Goal: Find specific page/section: Find specific page/section

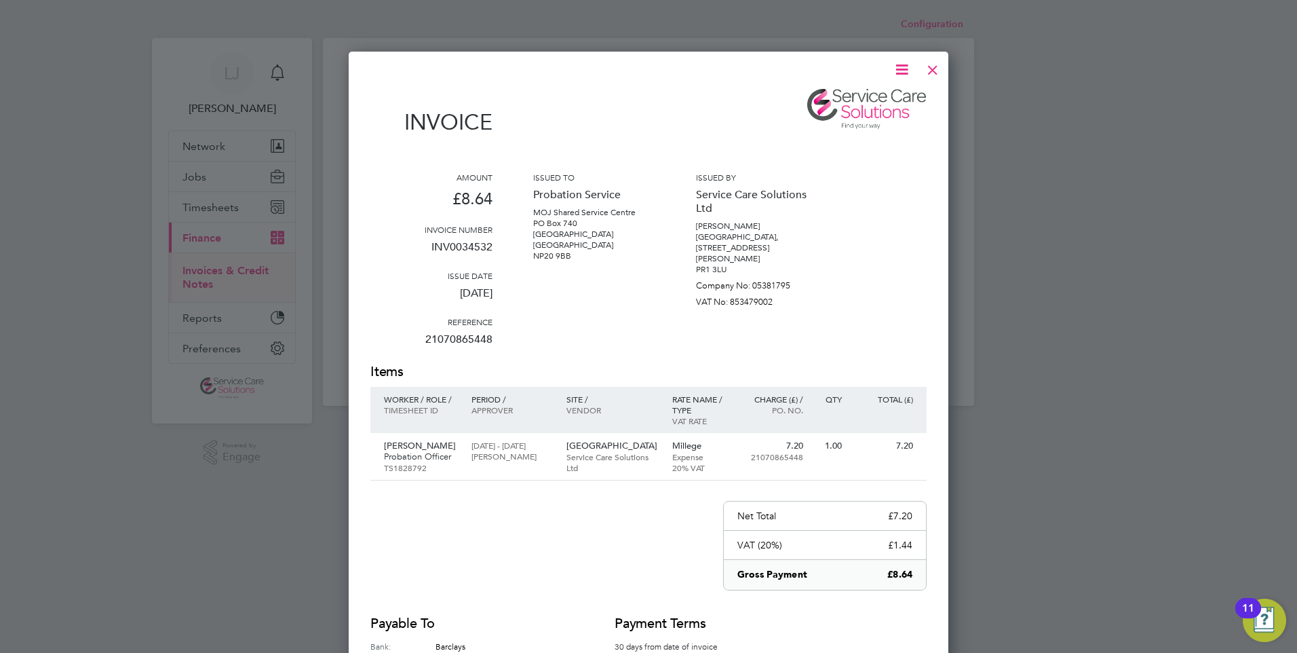
scroll to position [711, 600]
click at [933, 61] on div at bounding box center [932, 66] width 24 height 24
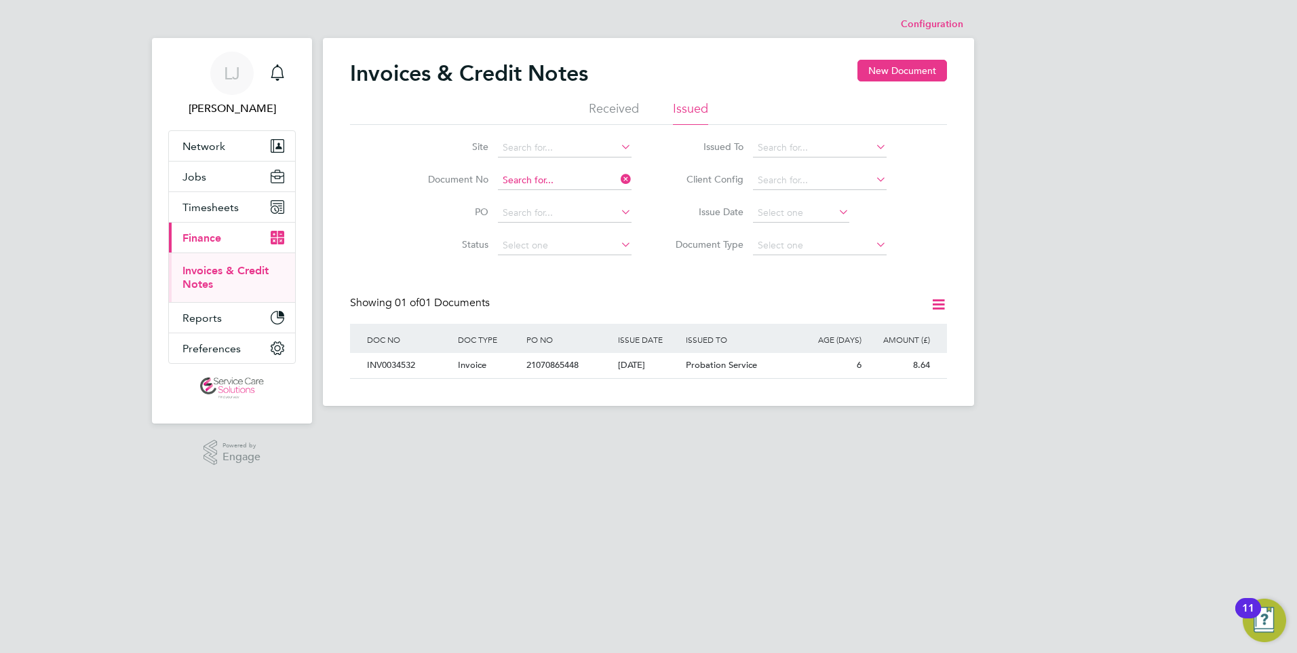
click at [565, 183] on input at bounding box center [565, 180] width 134 height 19
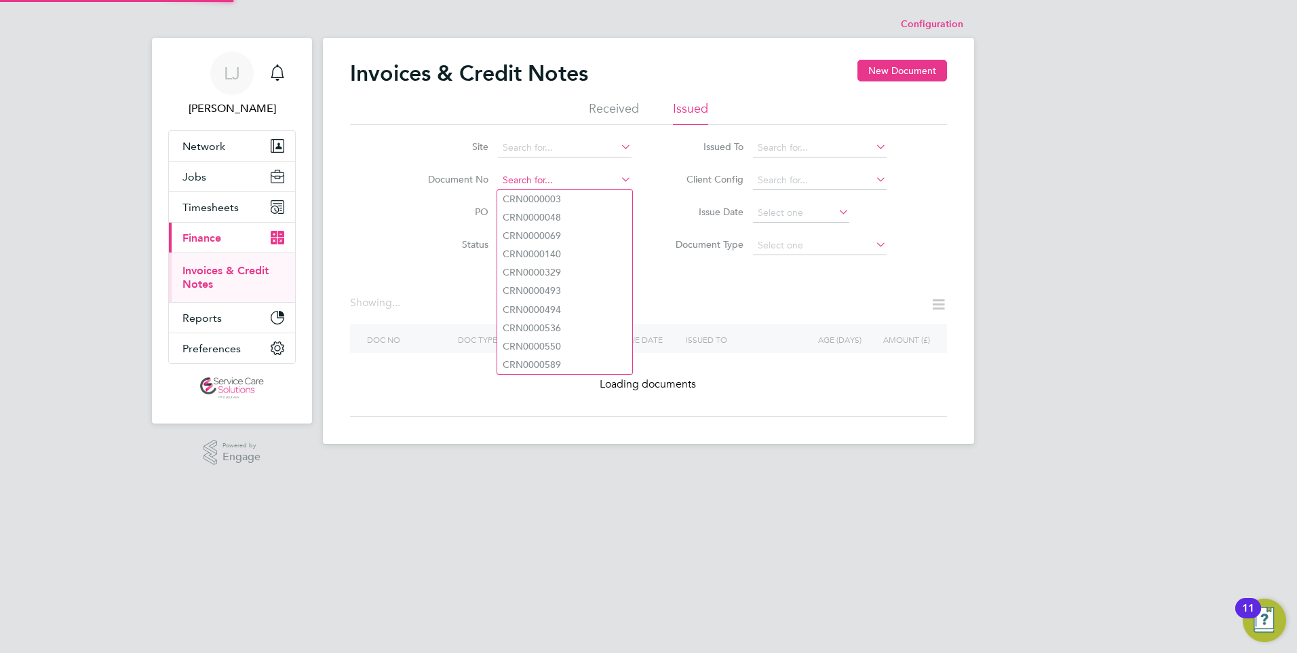
paste input "INV0014535"
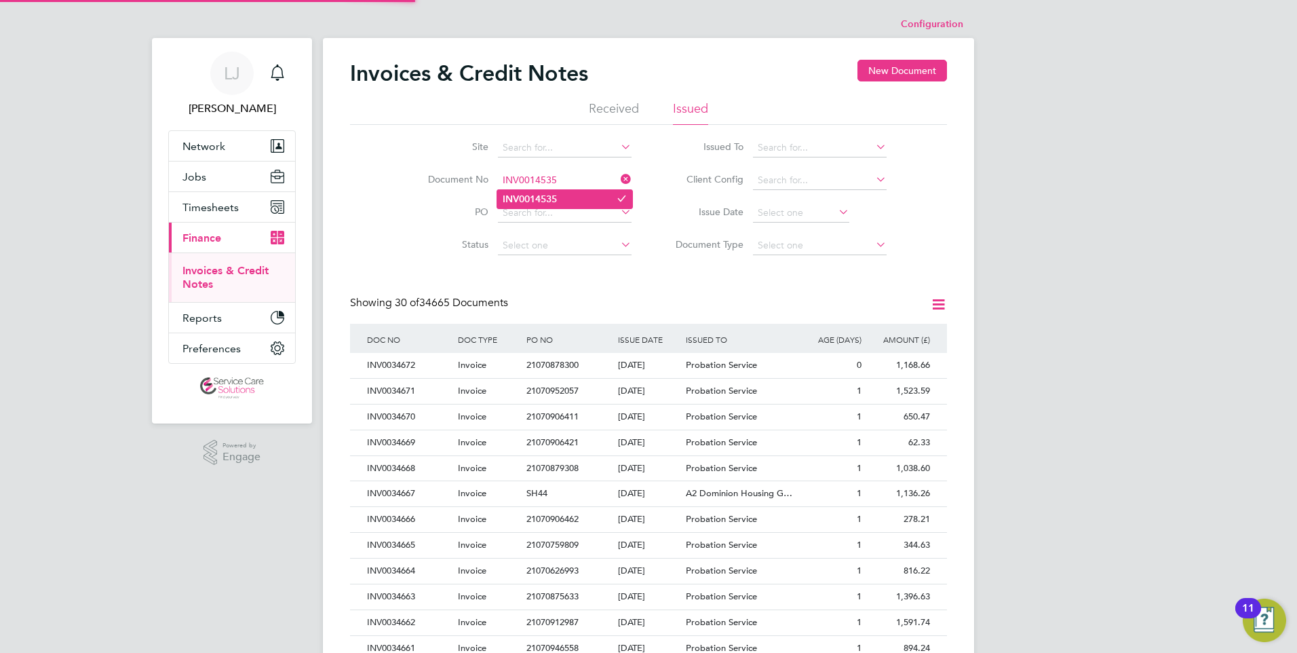
type input "INV0014535"
click at [553, 205] on li "INV0014535" at bounding box center [564, 199] width 135 height 18
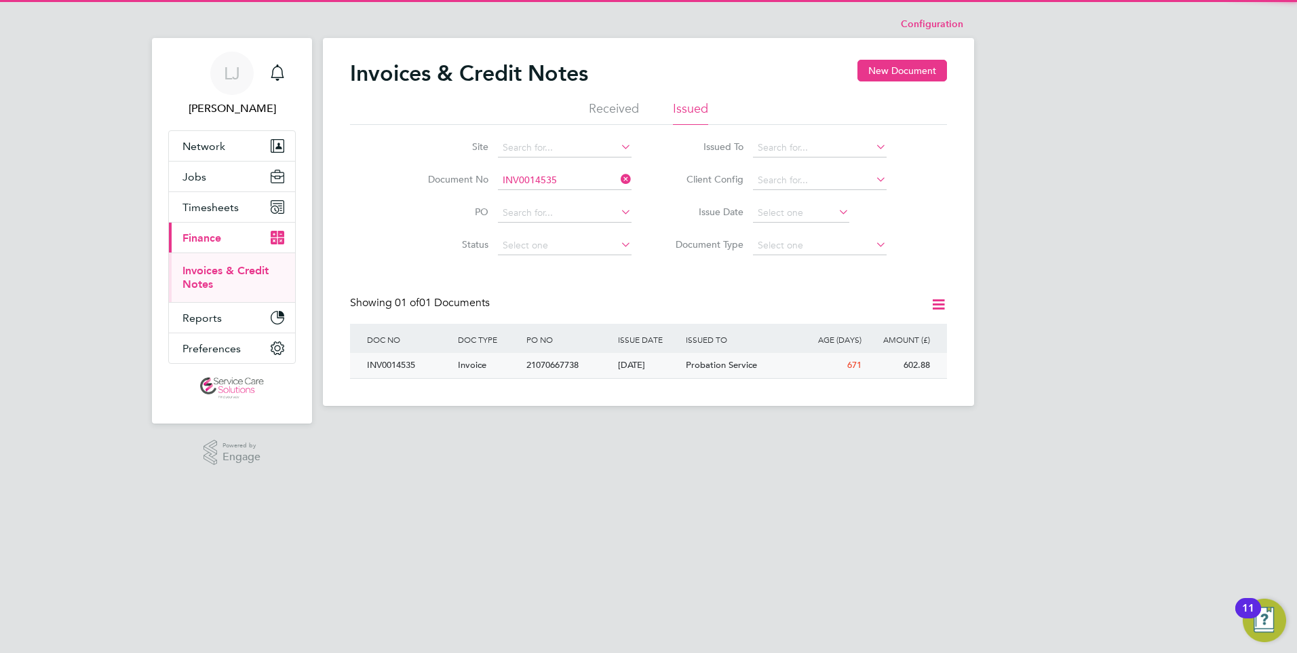
click at [680, 360] on div "[DATE]" at bounding box center [649, 365] width 69 height 25
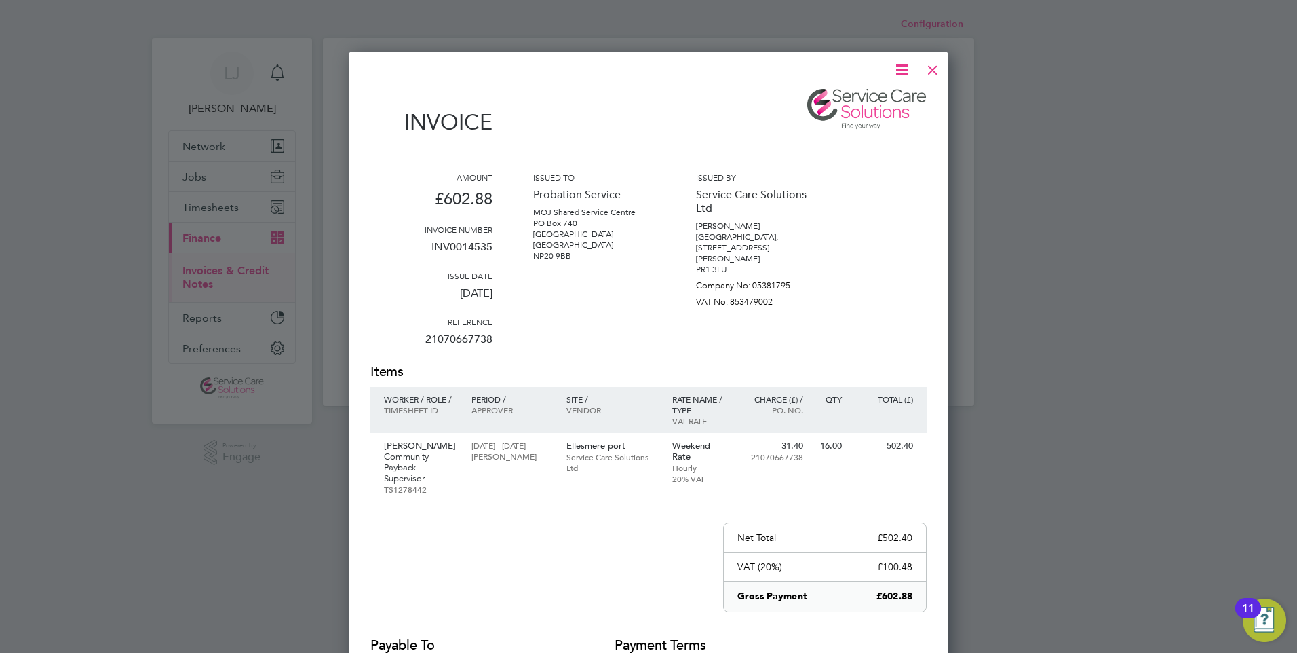
click at [939, 67] on div at bounding box center [932, 66] width 24 height 24
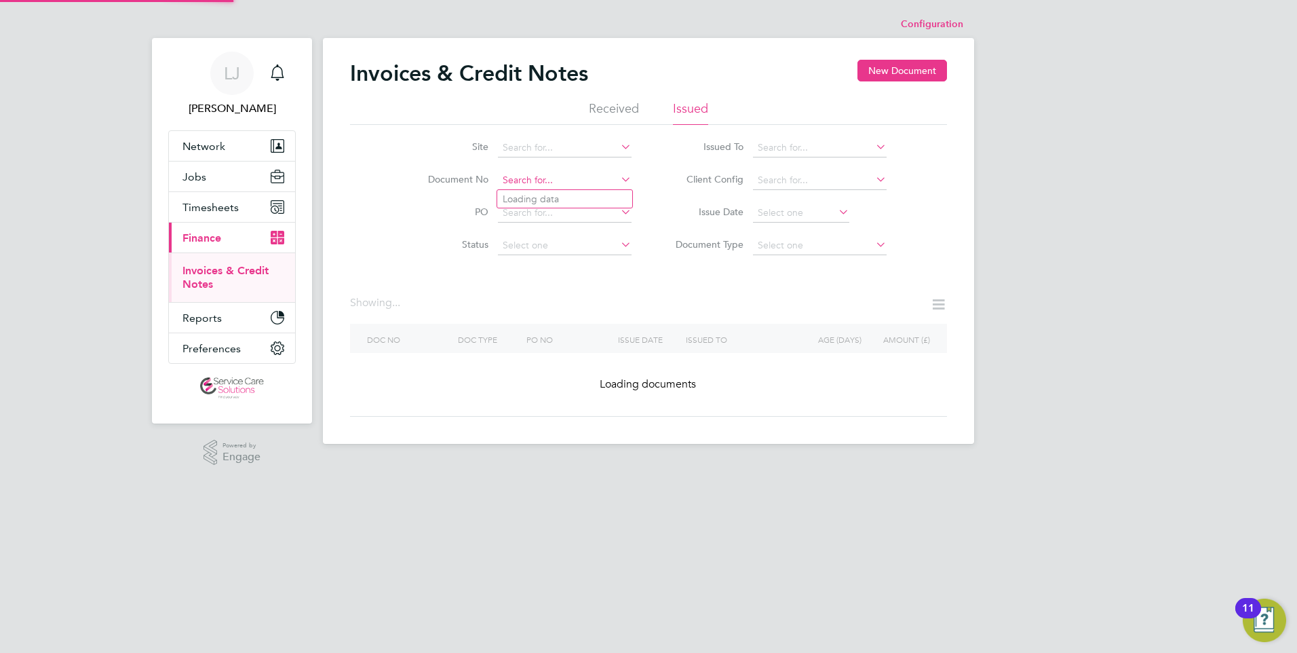
click at [525, 181] on input at bounding box center [565, 180] width 134 height 19
paste input "INV0015551"
type input "INV0015551"
click at [557, 195] on b "INV0015551" at bounding box center [530, 199] width 54 height 12
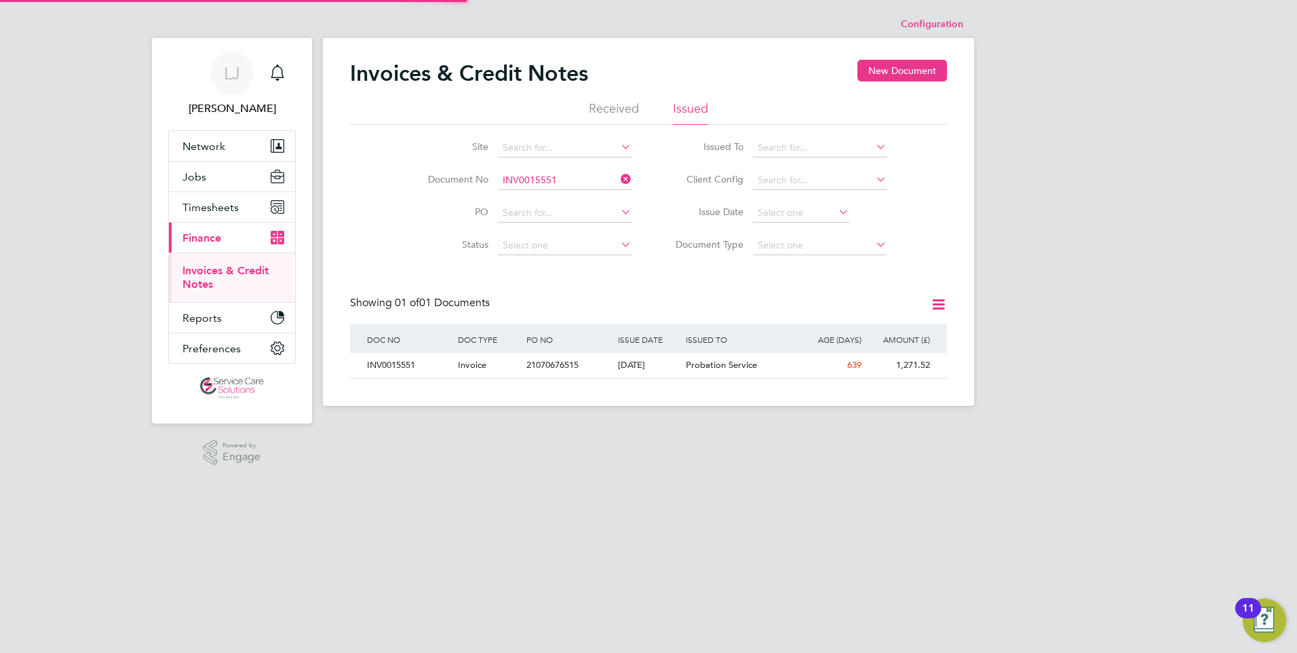
scroll to position [26, 115]
click at [677, 364] on div "[DATE]" at bounding box center [649, 365] width 69 height 25
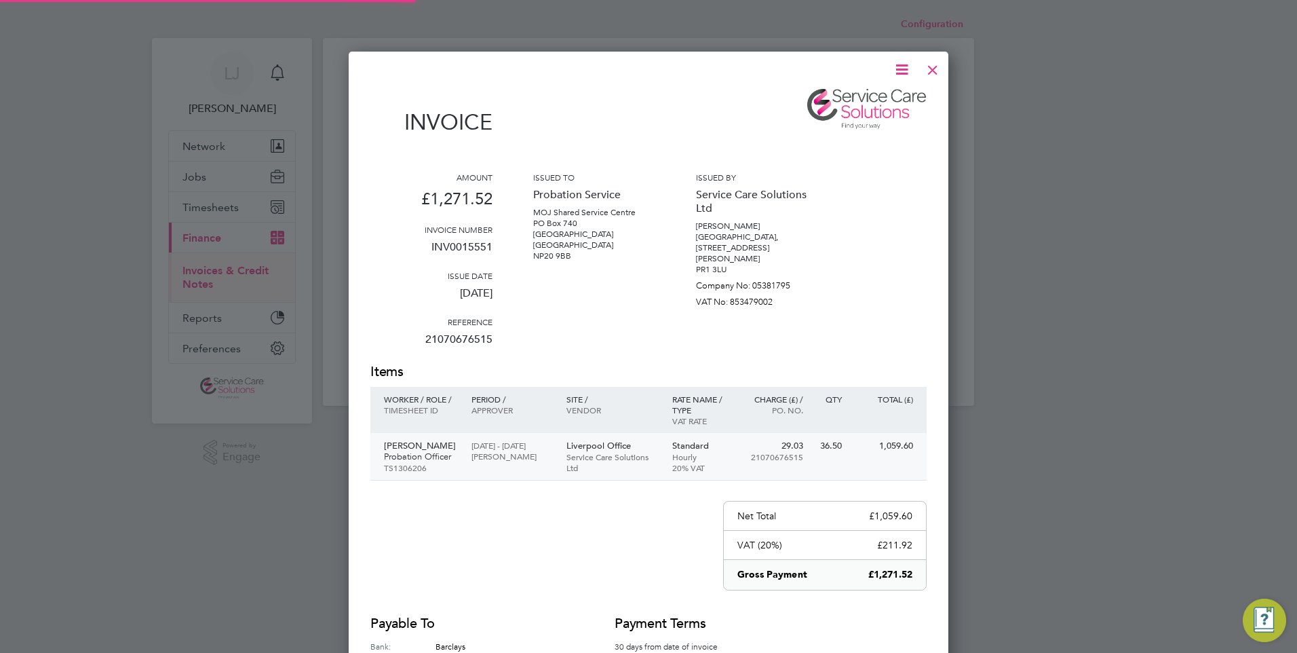
scroll to position [711, 600]
click at [927, 67] on div at bounding box center [932, 66] width 24 height 24
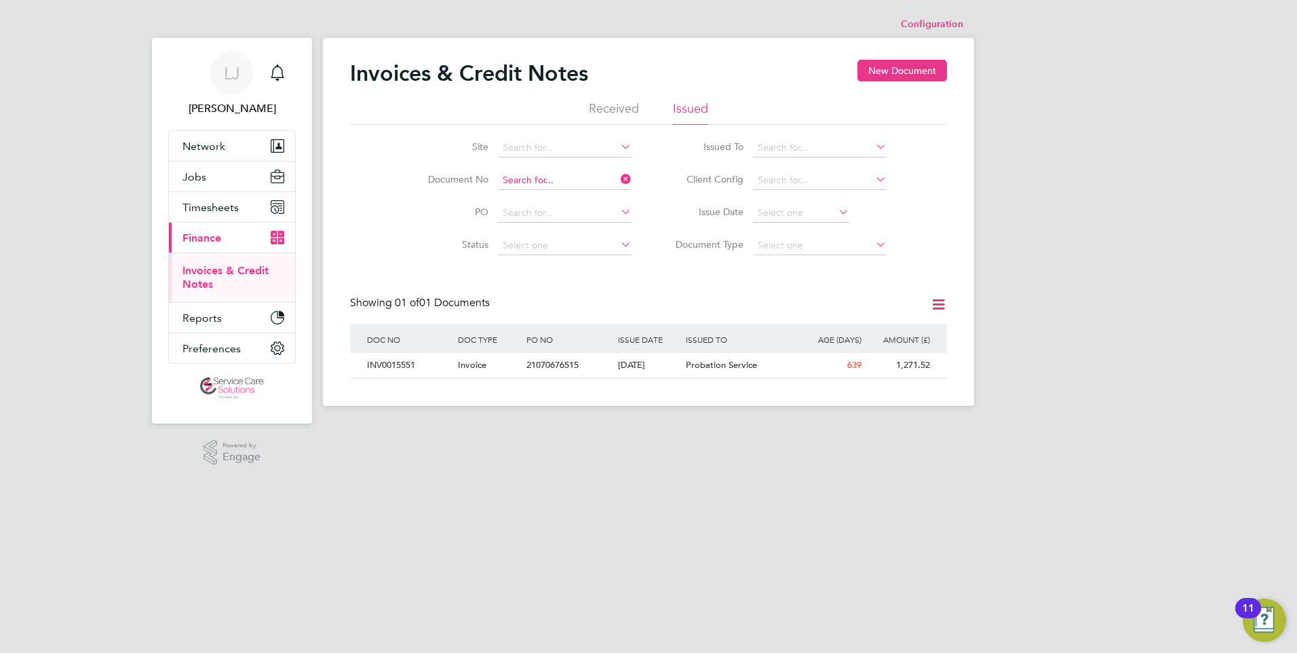
click at [529, 180] on input at bounding box center [565, 180] width 134 height 19
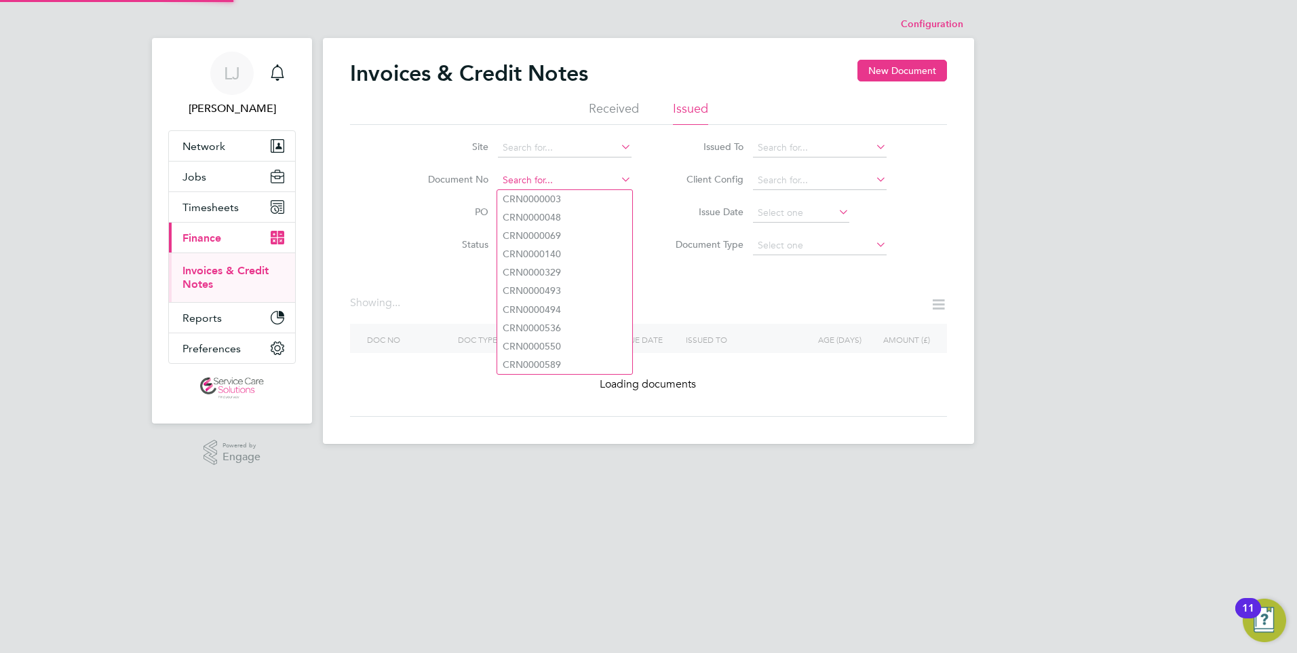
paste input "INV0017424"
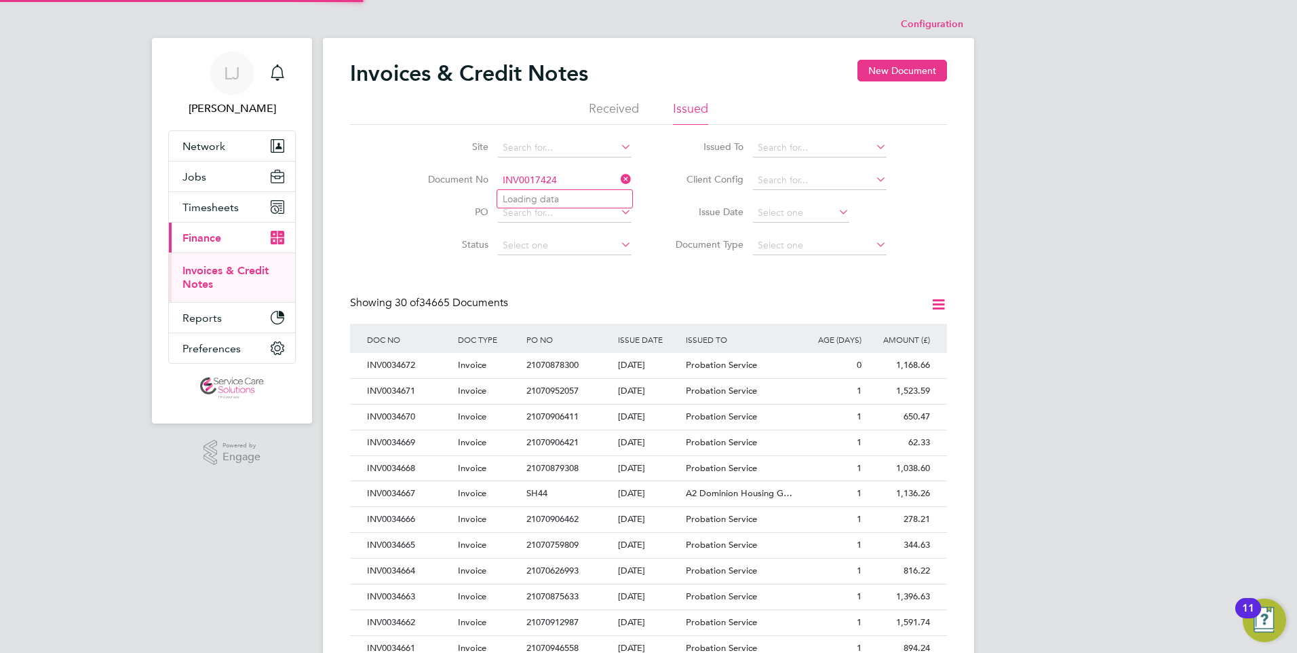
scroll to position [26, 92]
type input "INV0017424"
click at [543, 191] on li "INV0017424" at bounding box center [564, 199] width 135 height 18
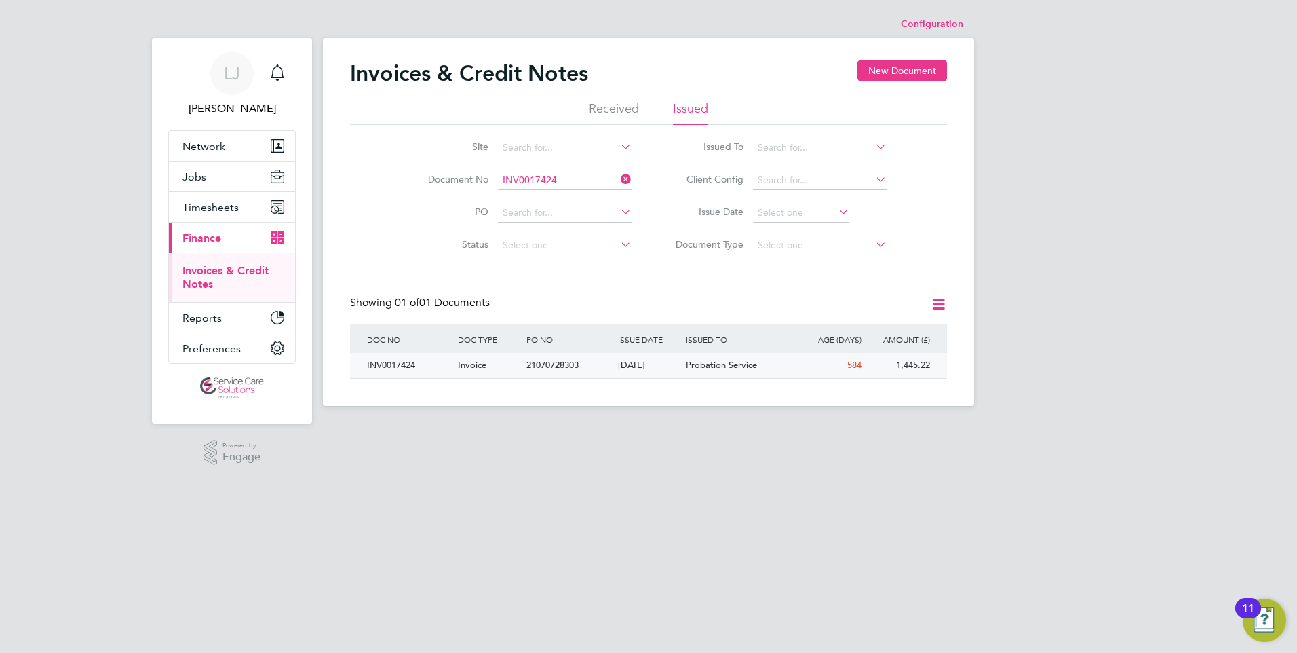
click at [697, 364] on span "Probation Service" at bounding box center [721, 365] width 71 height 12
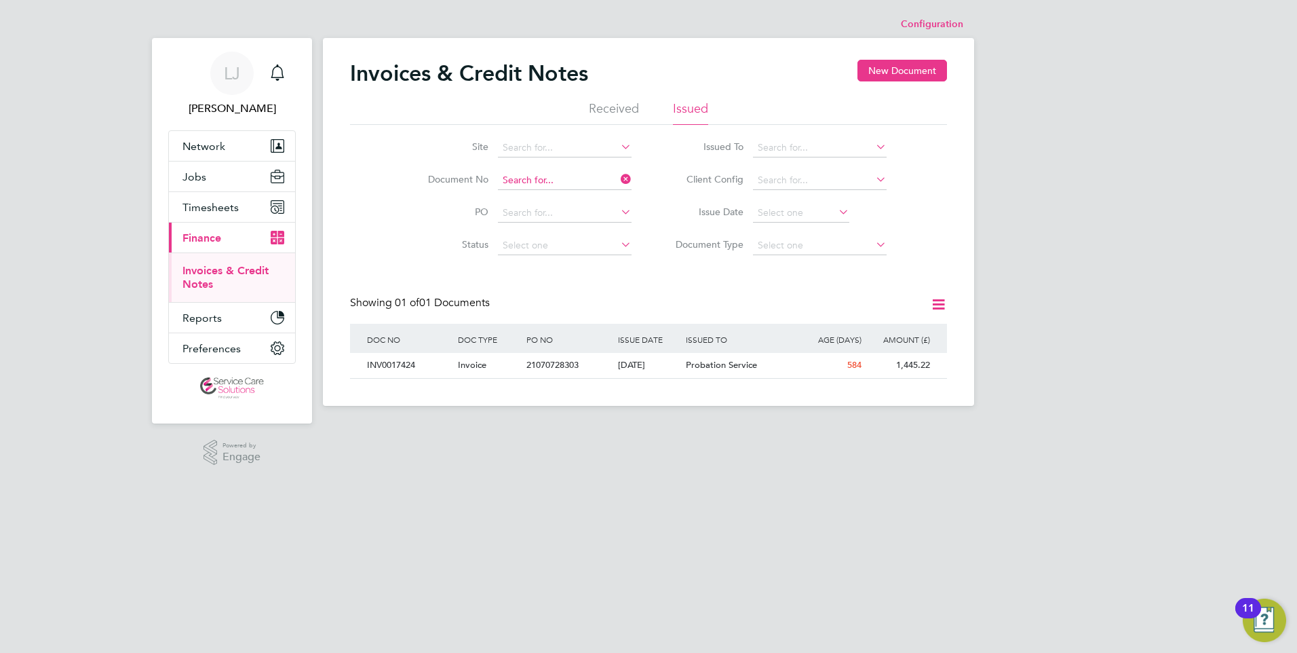
click at [536, 173] on input at bounding box center [565, 180] width 134 height 19
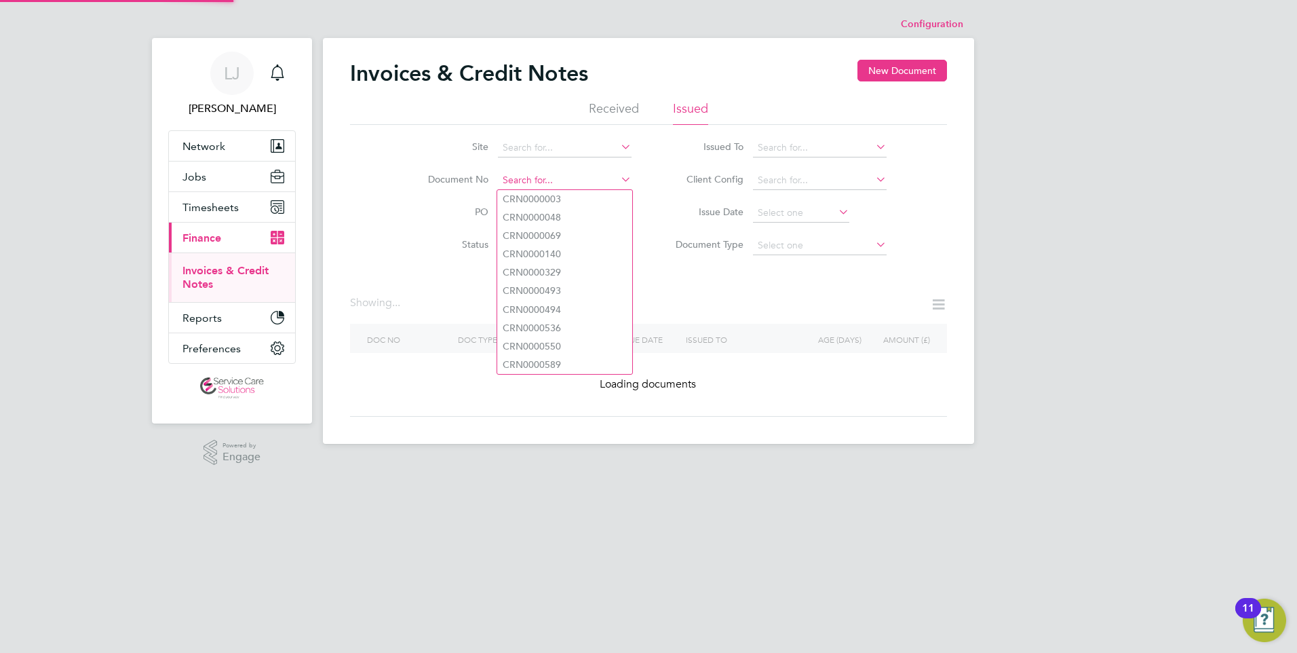
paste input "INV0017988"
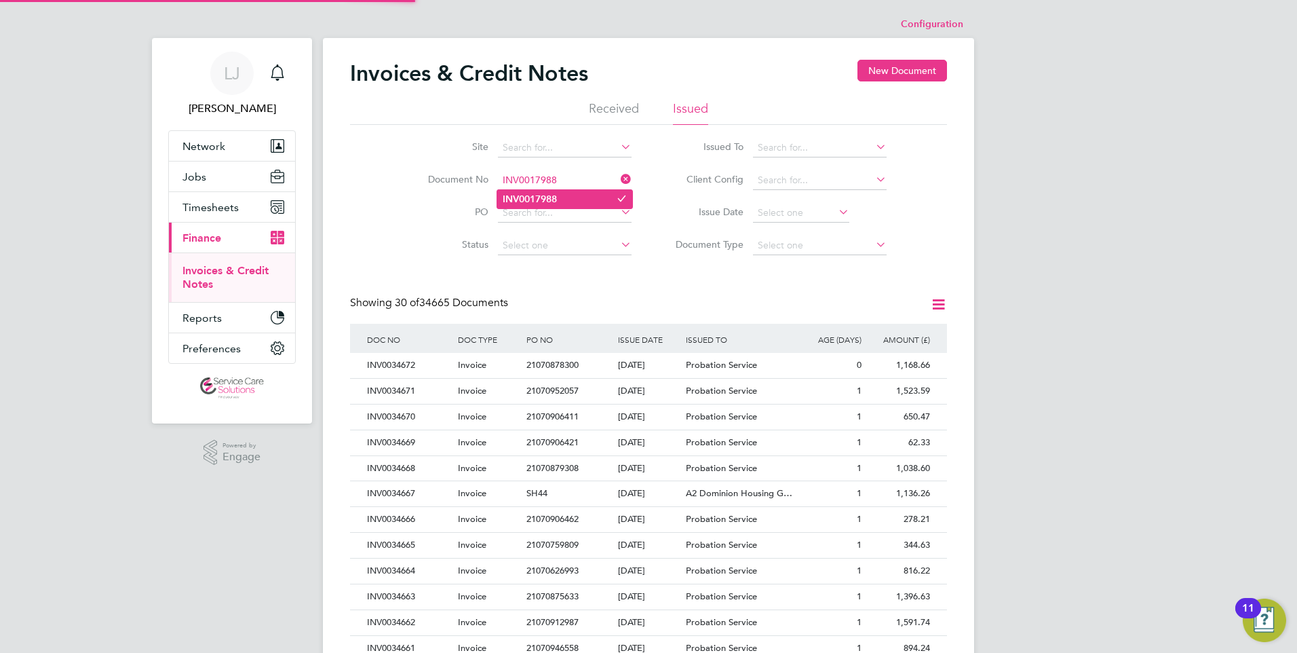
type input "INV0017988"
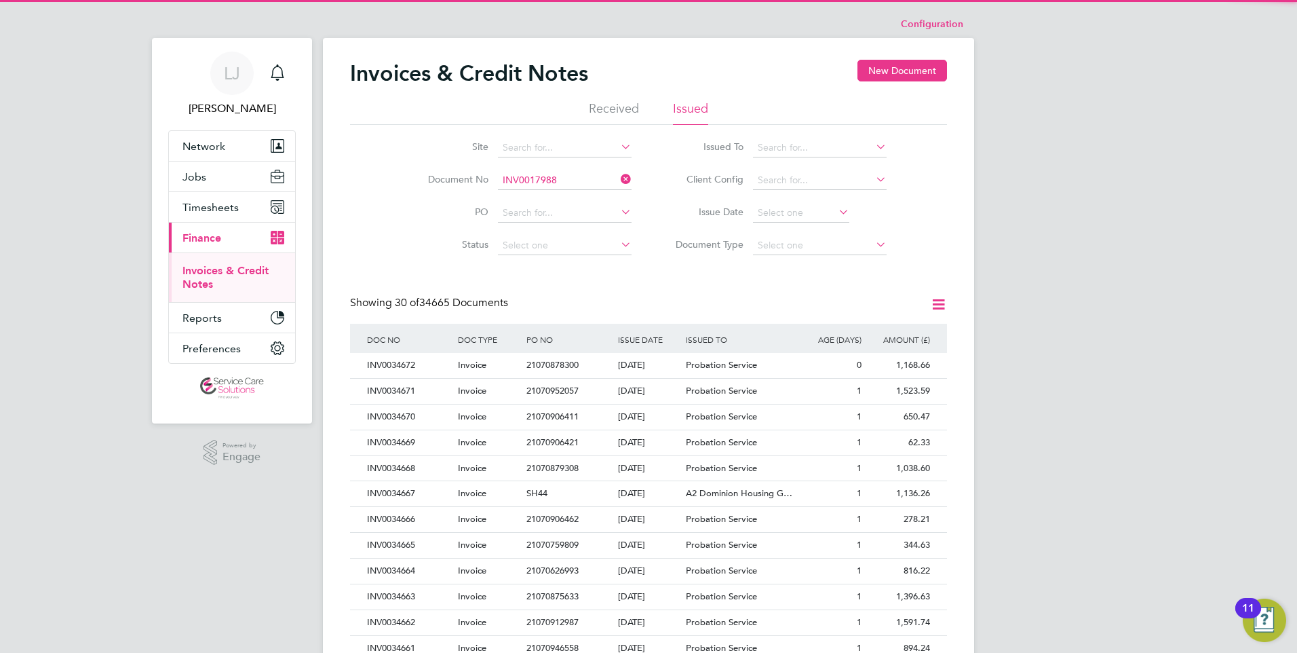
scroll to position [26, 92]
click at [565, 197] on li "INV0017988" at bounding box center [564, 199] width 135 height 18
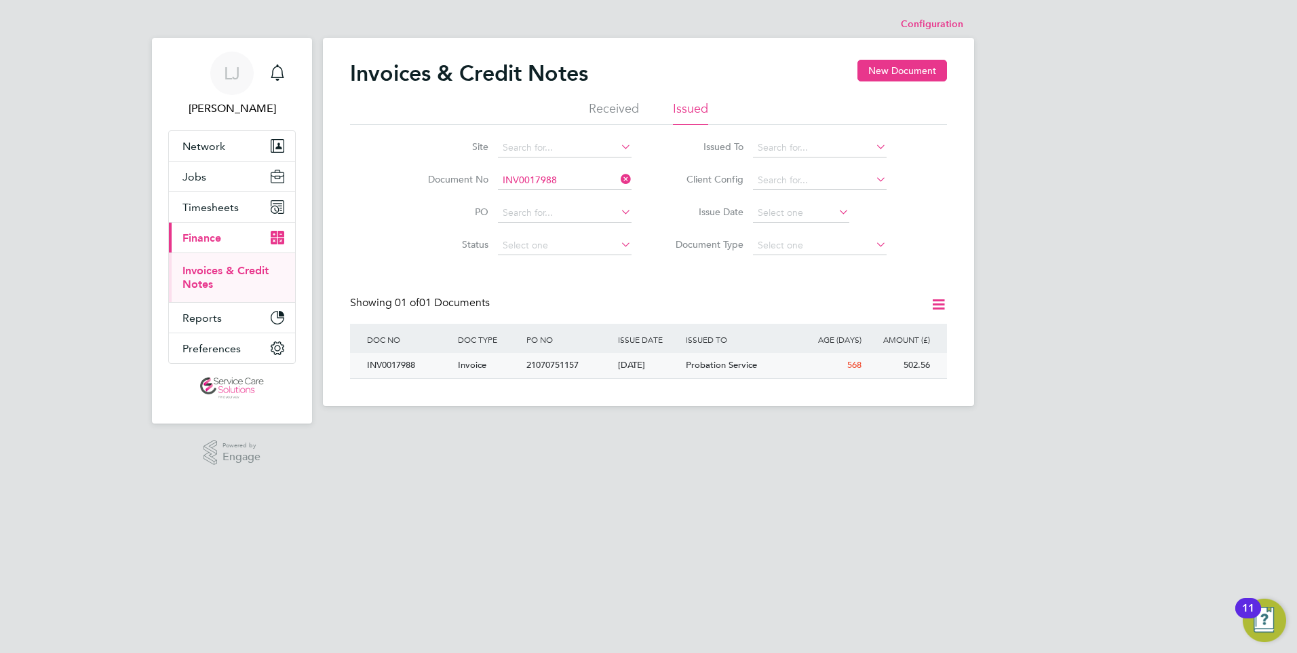
click at [678, 365] on div "[DATE]" at bounding box center [649, 365] width 69 height 25
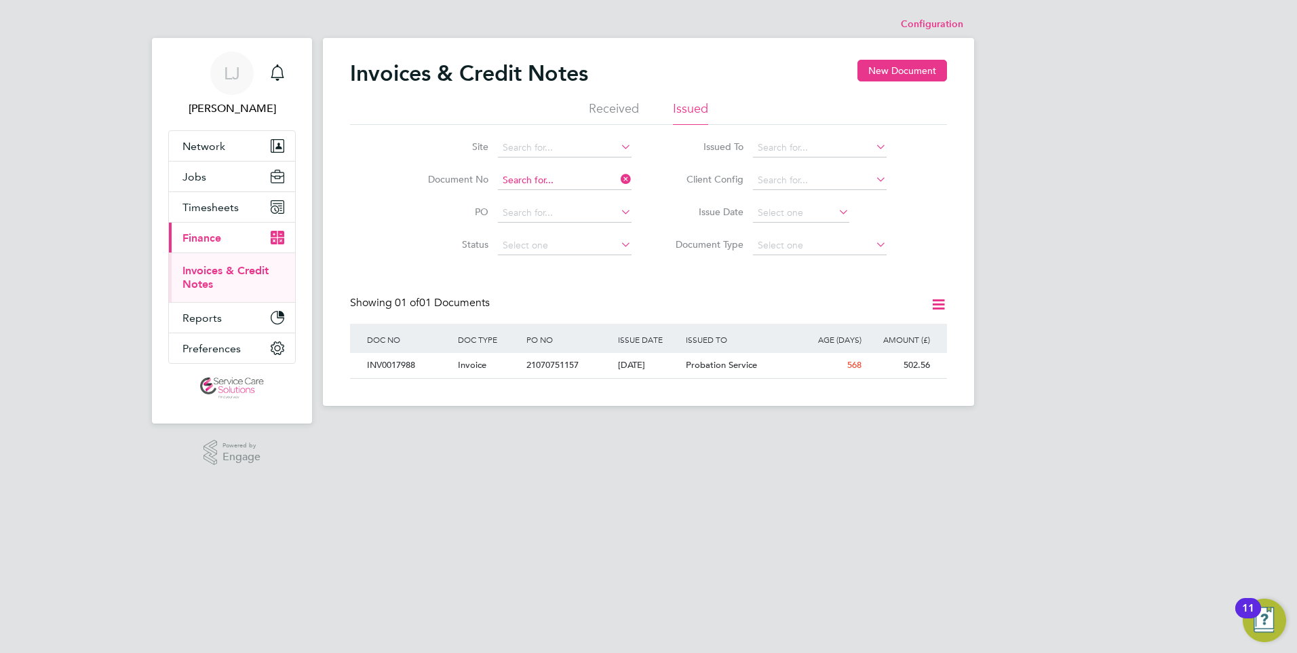
click at [551, 182] on input at bounding box center [565, 180] width 134 height 19
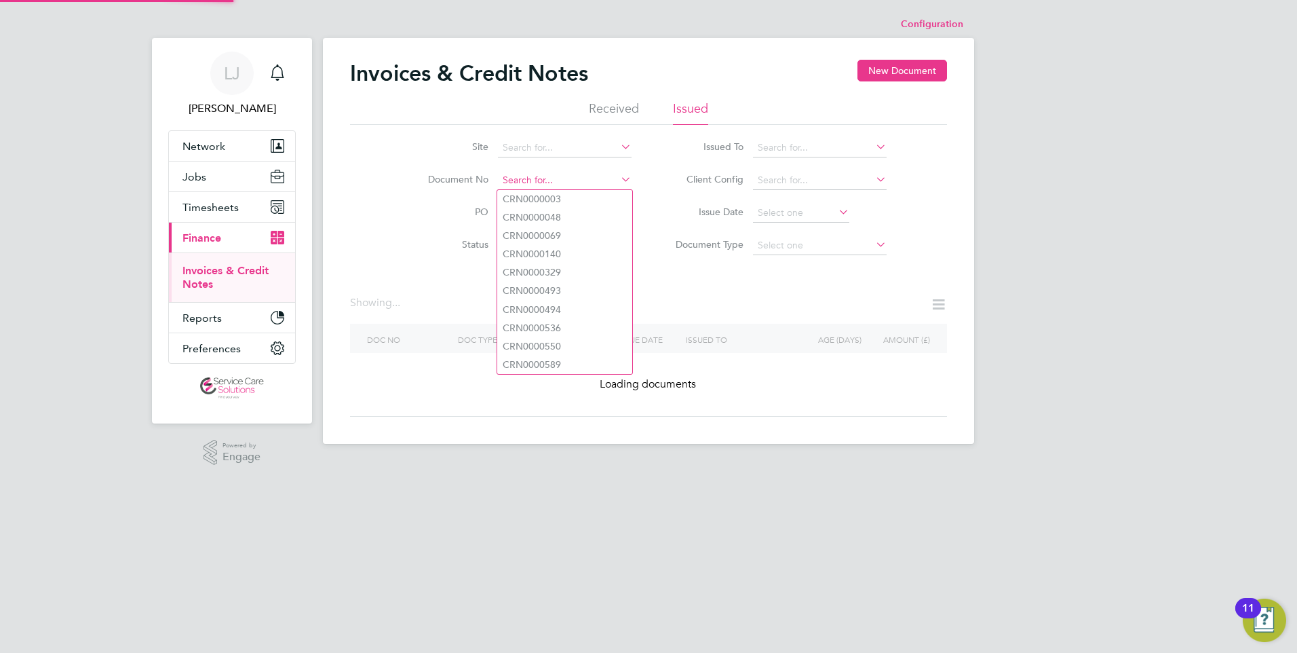
paste input "INV0020511"
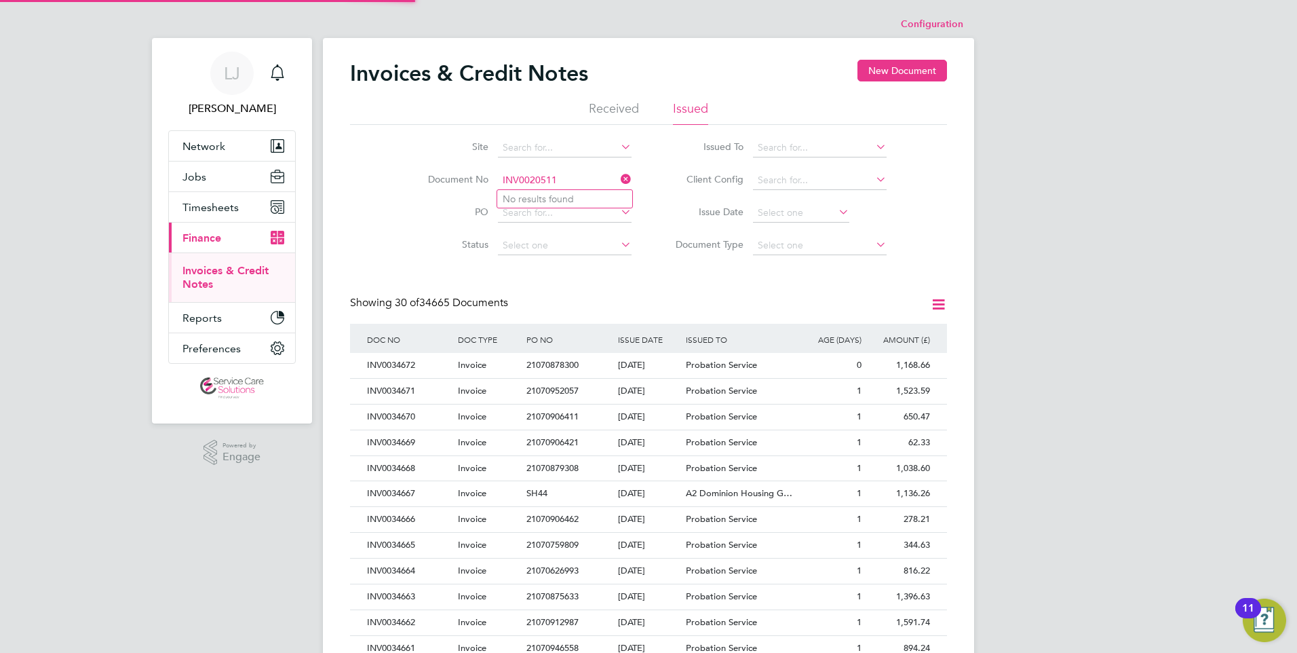
type input "INV0020511"
click at [553, 199] on div "Configuration Configuration Invoices & Credit Notes New Document Received Issue…" at bounding box center [648, 601] width 651 height 1180
click at [569, 178] on input at bounding box center [565, 180] width 134 height 19
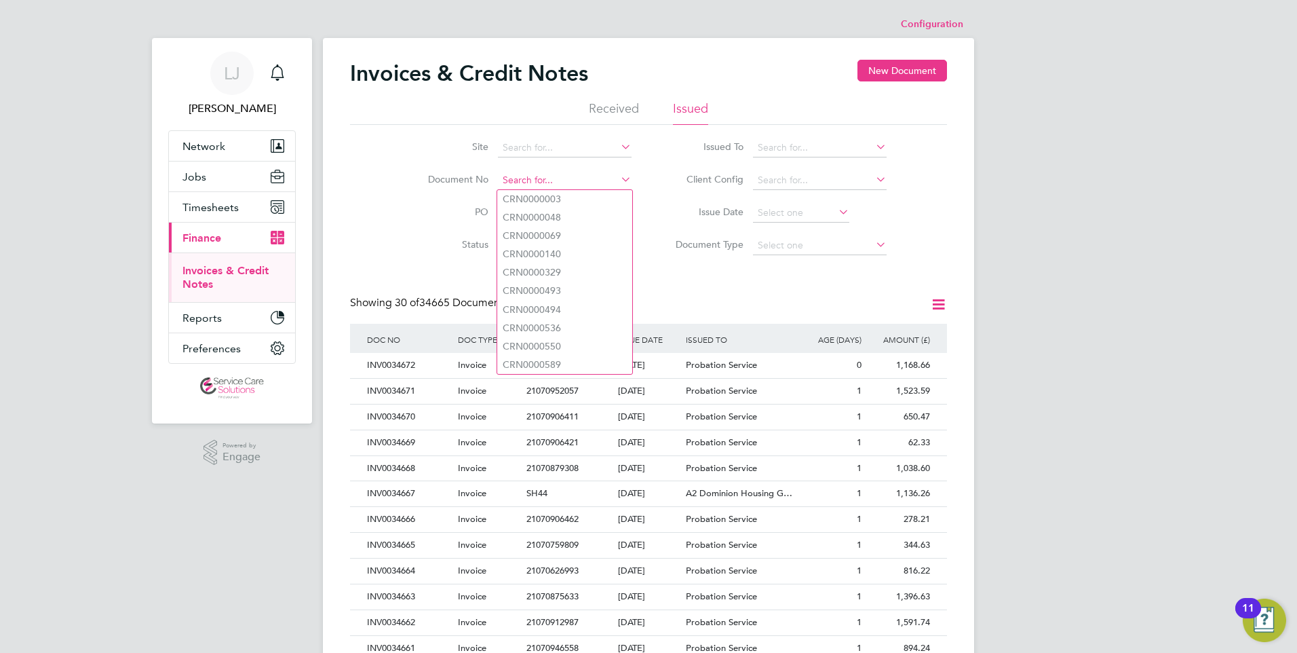
paste input "INV0020511"
type input "INV0020511"
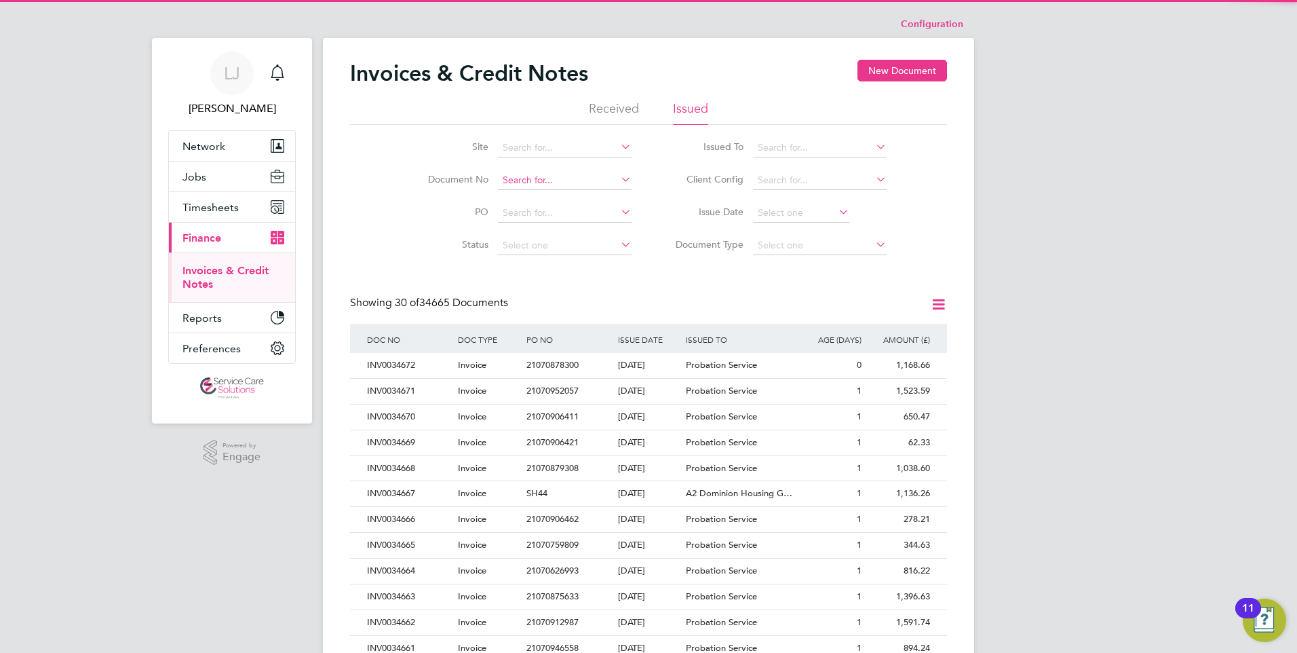
click at [560, 179] on input at bounding box center [565, 180] width 134 height 19
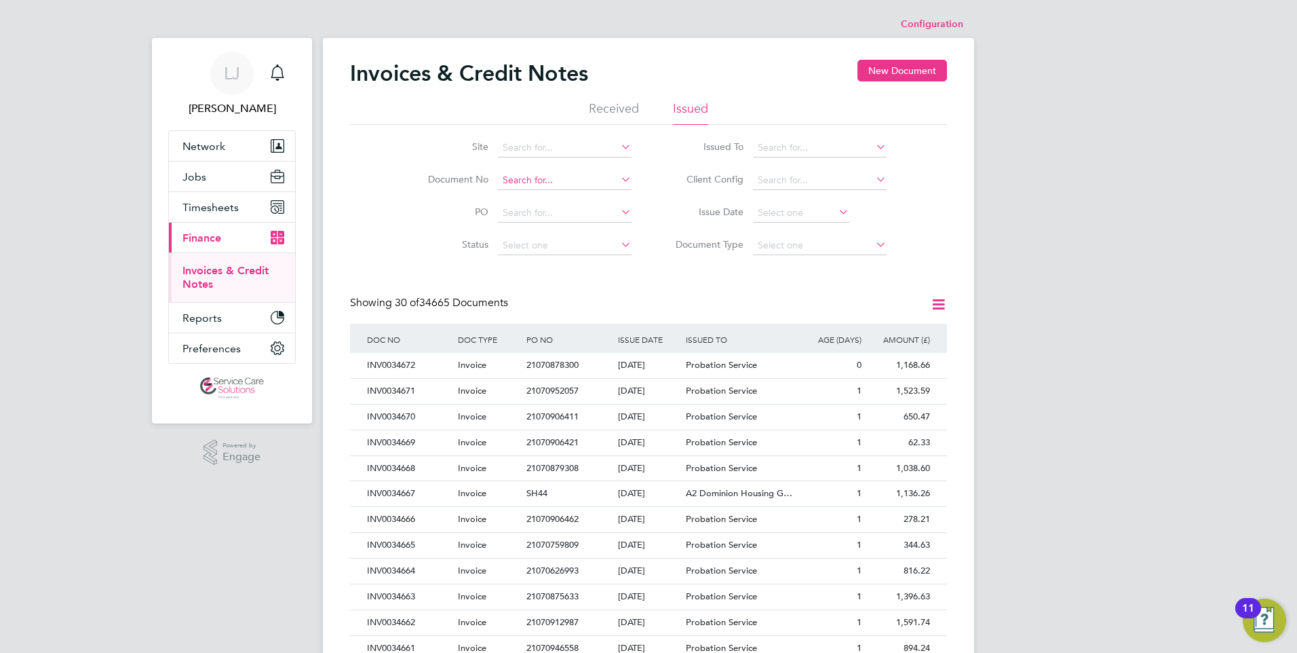
paste input "INV0020510"
type input "INV0020510"
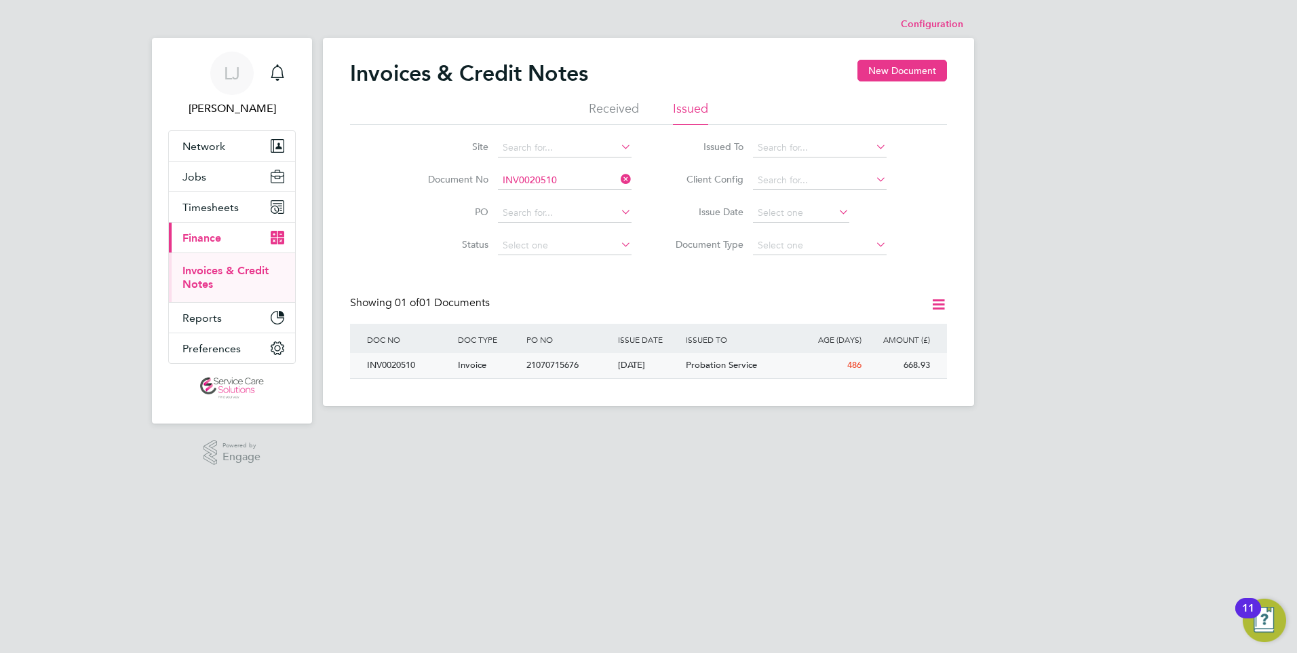
click at [644, 369] on div "[DATE]" at bounding box center [649, 365] width 69 height 25
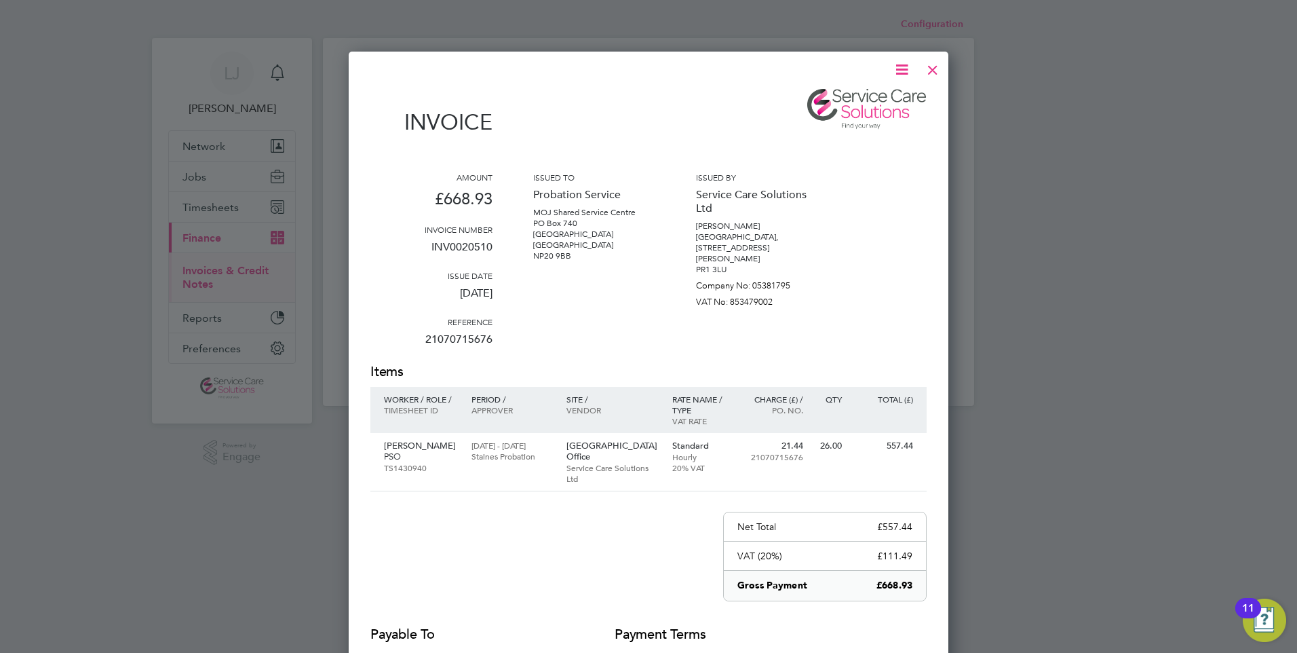
click at [931, 59] on div at bounding box center [932, 66] width 24 height 24
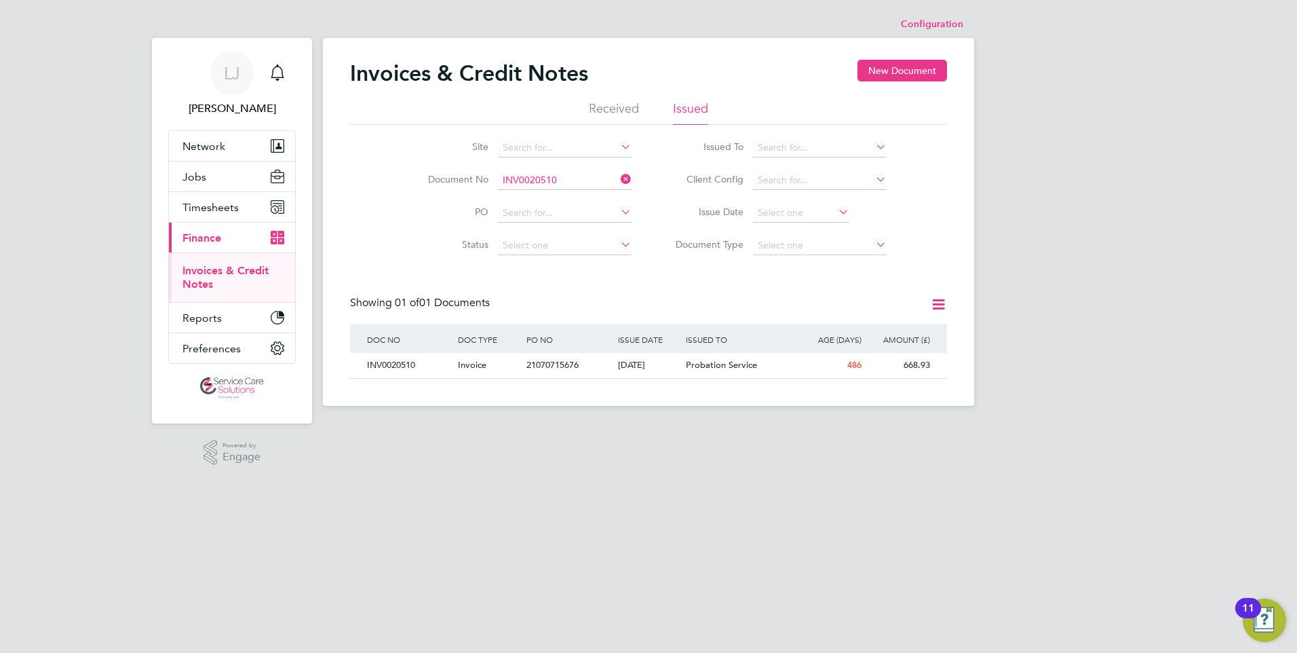
click at [532, 168] on li "Document No INV0020510" at bounding box center [520, 180] width 255 height 33
click at [539, 178] on input at bounding box center [565, 180] width 134 height 19
paste input "INV0020511"
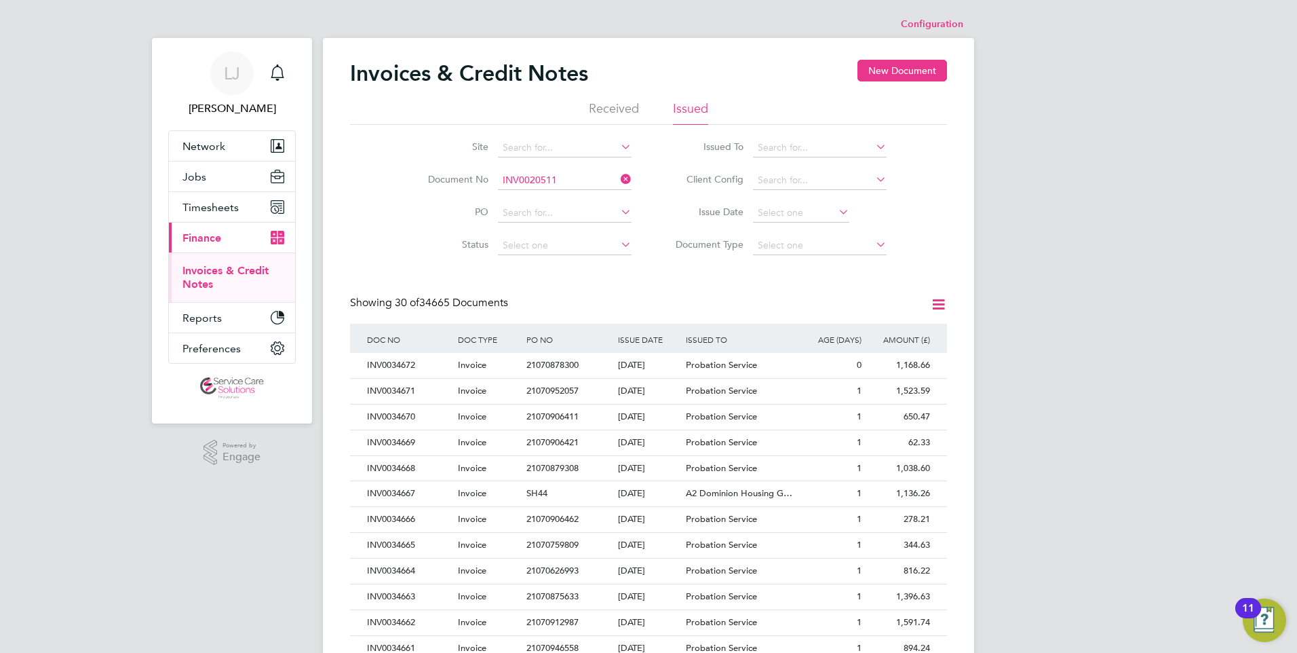
type input "INV0020511"
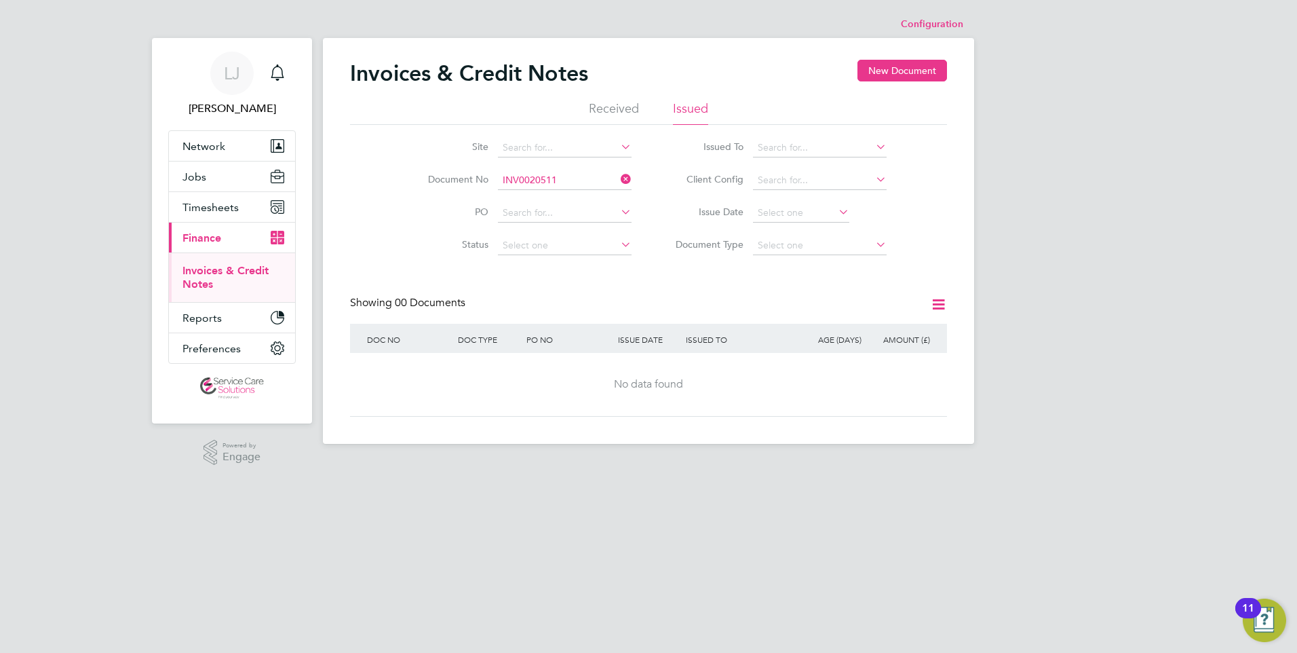
click at [608, 112] on li "Received" at bounding box center [614, 112] width 50 height 24
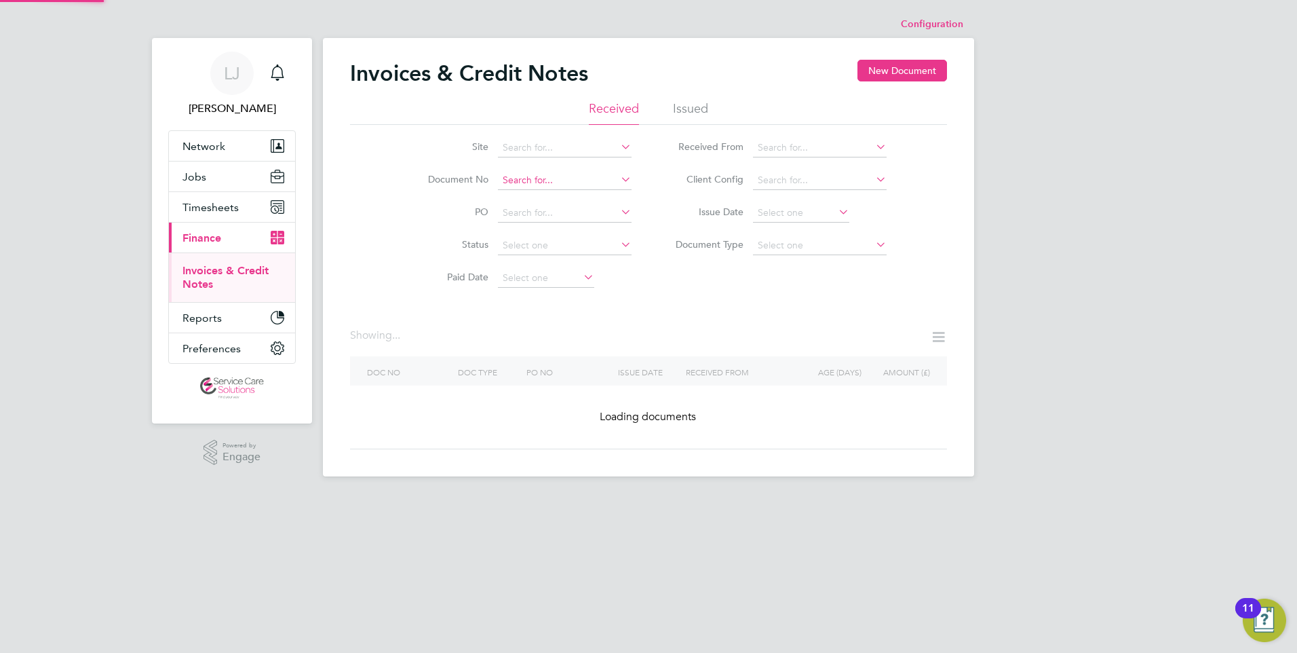
click at [554, 181] on input at bounding box center [565, 180] width 134 height 19
paste input "INV0020511"
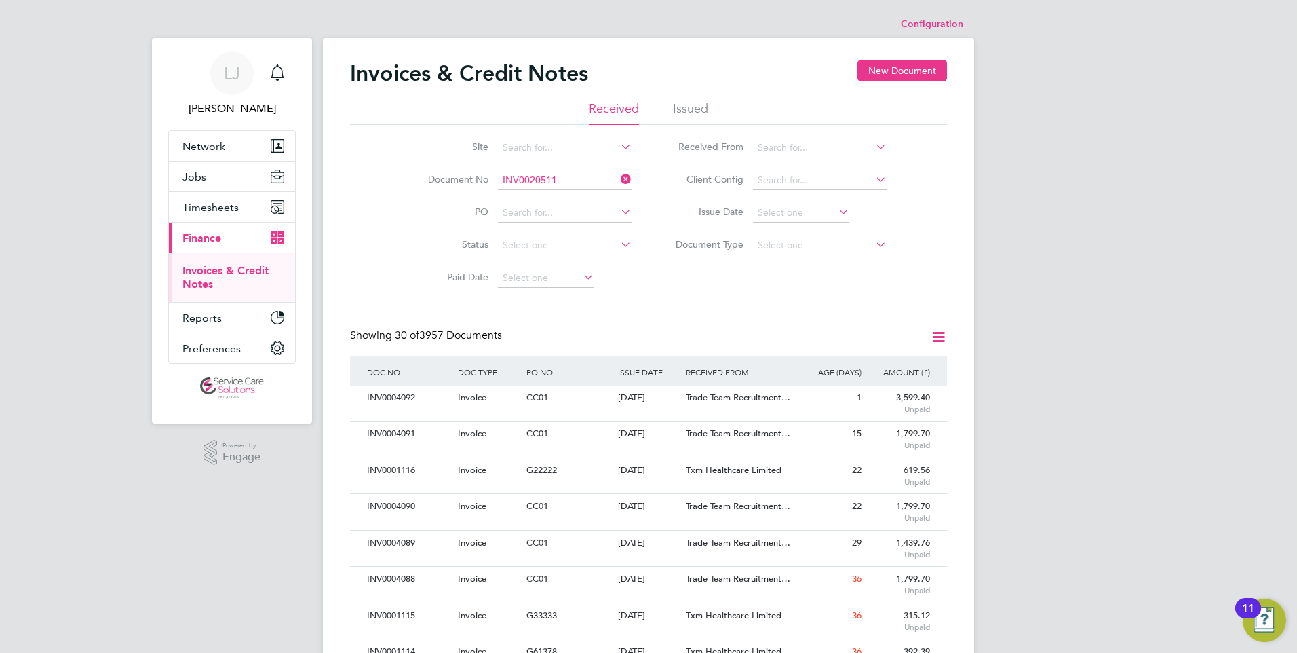
type input "INV0020511"
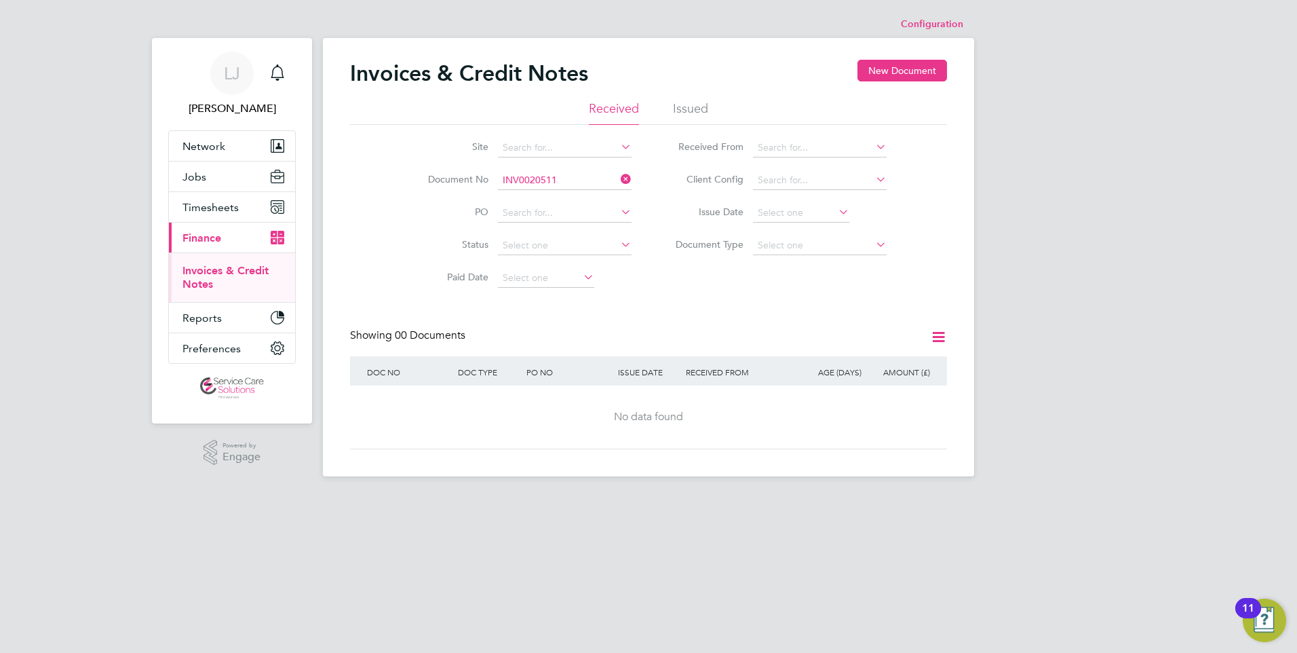
click at [694, 114] on li "Issued" at bounding box center [690, 112] width 35 height 24
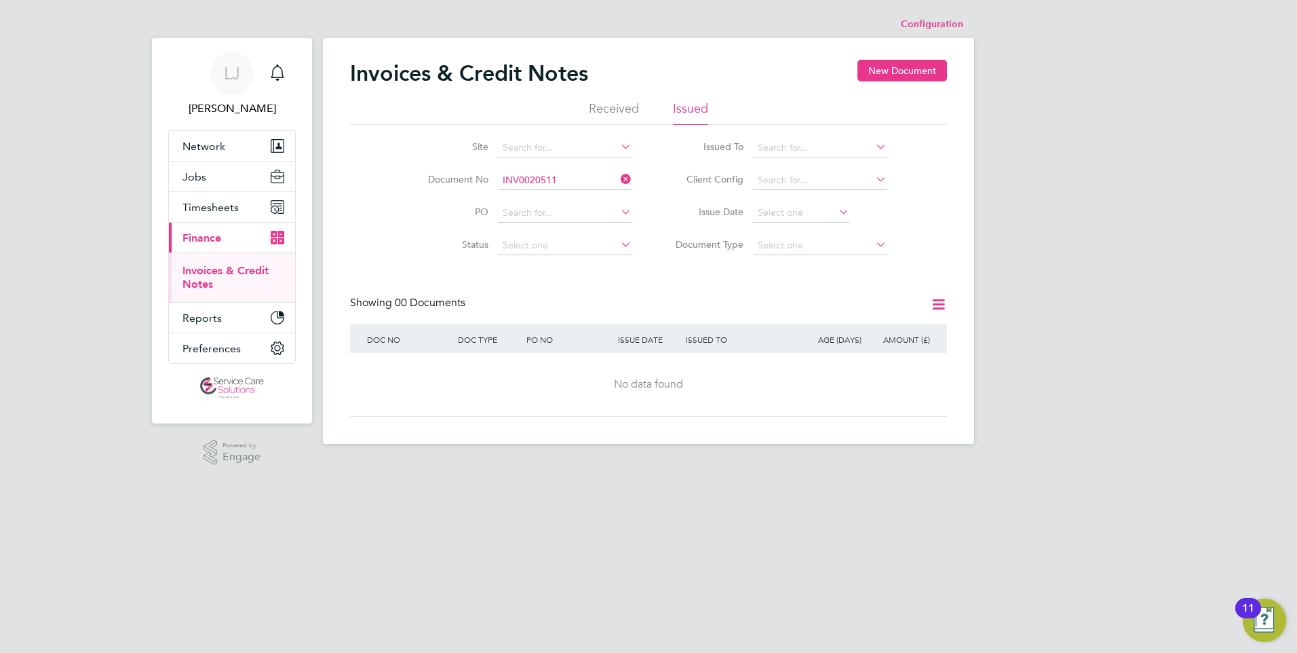
click at [618, 177] on icon at bounding box center [618, 179] width 0 height 19
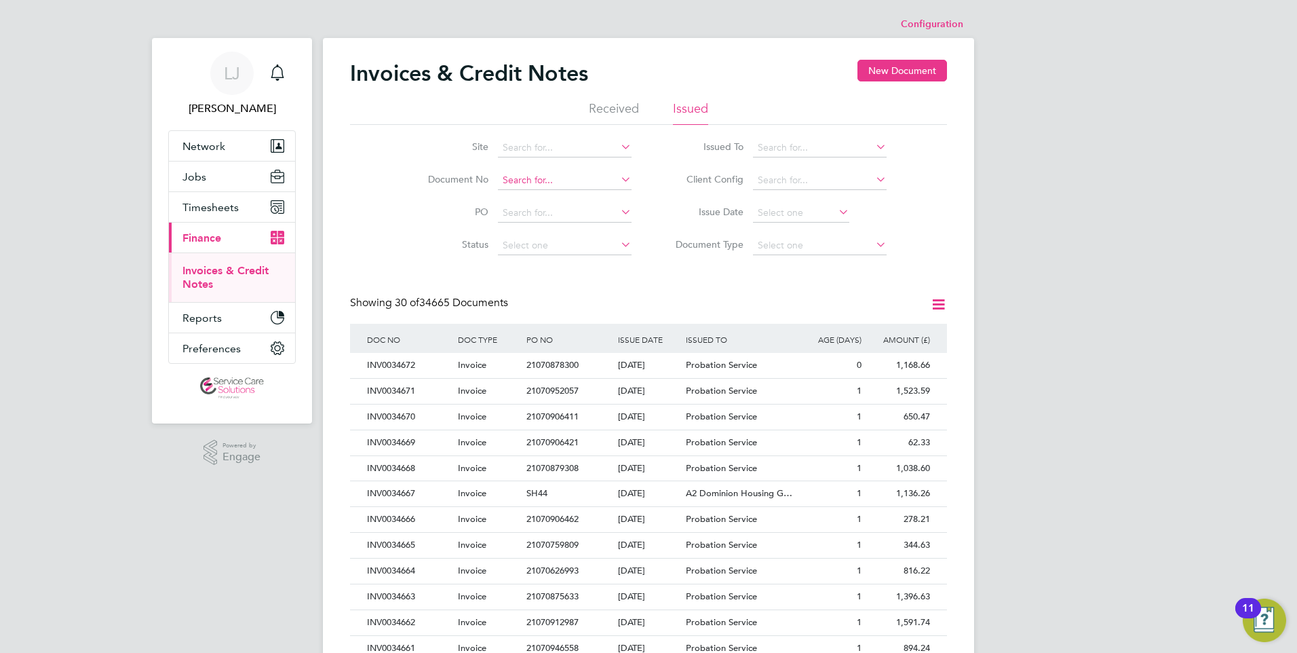
click at [552, 177] on input at bounding box center [565, 180] width 134 height 19
paste input "INV0008175"
type input "INV0008175"
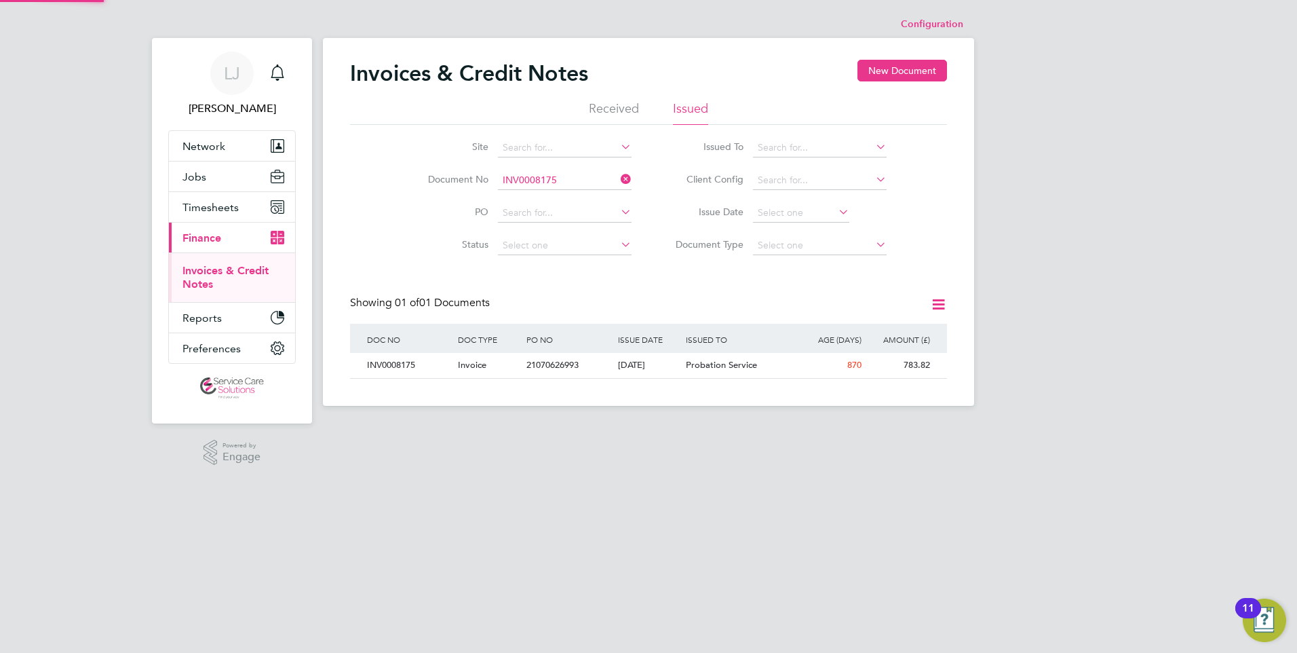
scroll to position [26, 115]
click at [651, 365] on div "[DATE]" at bounding box center [649, 365] width 69 height 25
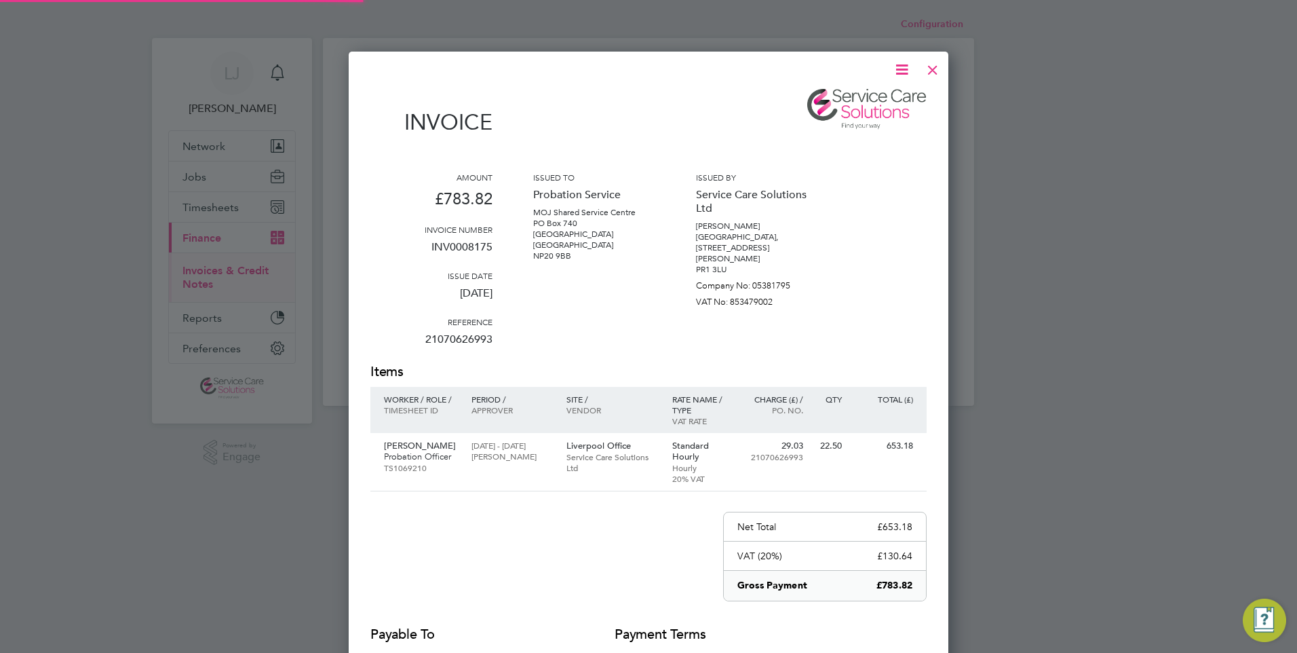
scroll to position [722, 600]
click at [933, 68] on div at bounding box center [932, 66] width 24 height 24
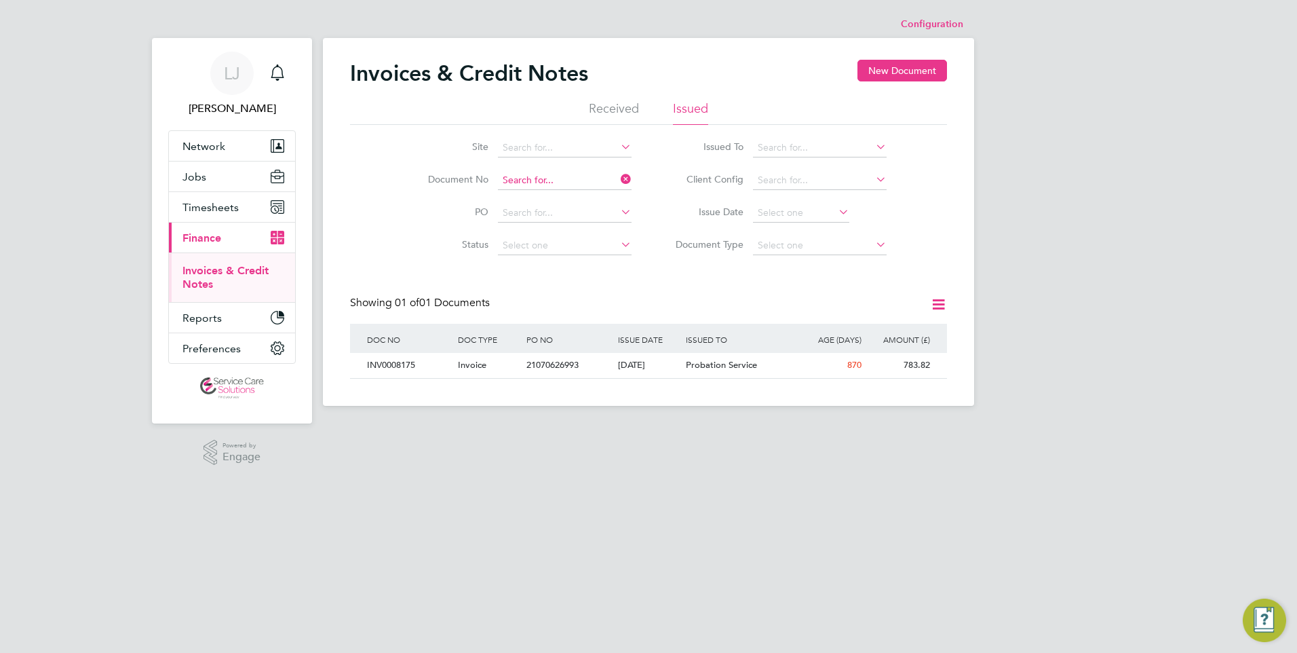
click at [543, 180] on input at bounding box center [565, 180] width 134 height 19
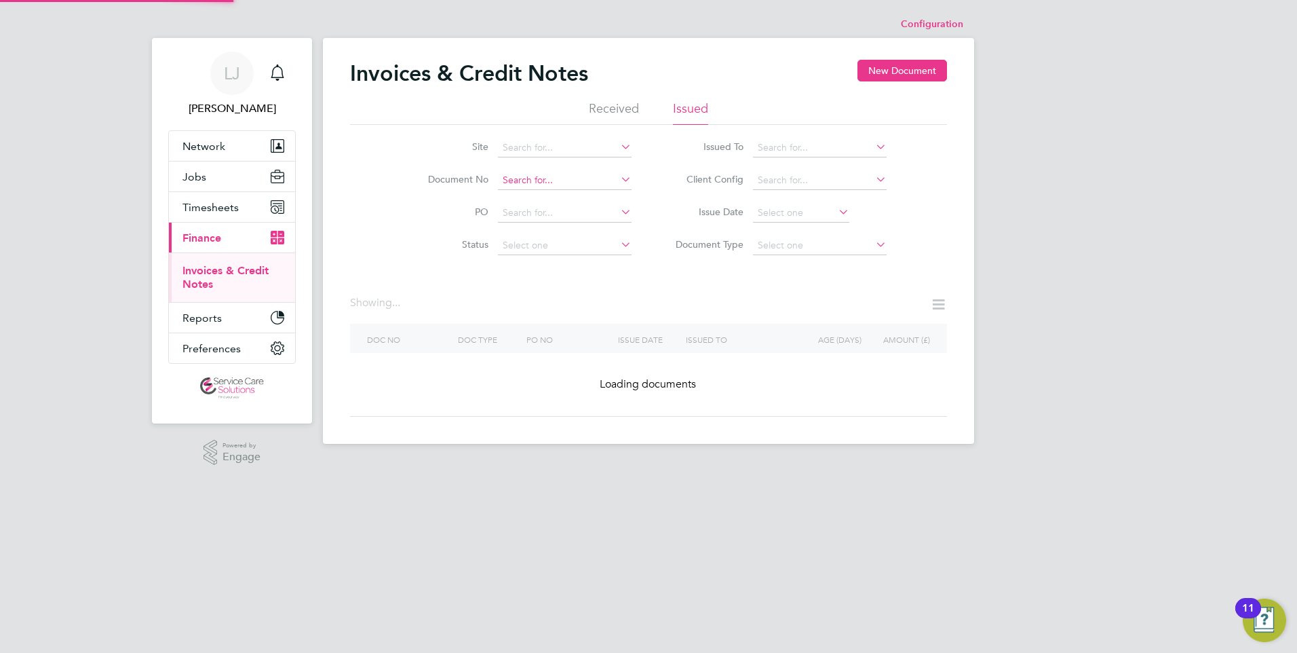
paste input "INV0021184"
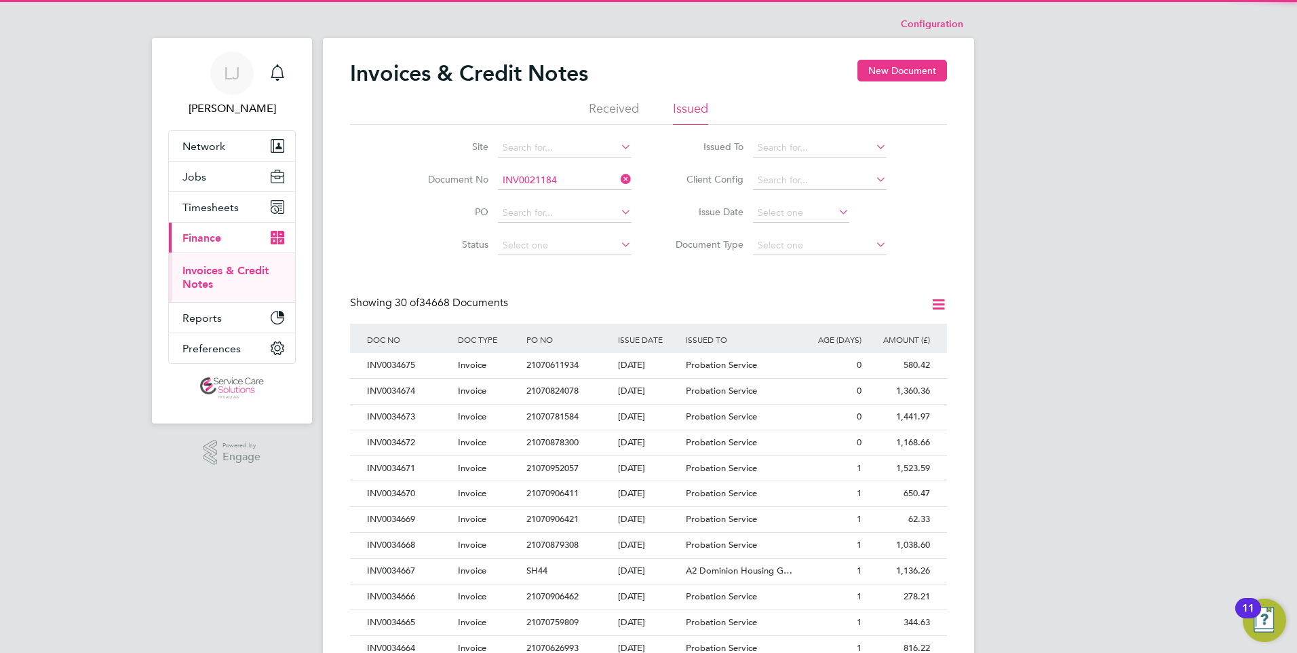
scroll to position [26, 92]
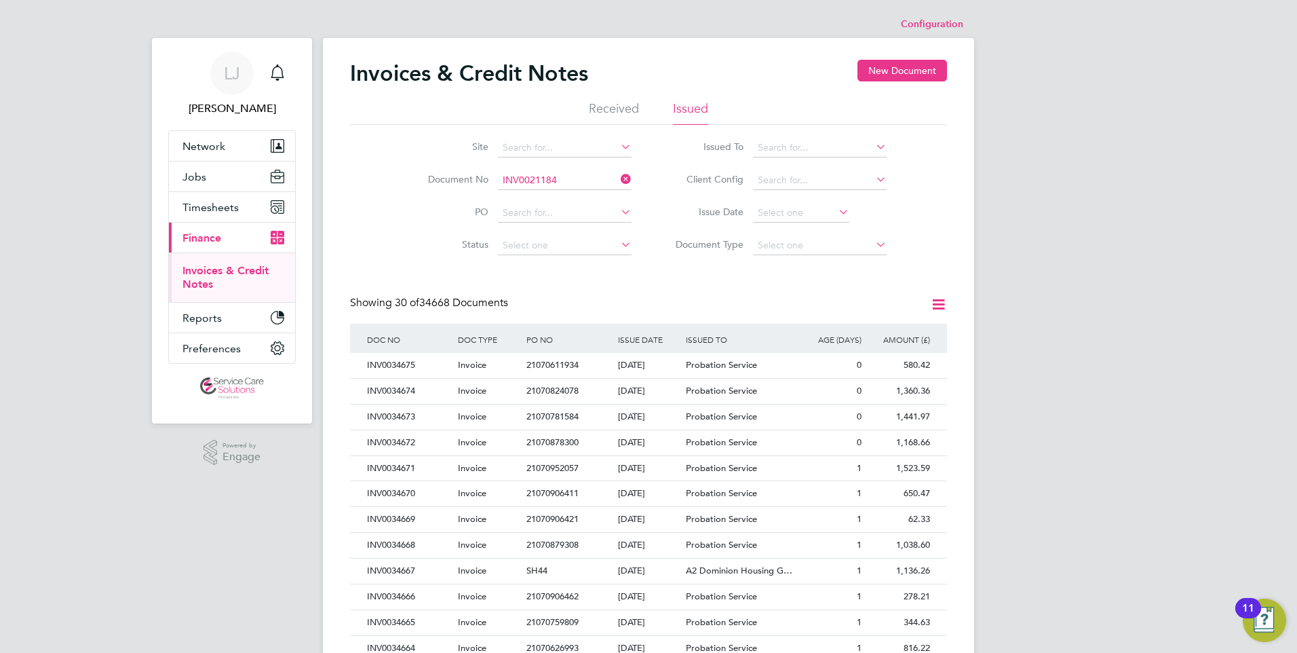
type input "INV0021184"
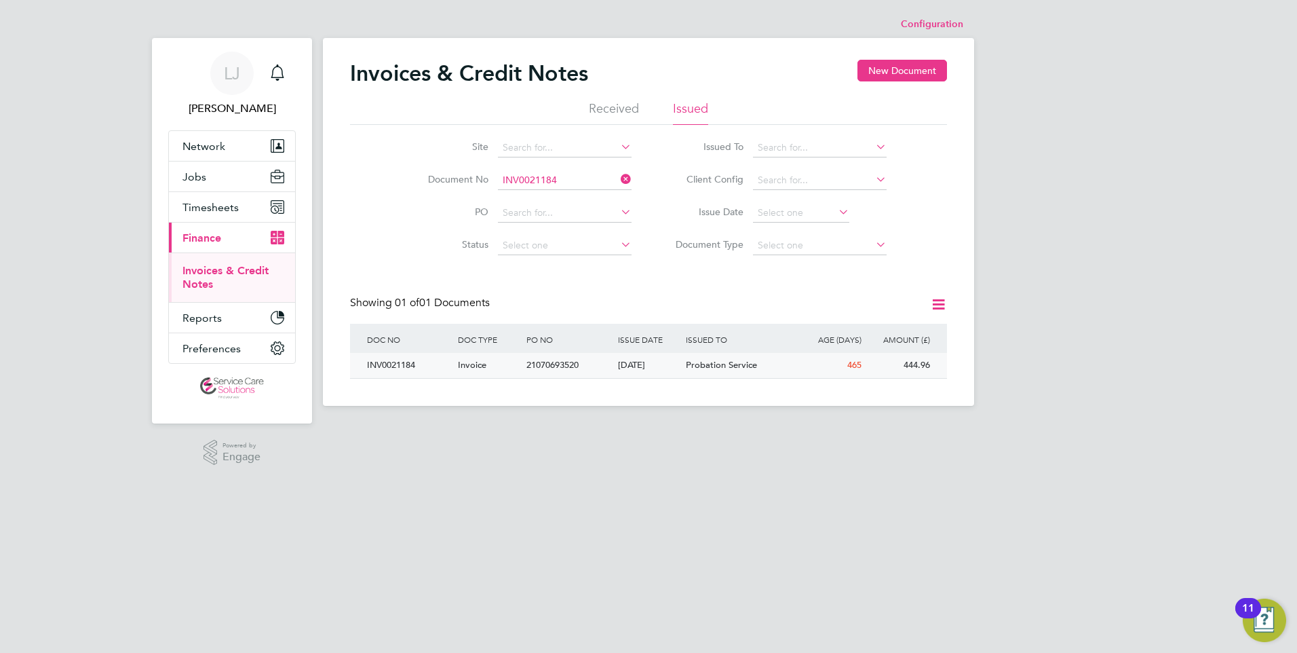
click at [611, 366] on div "21070693520" at bounding box center [568, 365] width 91 height 25
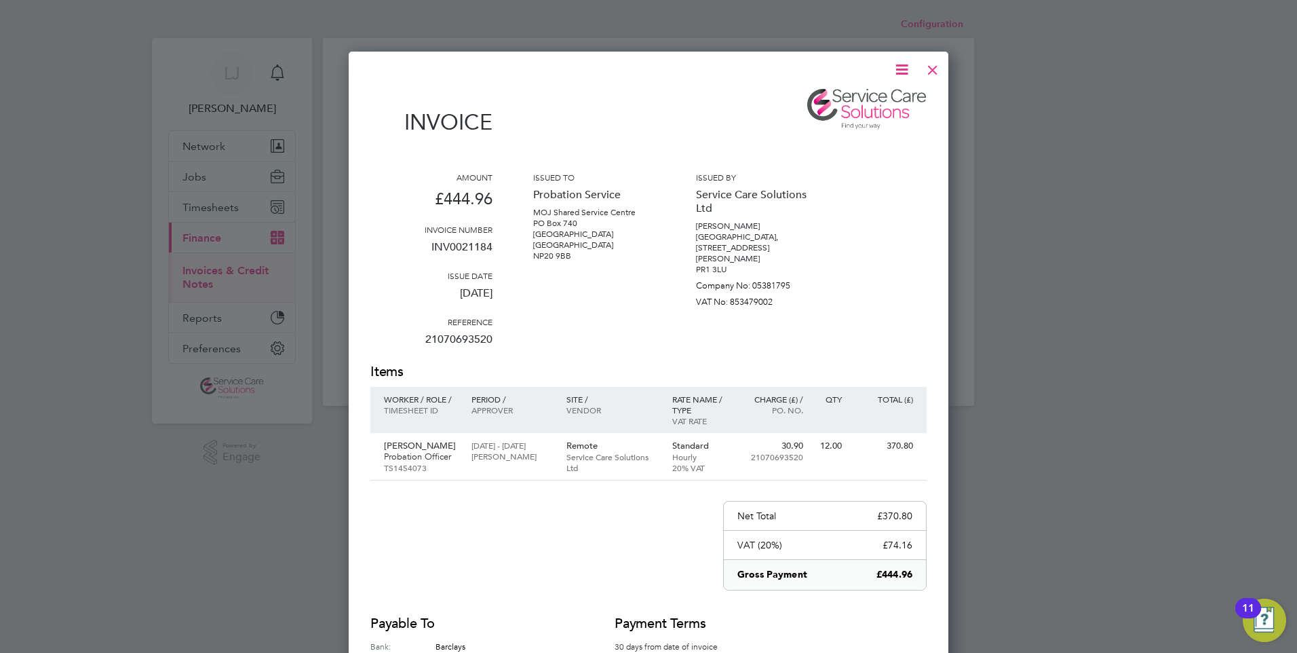
click at [933, 58] on div at bounding box center [932, 66] width 24 height 24
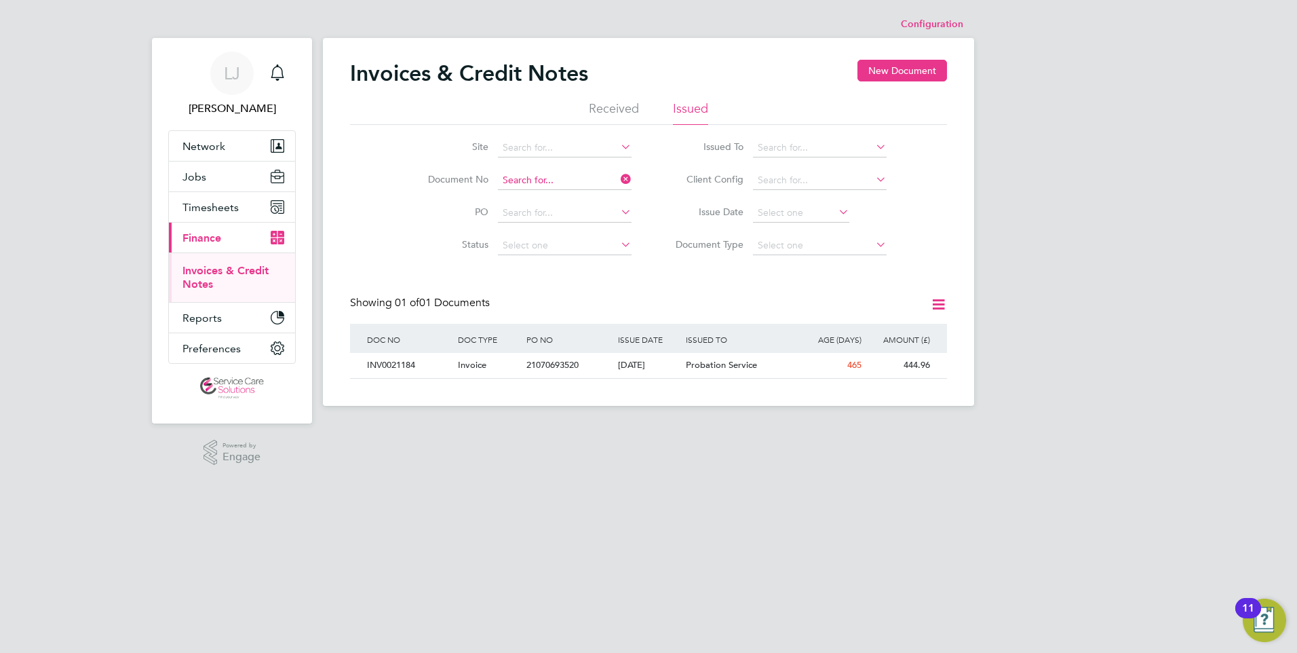
click at [564, 179] on input at bounding box center [565, 180] width 134 height 19
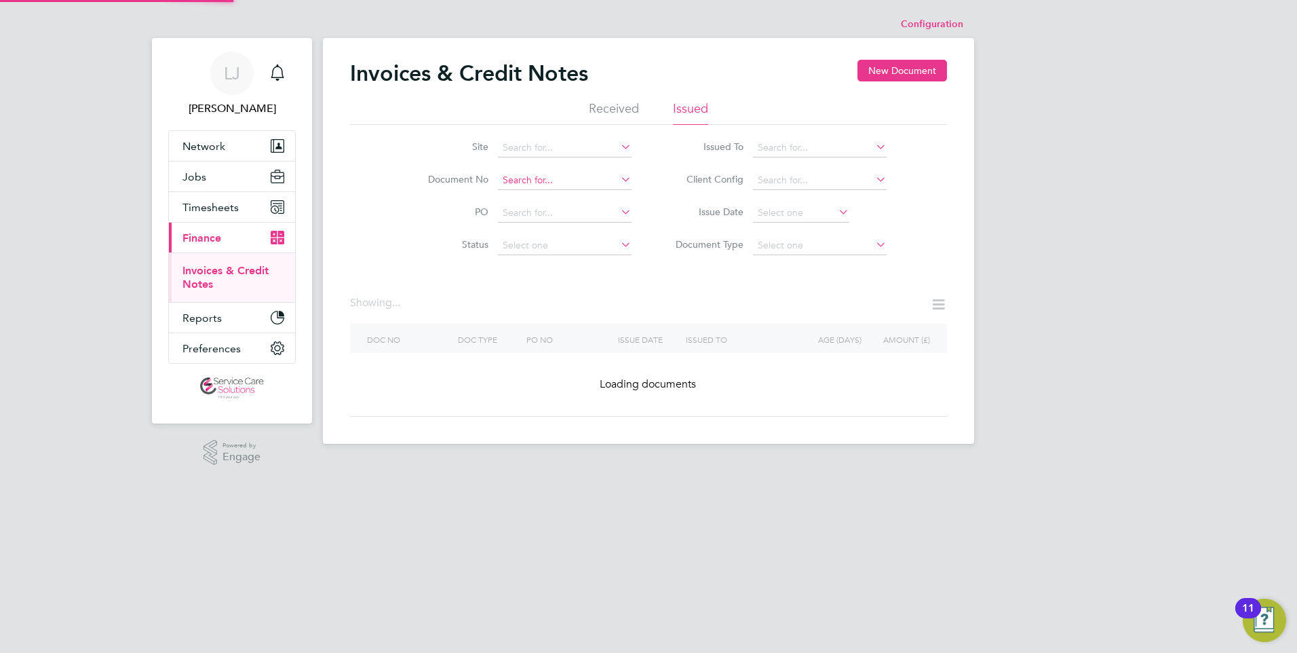
paste input "INV0021906"
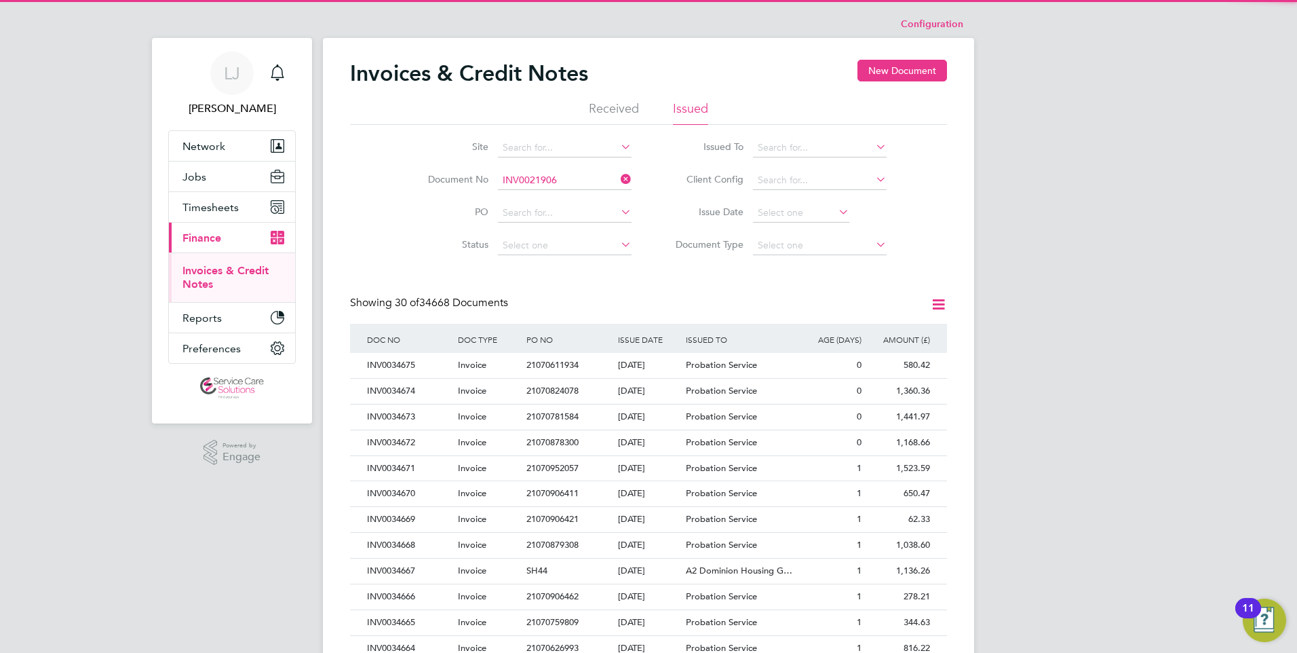
scroll to position [26, 92]
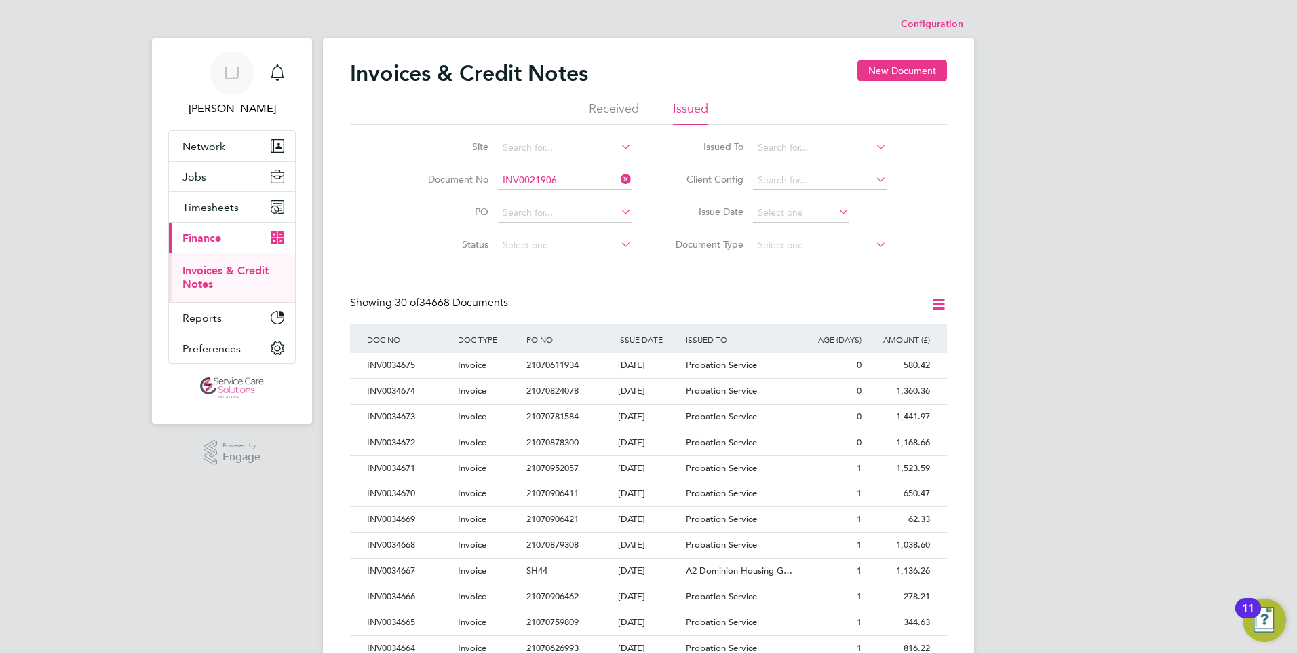
type input "INV0021906"
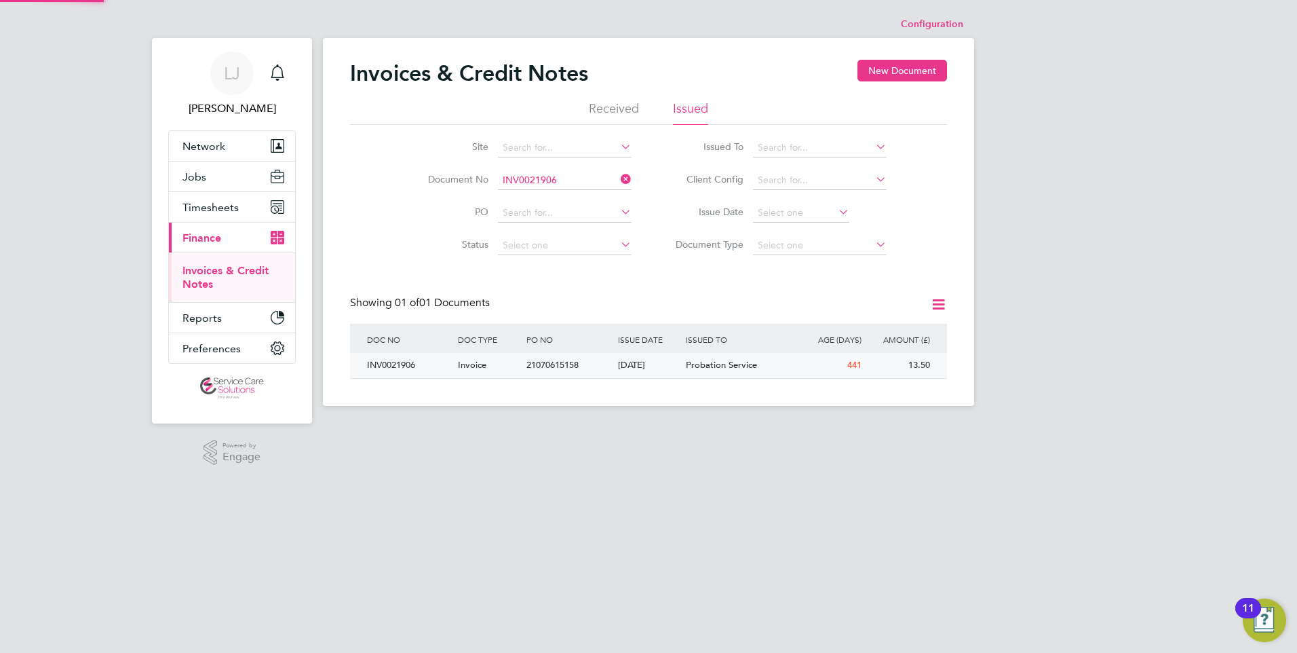
click at [626, 365] on div "[DATE]" at bounding box center [649, 365] width 69 height 25
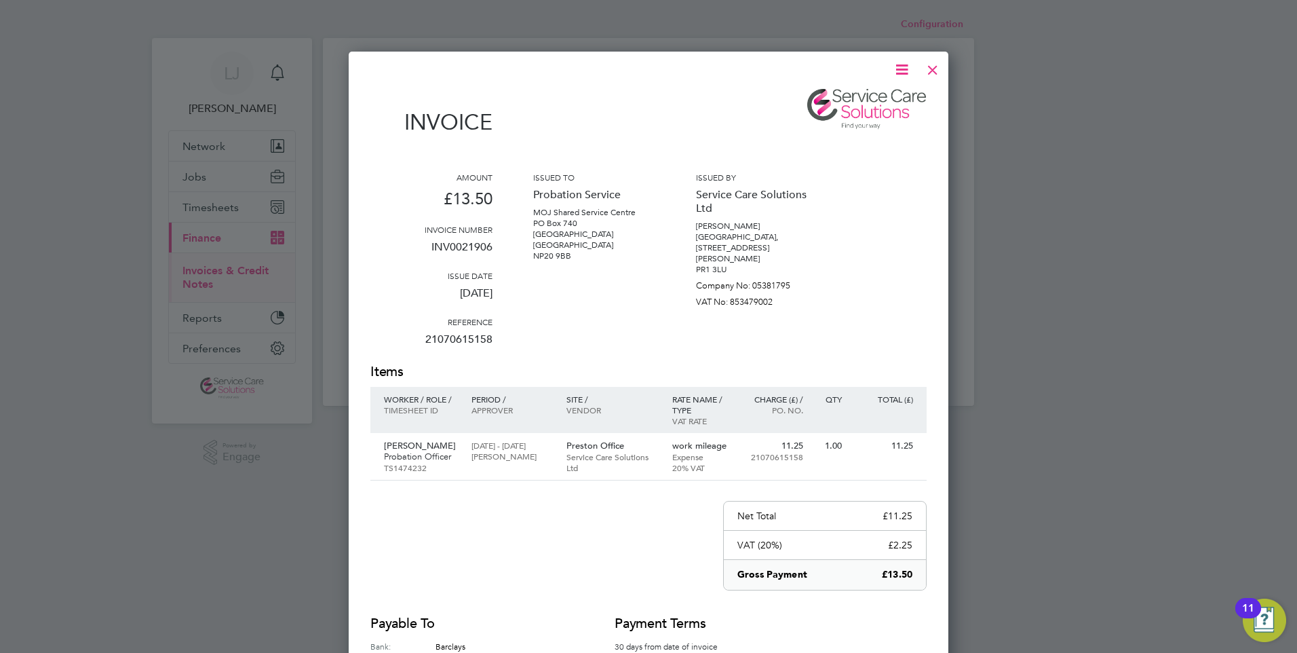
click at [934, 69] on div at bounding box center [932, 66] width 24 height 24
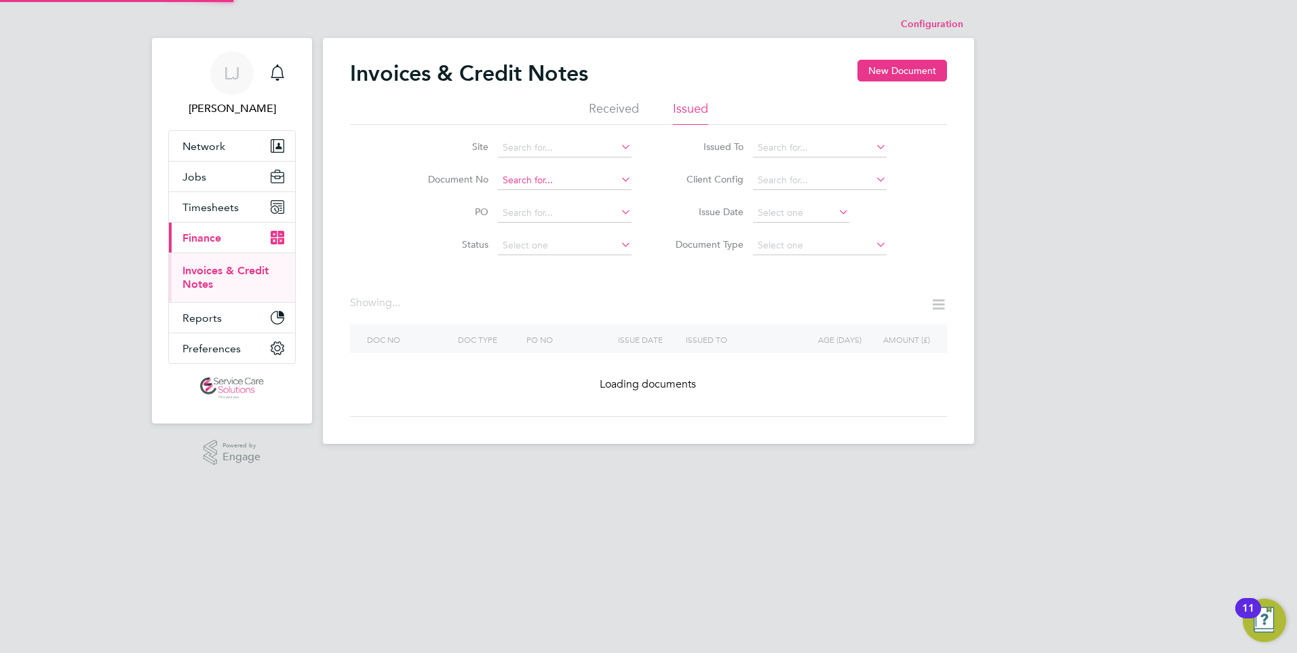
click at [547, 180] on input at bounding box center [565, 180] width 134 height 19
paste input "INV0022531"
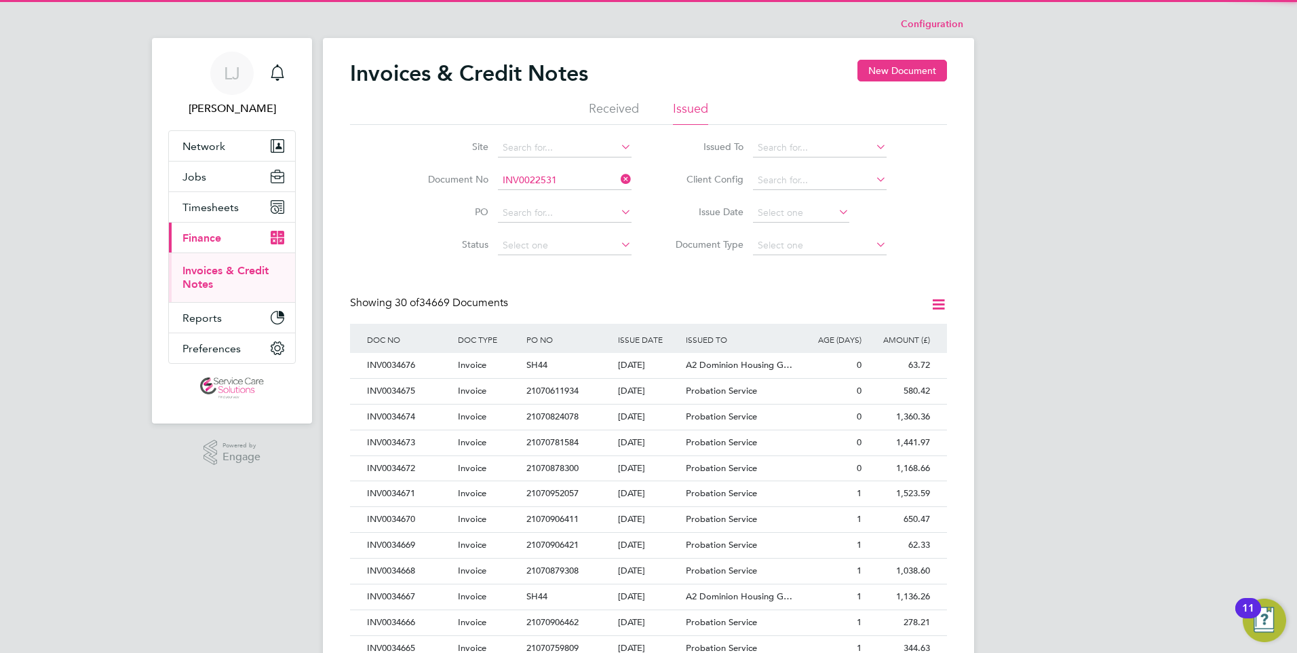
scroll to position [26, 92]
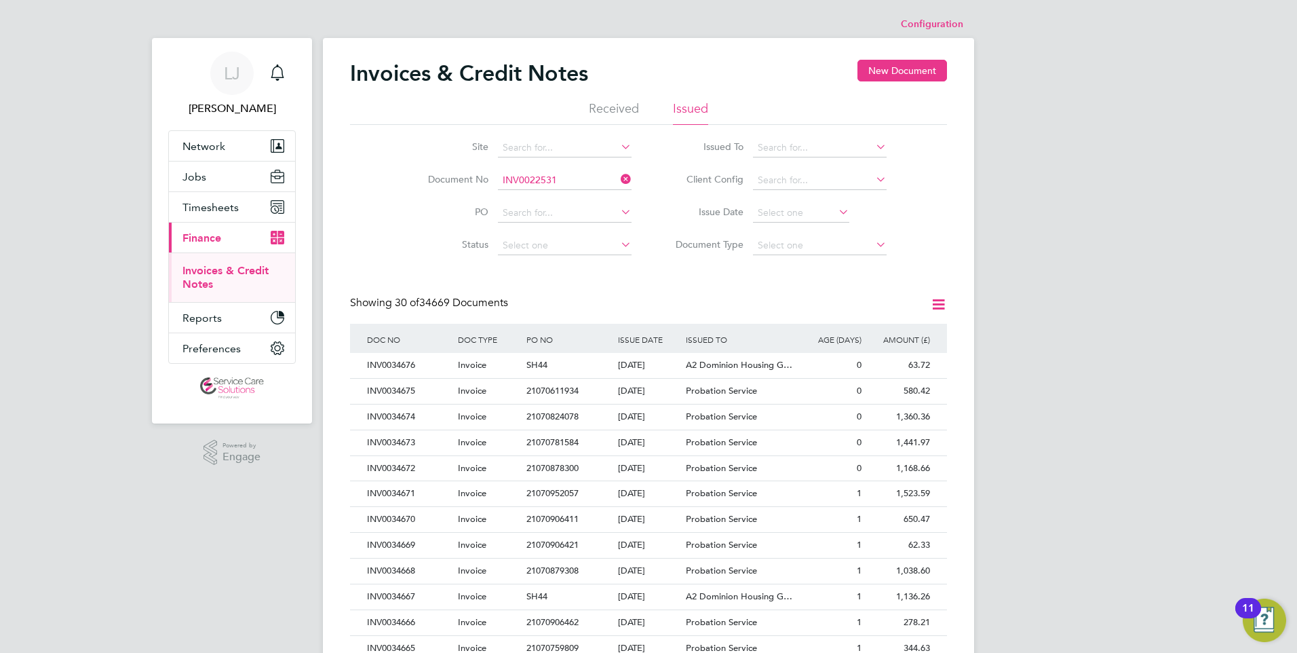
type input "INV0022531"
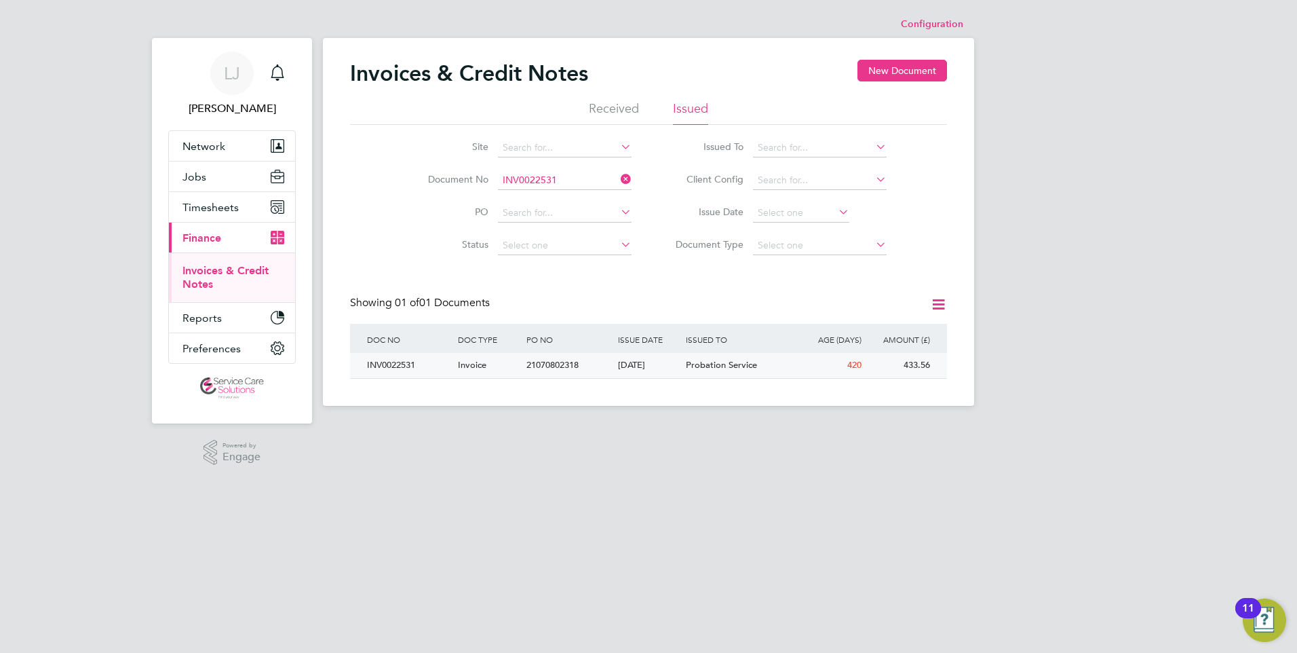
click at [670, 372] on div "[DATE]" at bounding box center [649, 365] width 69 height 25
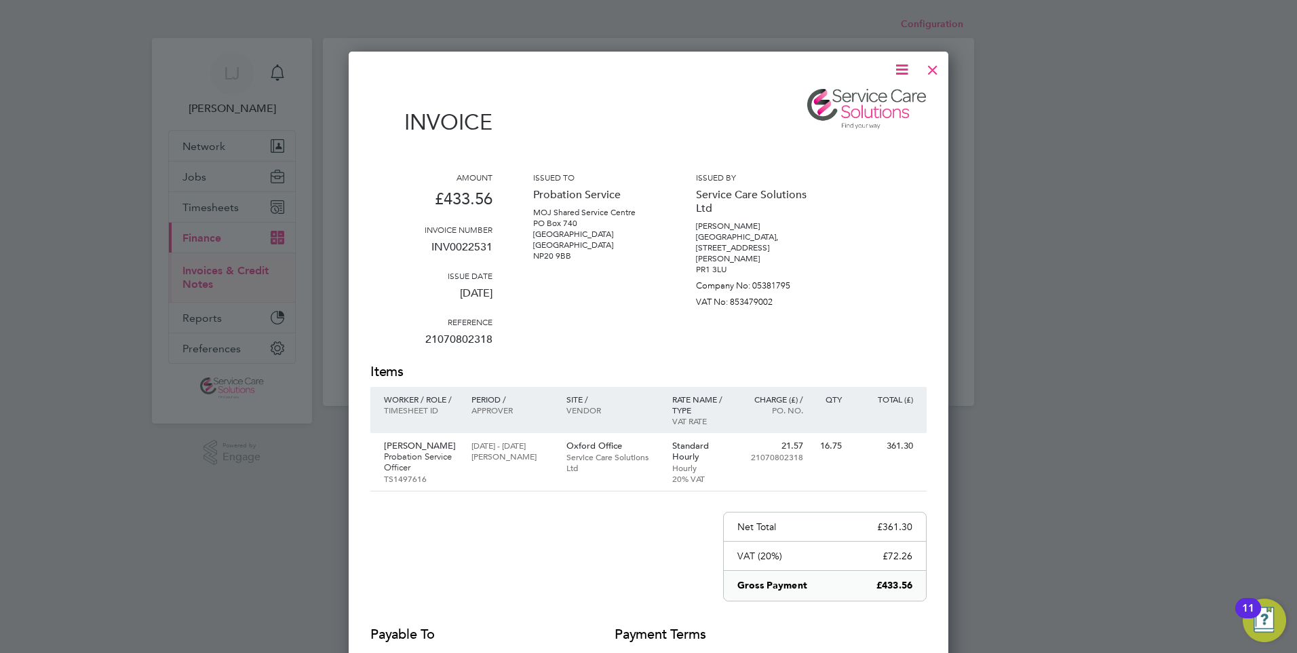
click at [939, 66] on div at bounding box center [932, 66] width 24 height 24
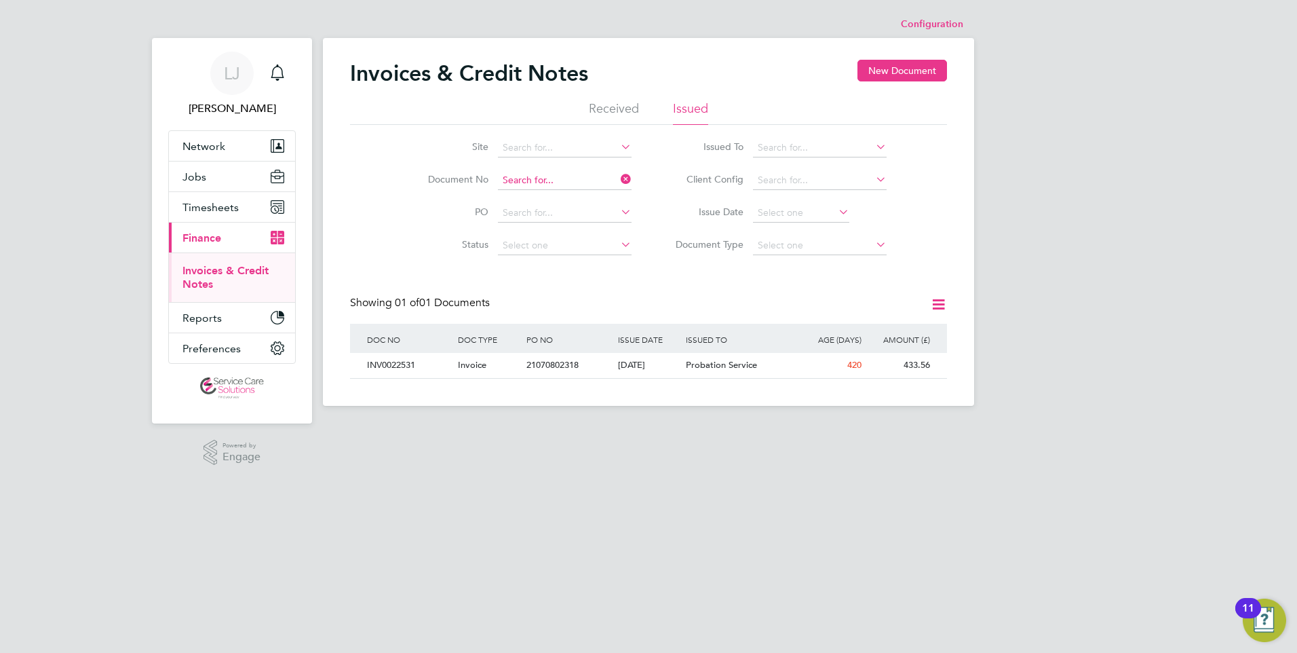
click at [532, 172] on input at bounding box center [565, 180] width 134 height 19
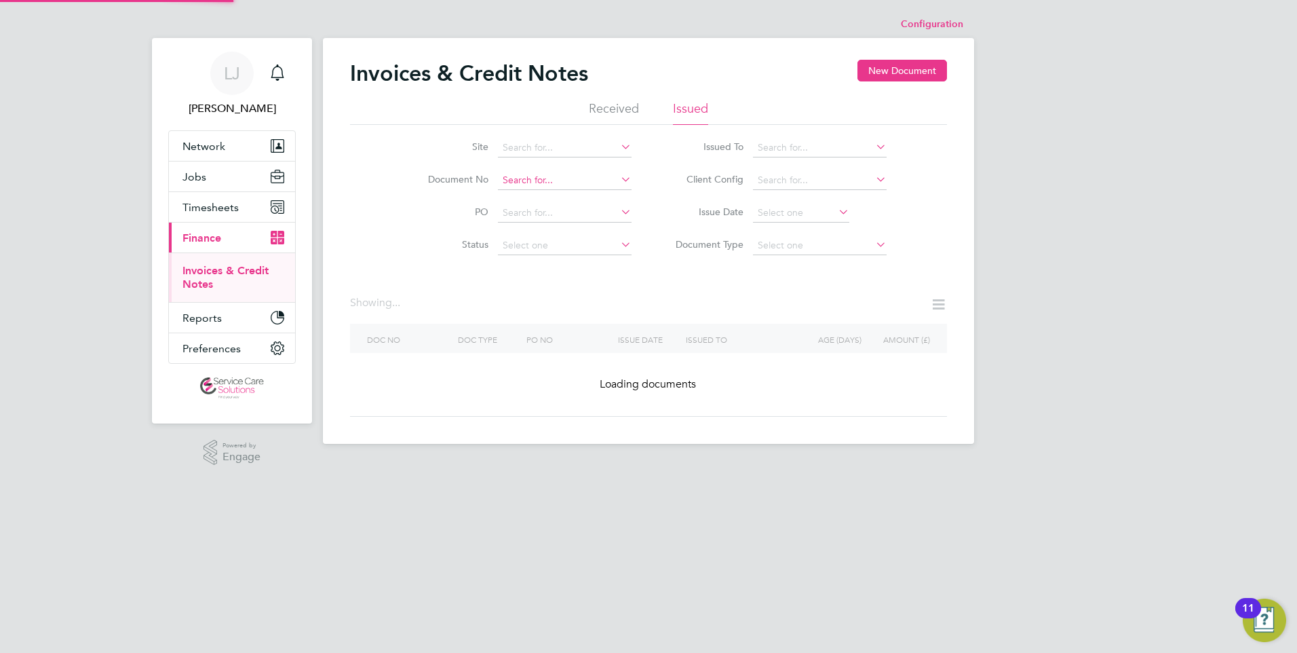
paste input "INV0022352"
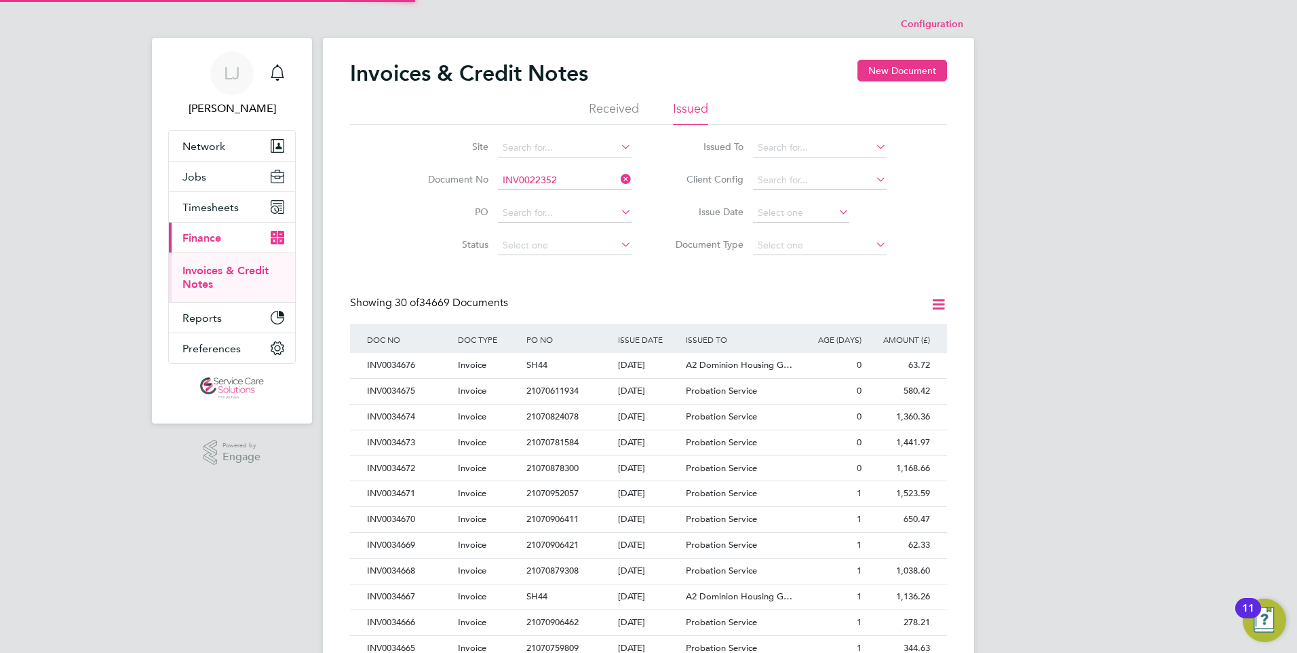
type input "INV0022352"
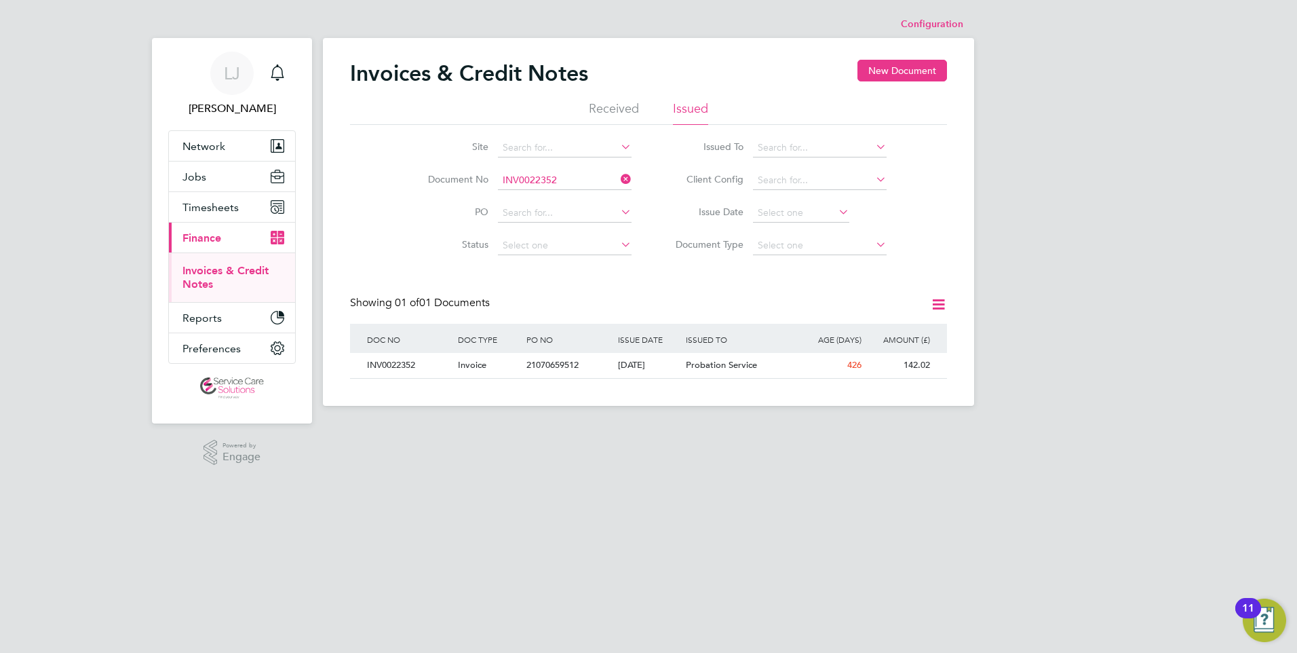
scroll to position [26, 115]
click at [640, 366] on div "[DATE]" at bounding box center [649, 365] width 69 height 25
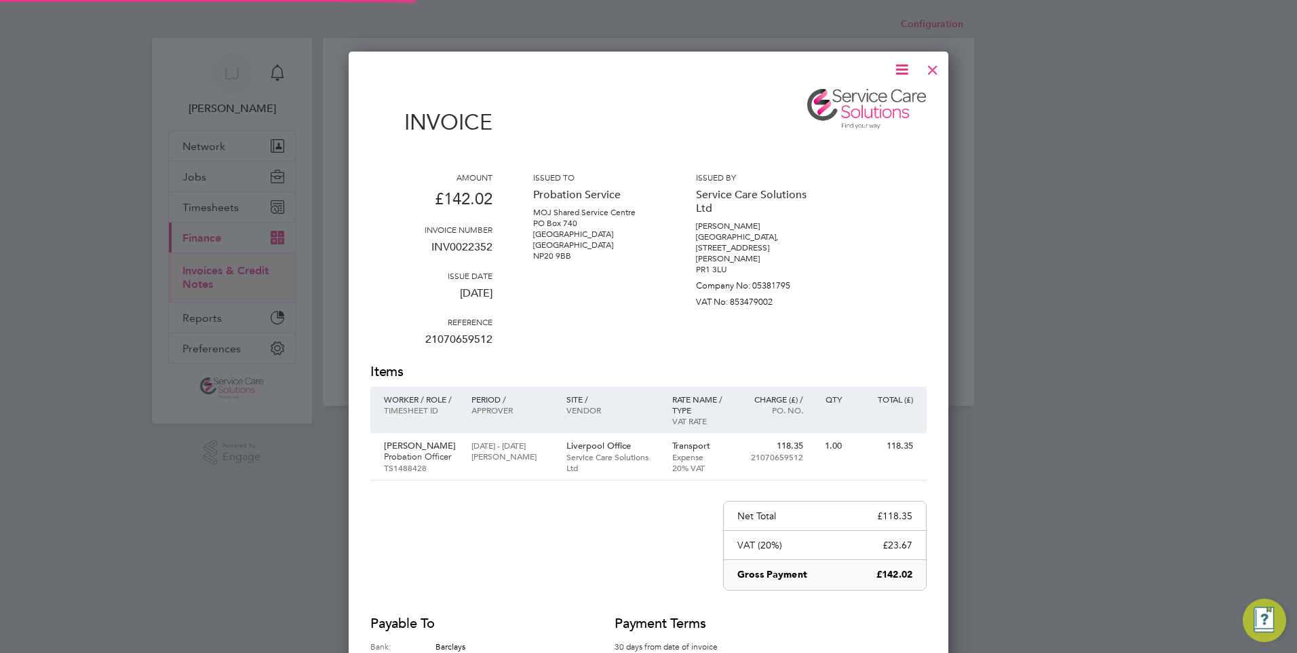
scroll to position [711, 600]
click at [935, 74] on div at bounding box center [932, 66] width 24 height 24
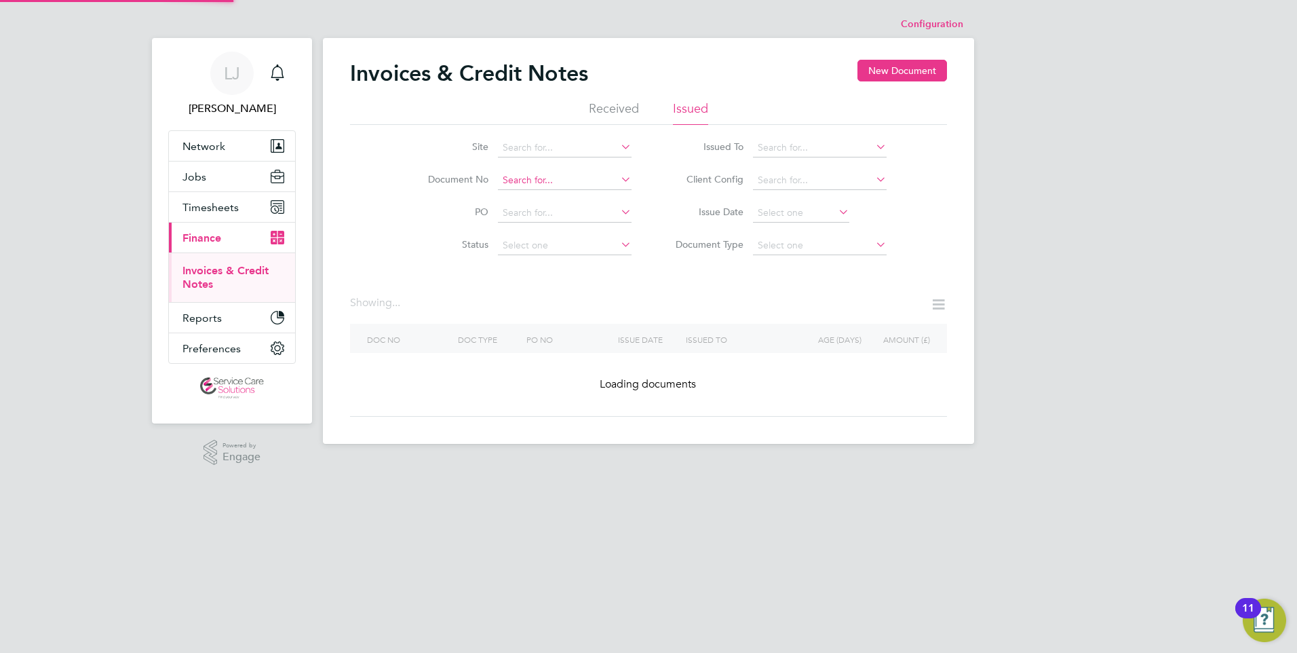
click at [537, 175] on input at bounding box center [565, 180] width 134 height 19
paste input "INV0025047"
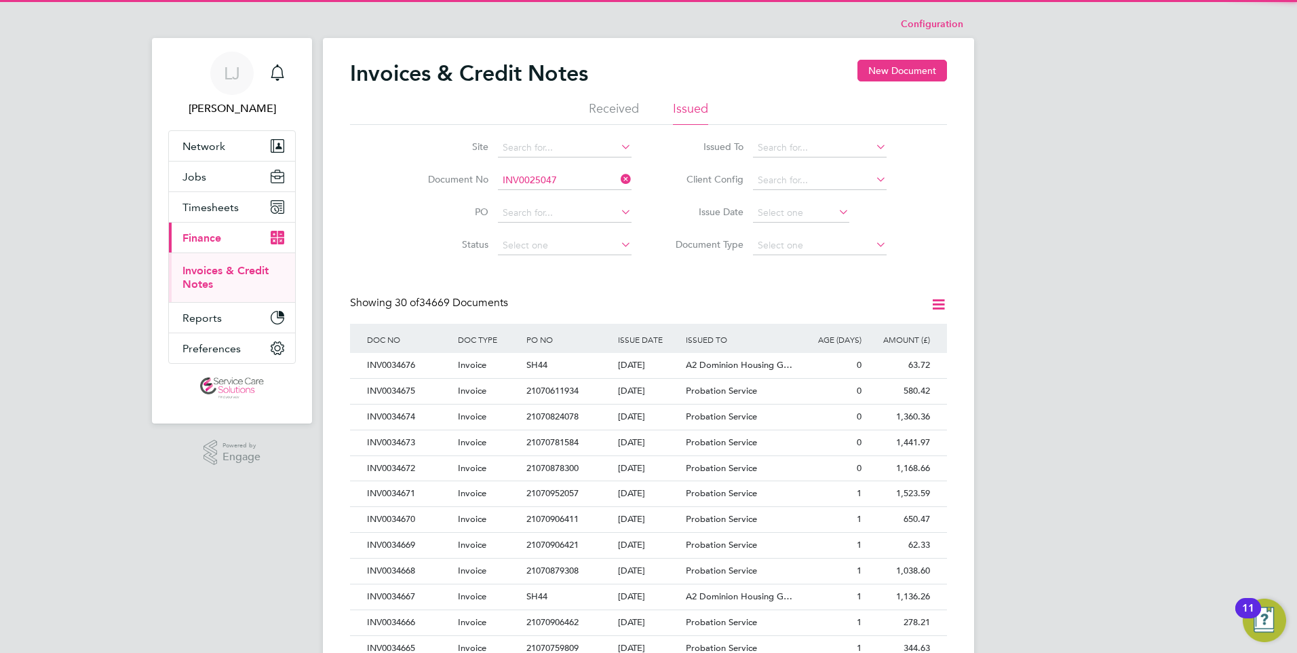
scroll to position [26, 92]
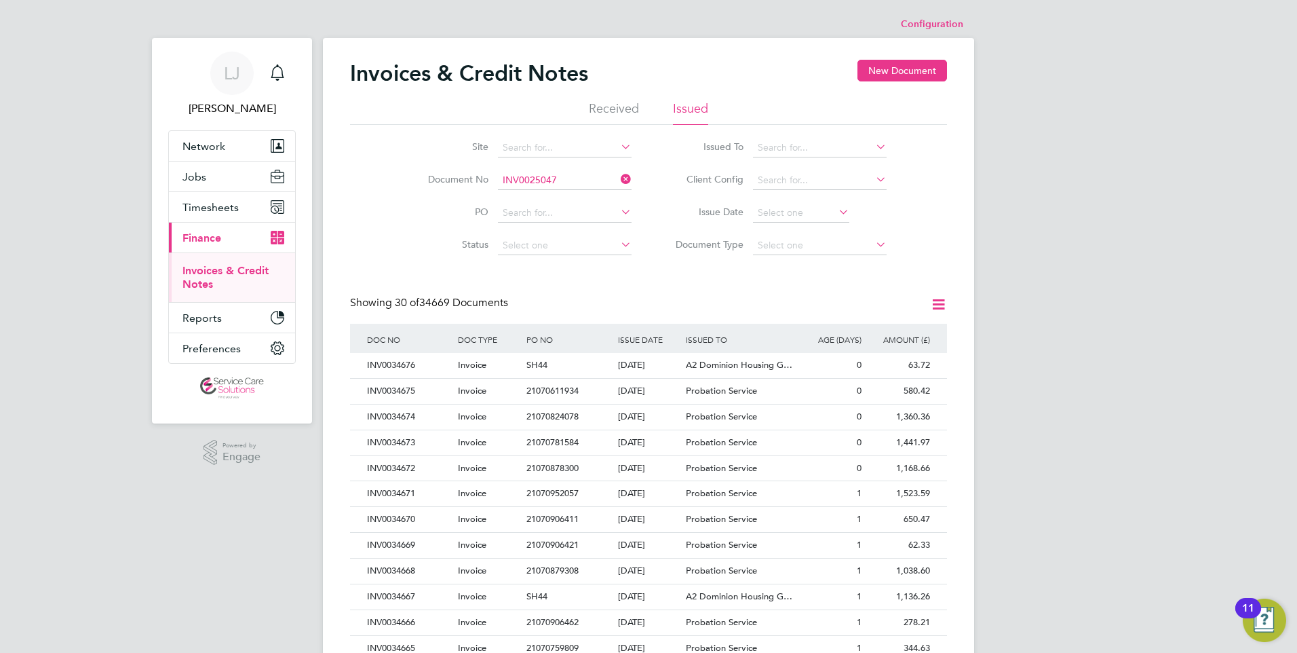
type input "INV0025047"
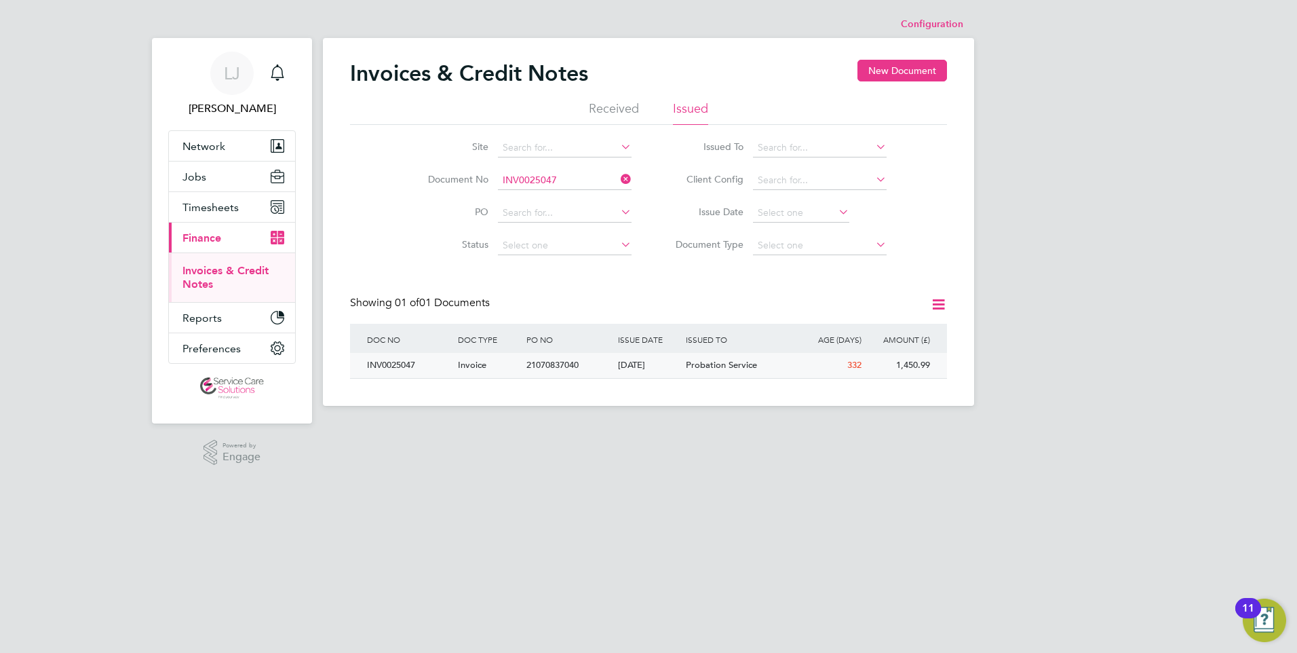
click at [653, 370] on div "[DATE]" at bounding box center [649, 365] width 69 height 25
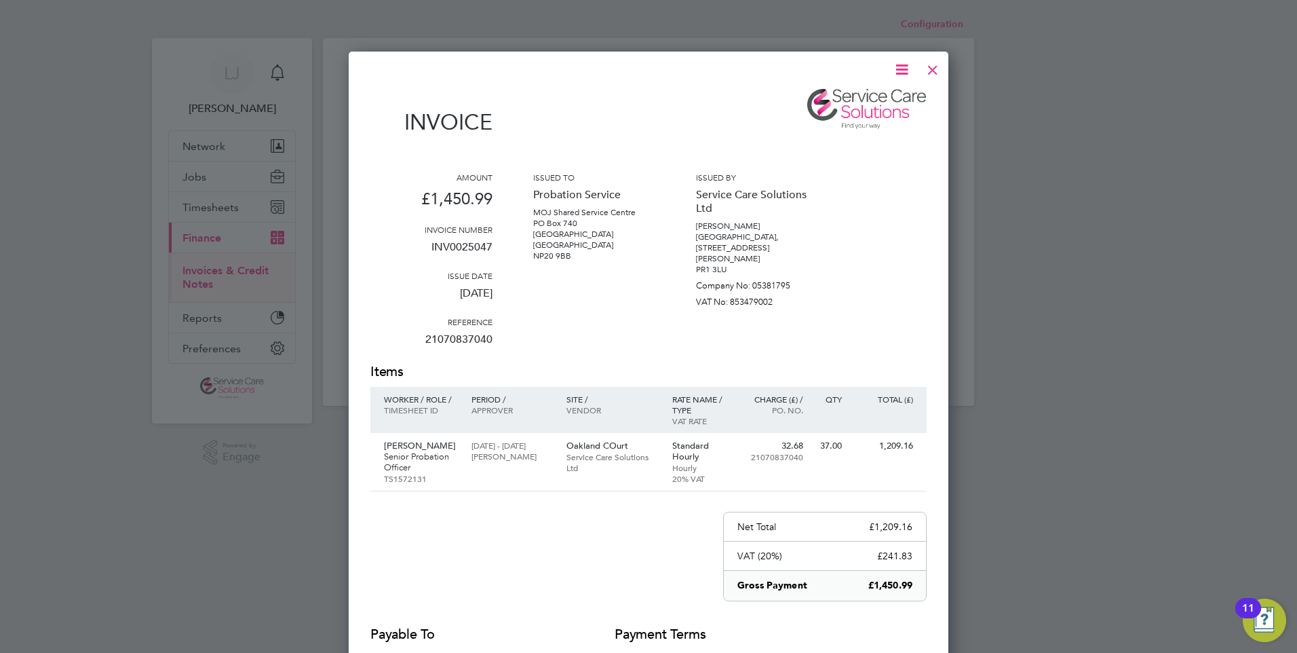
click at [934, 71] on div at bounding box center [932, 66] width 24 height 24
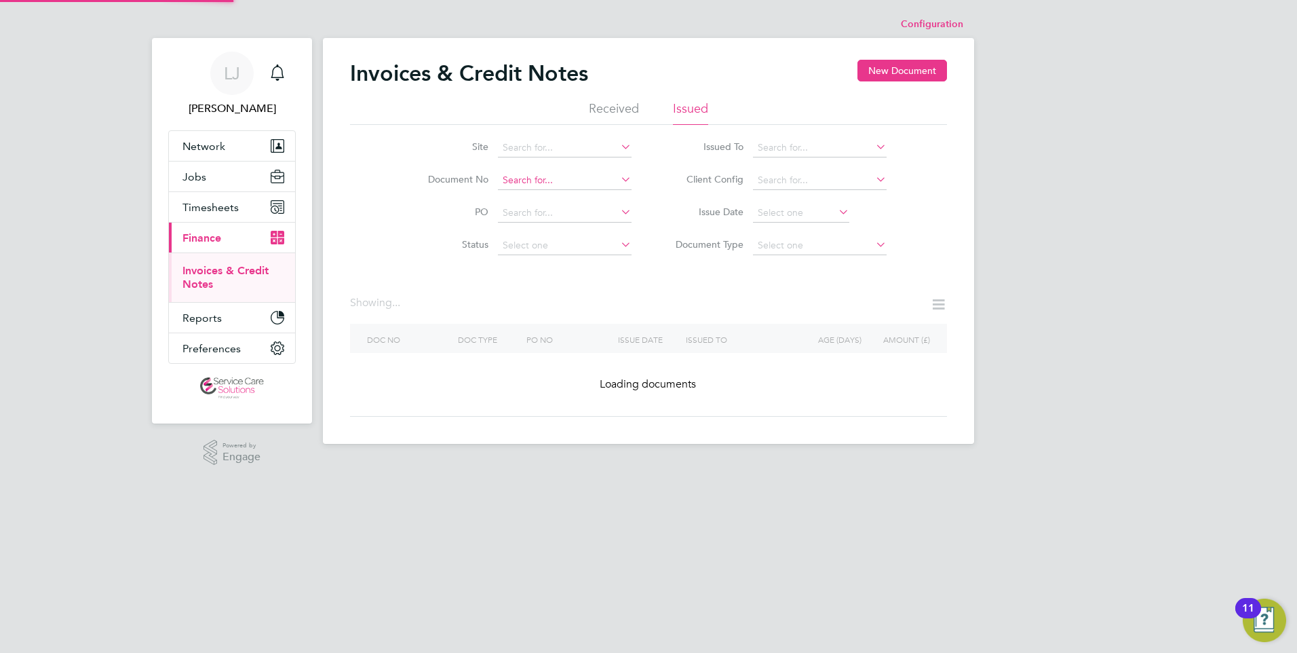
click at [526, 179] on input at bounding box center [565, 180] width 134 height 19
paste input "INV0021533"
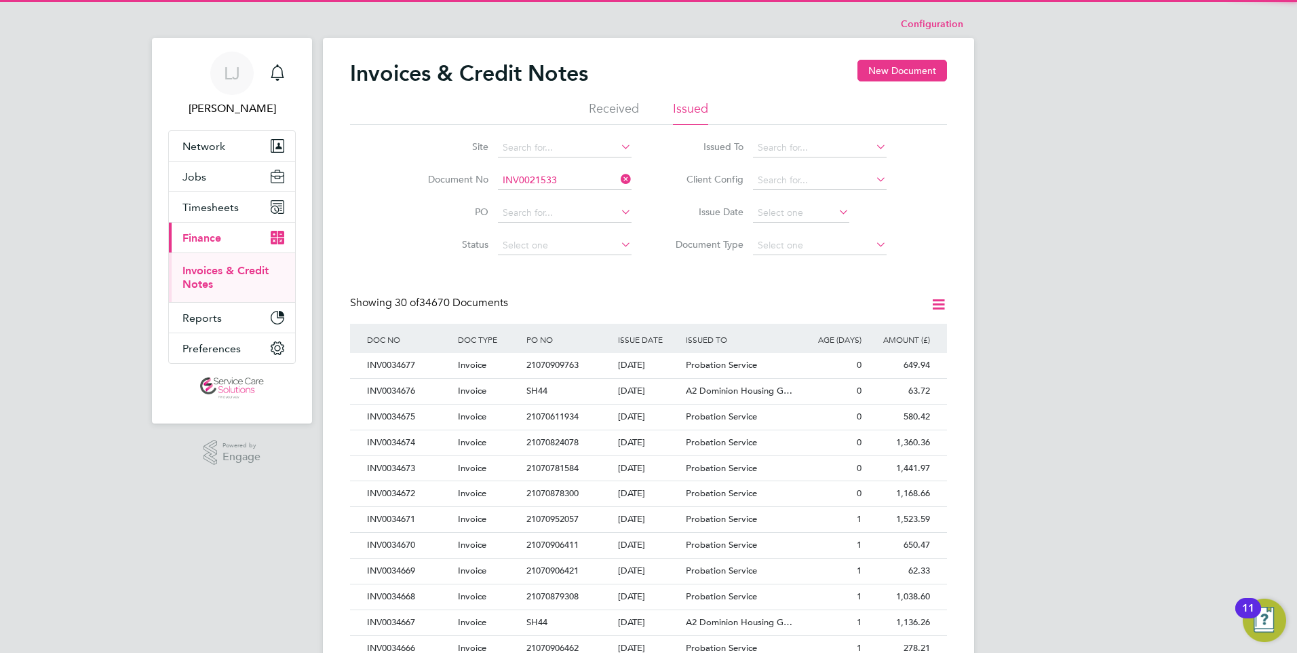
scroll to position [26, 92]
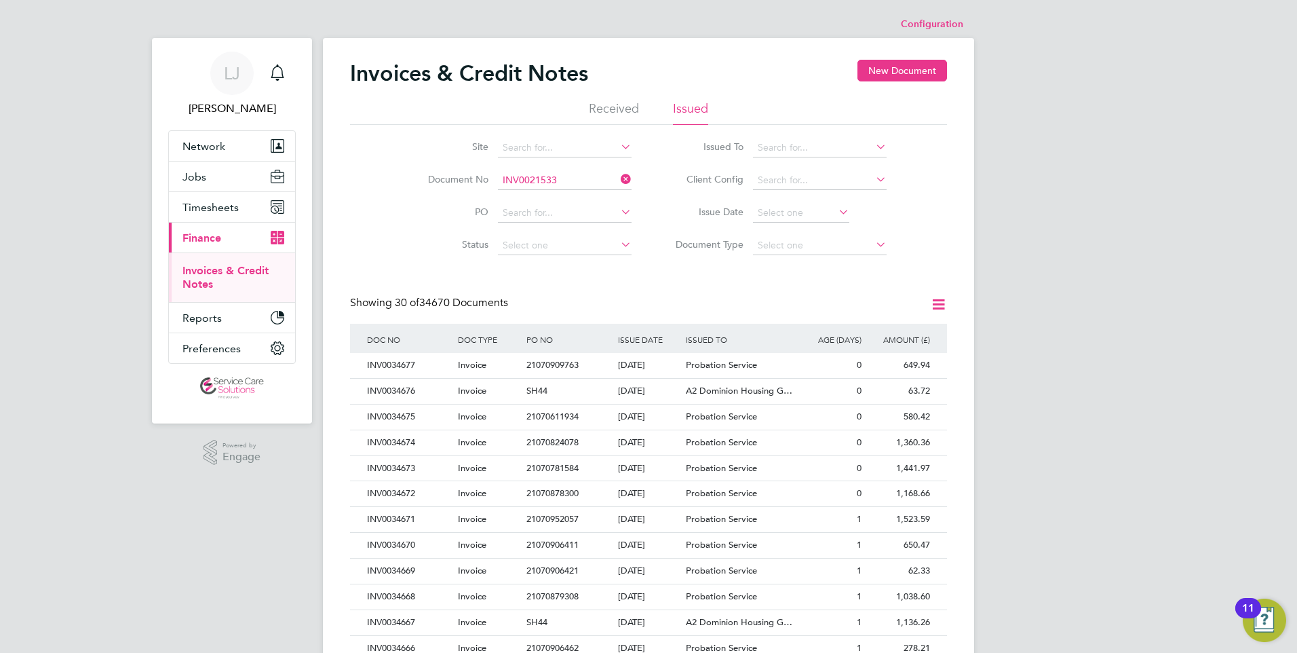
type input "INV0021533"
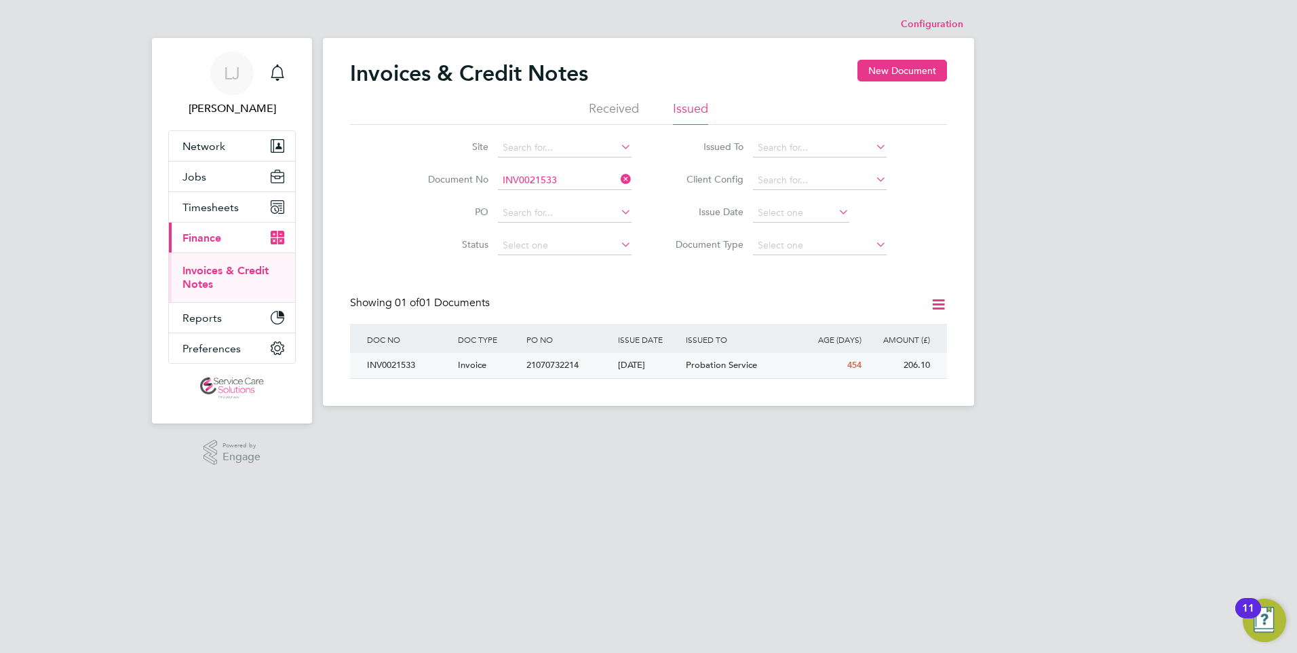
click at [610, 364] on div "21070732214" at bounding box center [568, 365] width 91 height 25
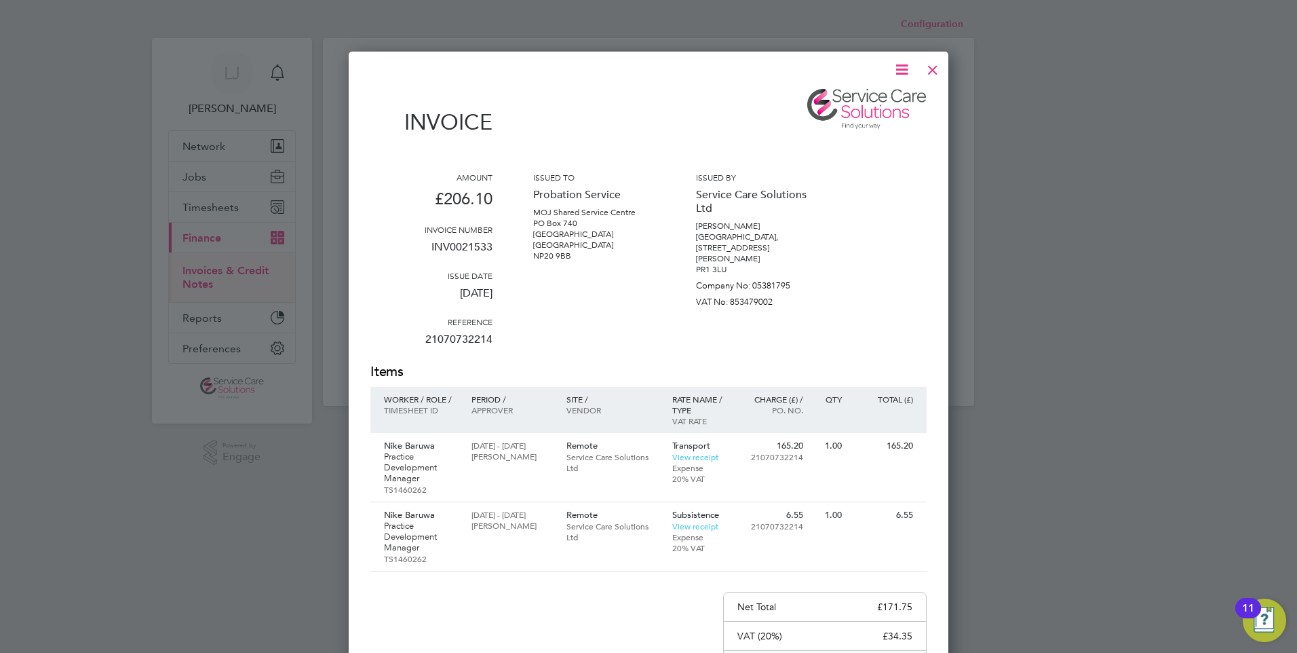
click at [935, 64] on div at bounding box center [932, 66] width 24 height 24
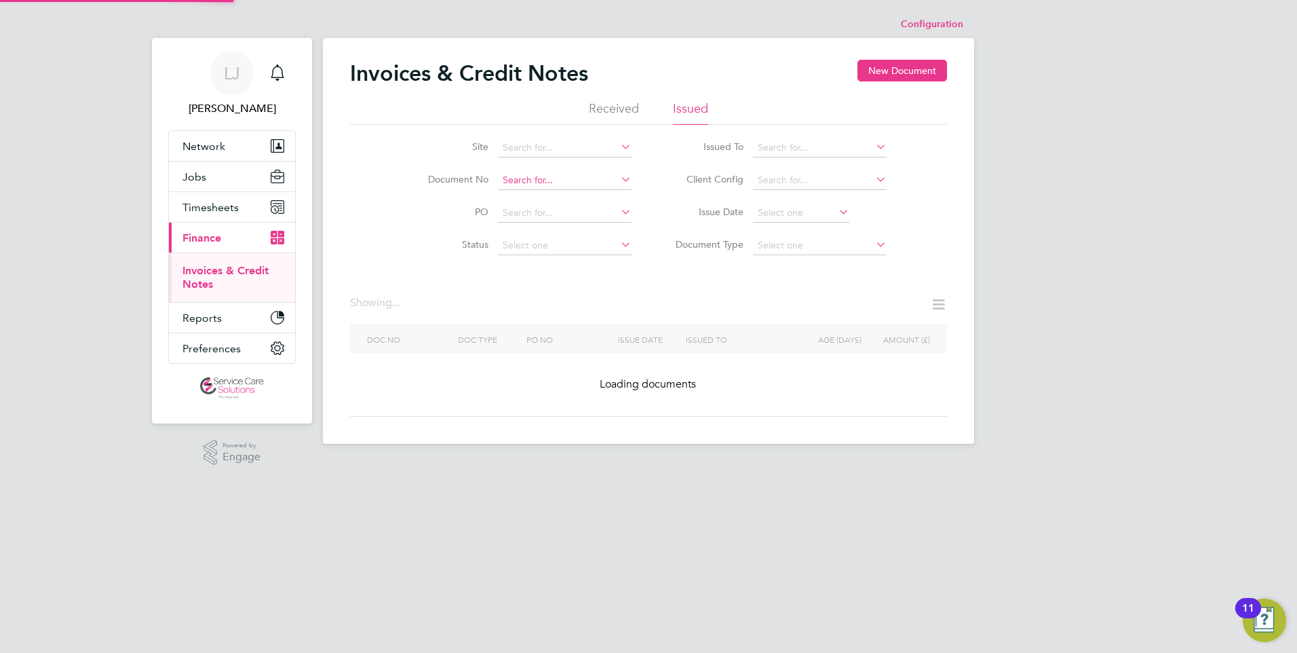
click at [564, 178] on input at bounding box center [565, 180] width 134 height 19
paste input "INV0029178"
type input "INV0029178"
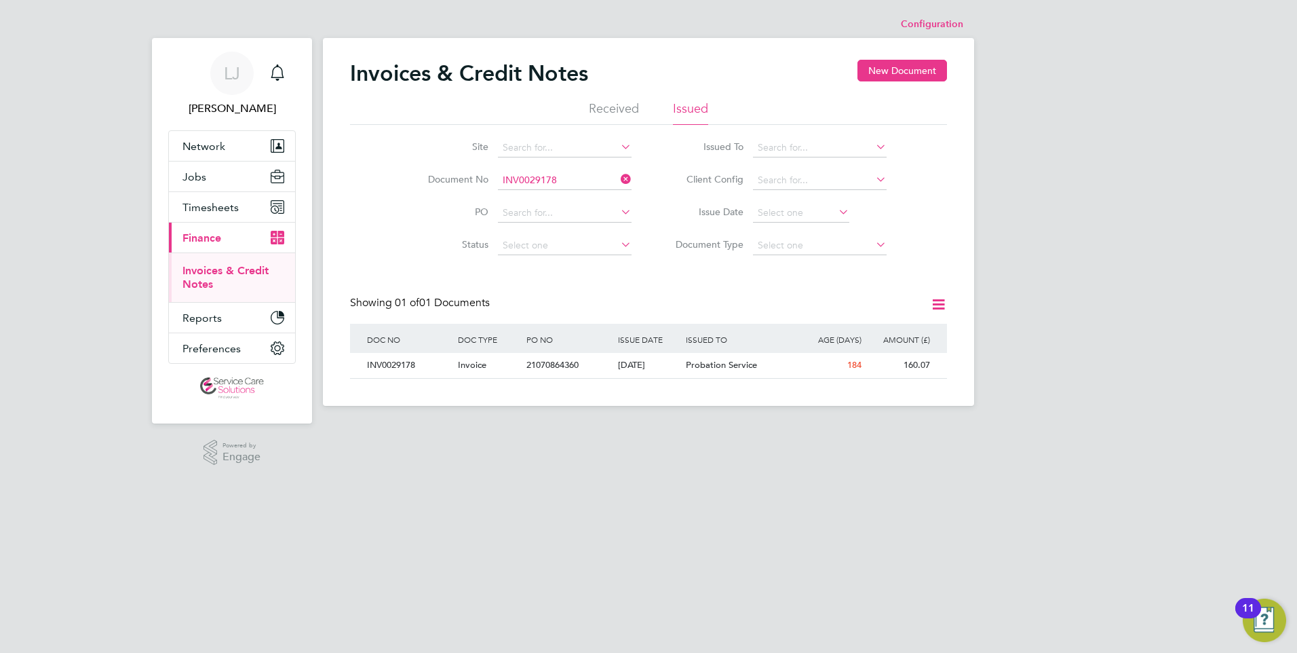
scroll to position [26, 115]
click at [589, 366] on div "21070864360" at bounding box center [568, 365] width 91 height 25
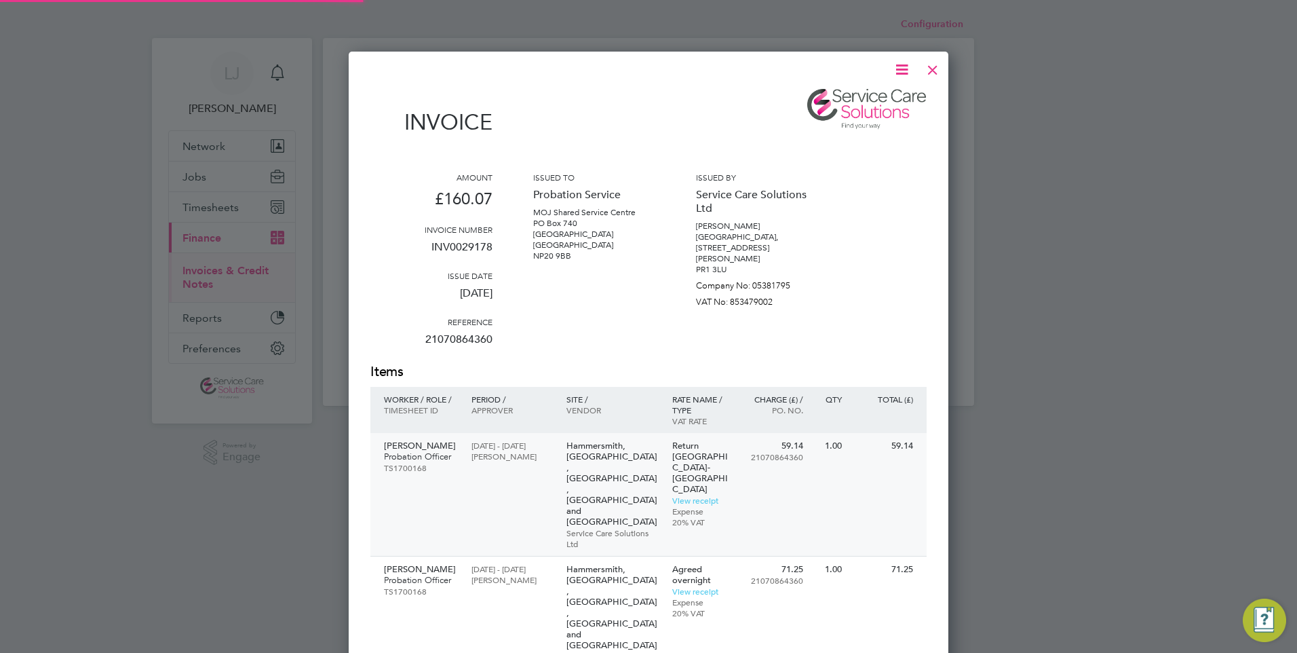
scroll to position [902, 600]
click at [933, 65] on div at bounding box center [932, 66] width 24 height 24
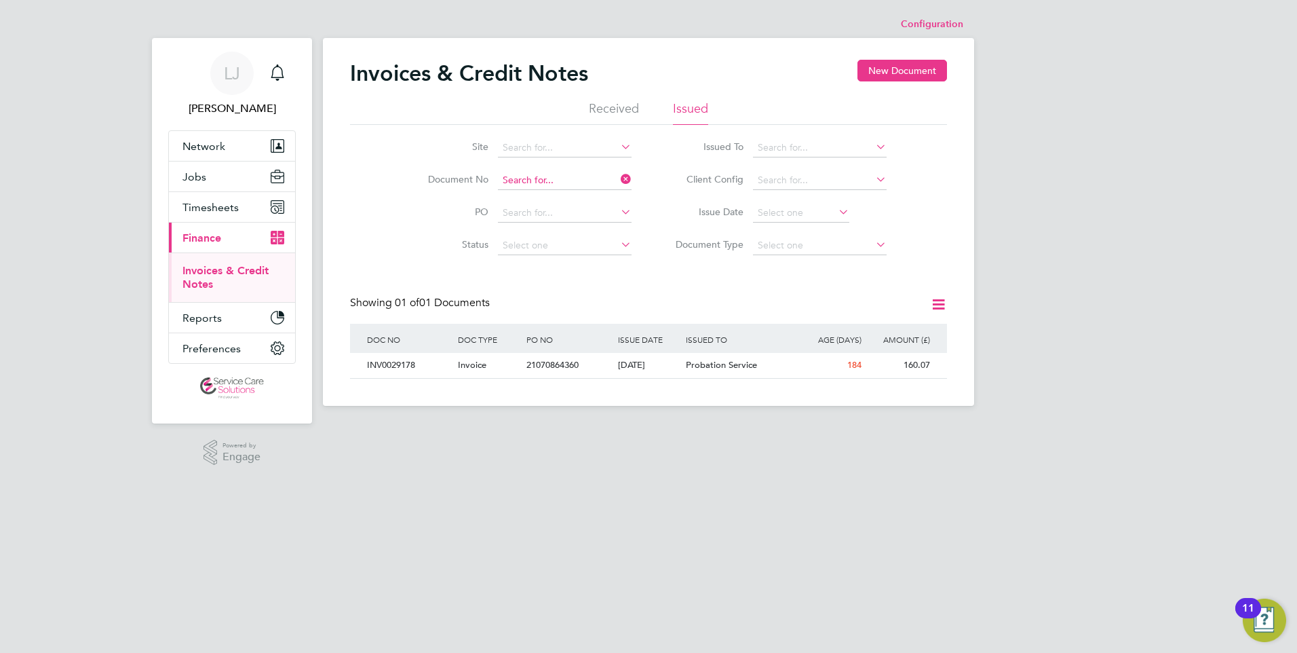
click at [552, 180] on input at bounding box center [565, 180] width 134 height 19
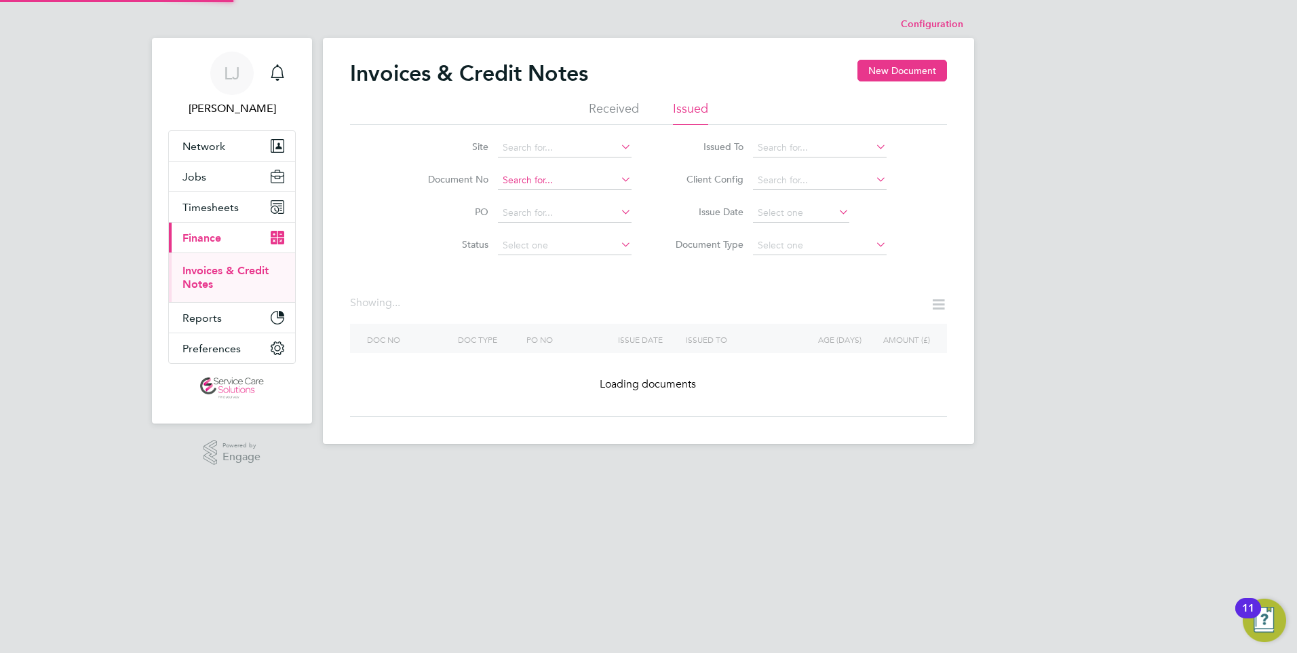
paste input "INV0029231"
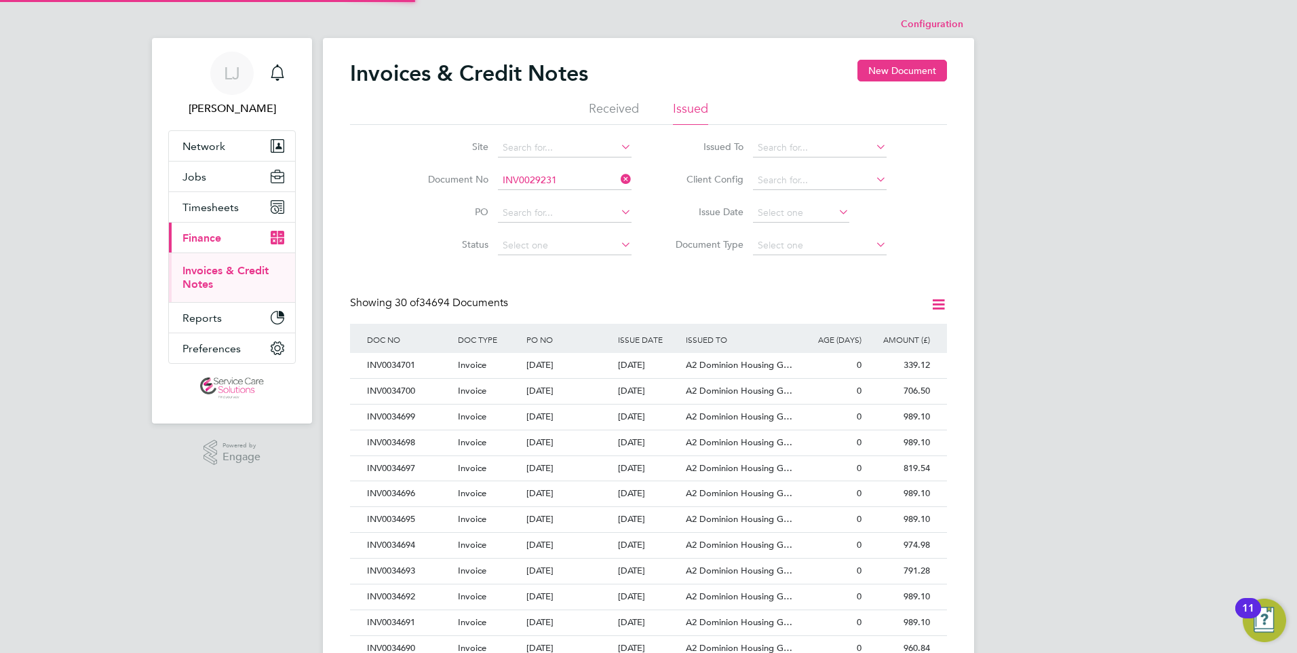
scroll to position [26, 92]
type input "INV0029231"
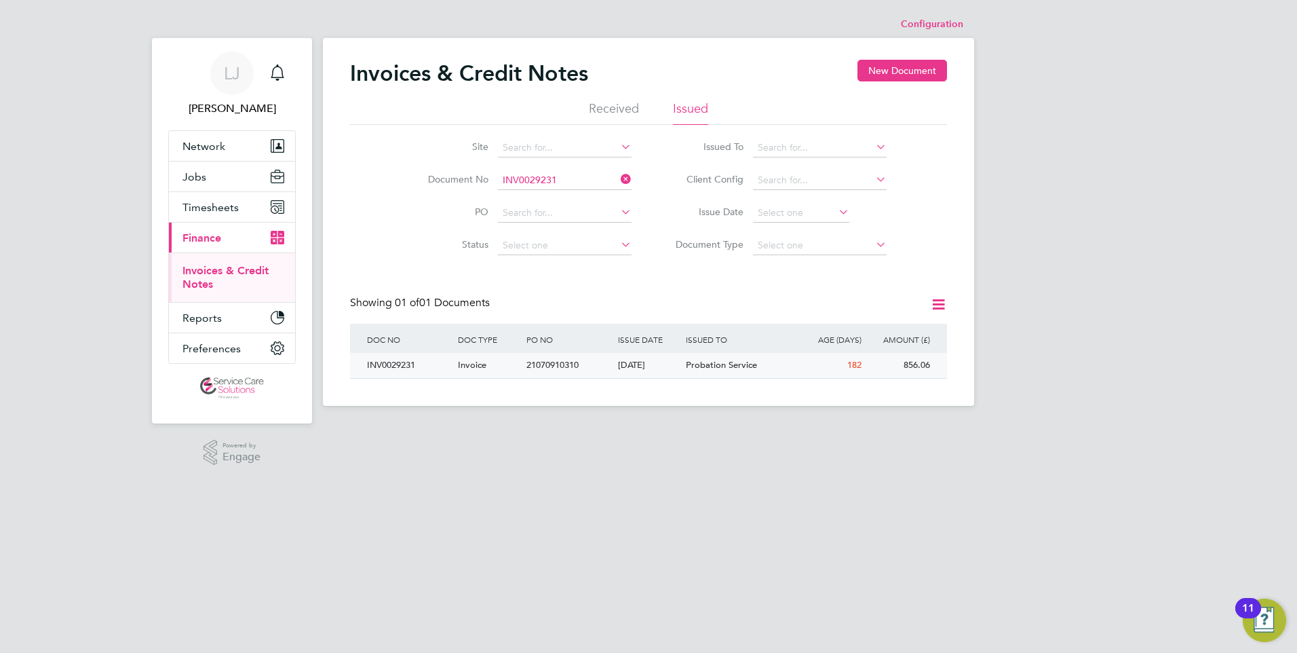
click at [706, 371] on div "Probation Service" at bounding box center [739, 365] width 114 height 25
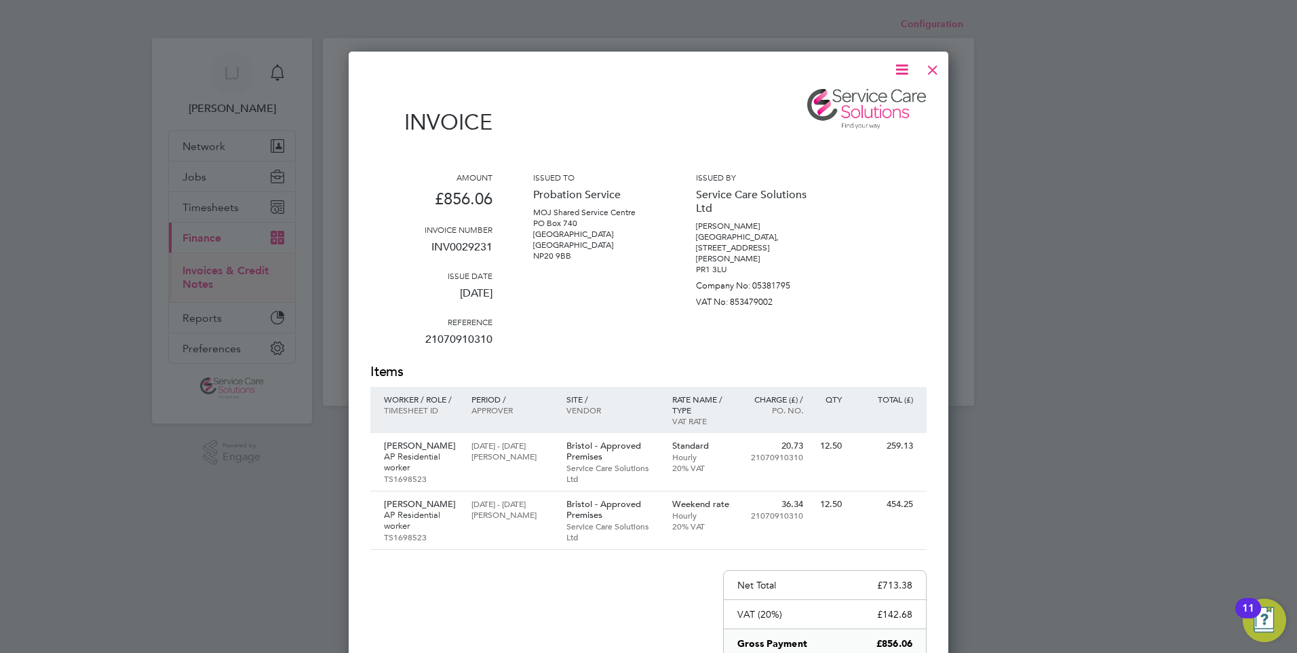
click at [929, 73] on div at bounding box center [932, 66] width 24 height 24
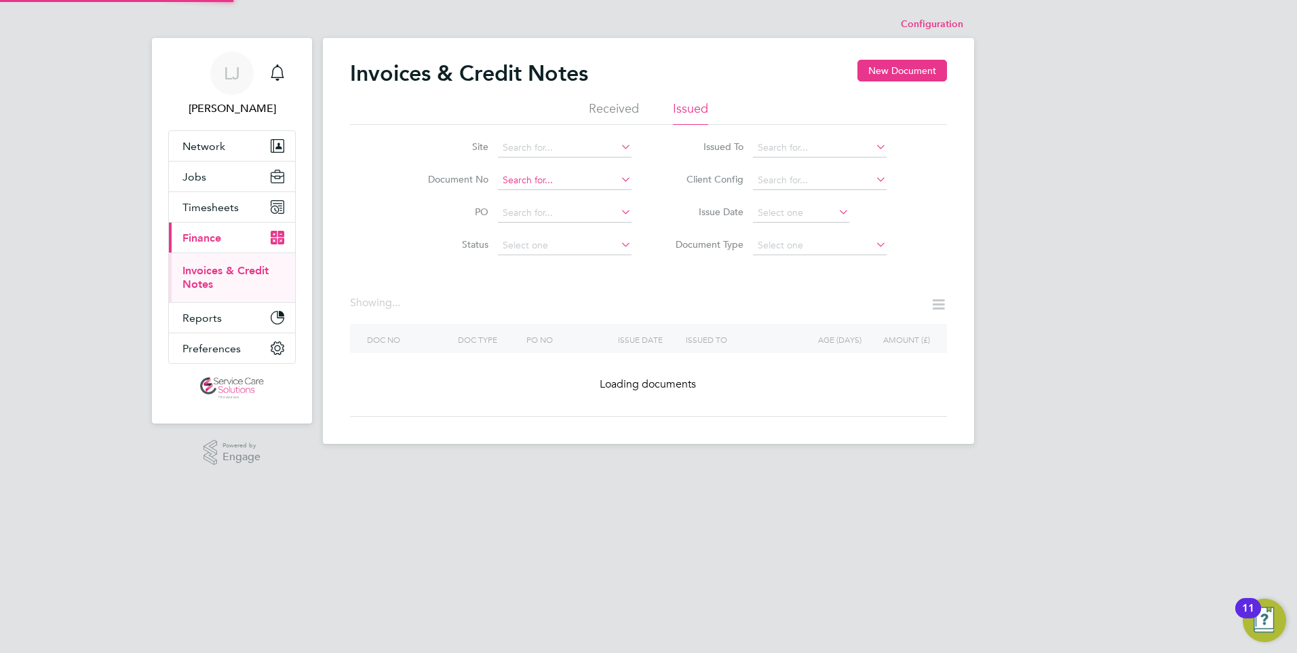
click at [545, 184] on input at bounding box center [565, 180] width 134 height 19
paste input "INV0029240"
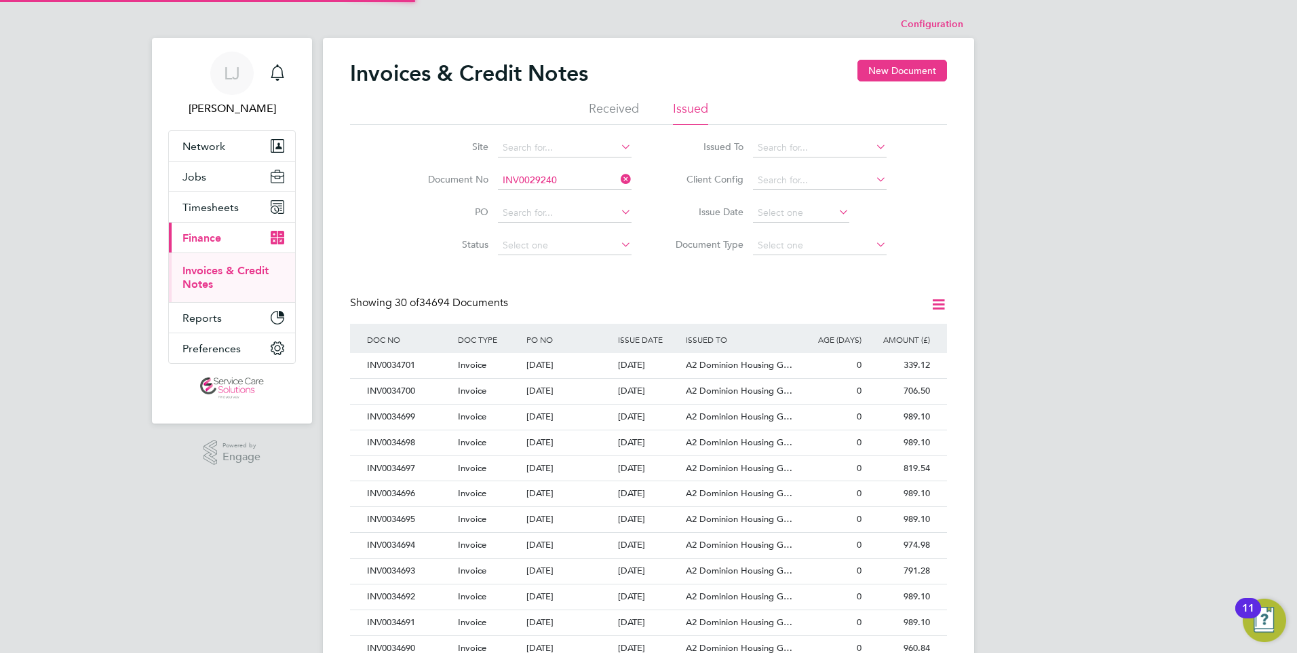
type input "INV0029240"
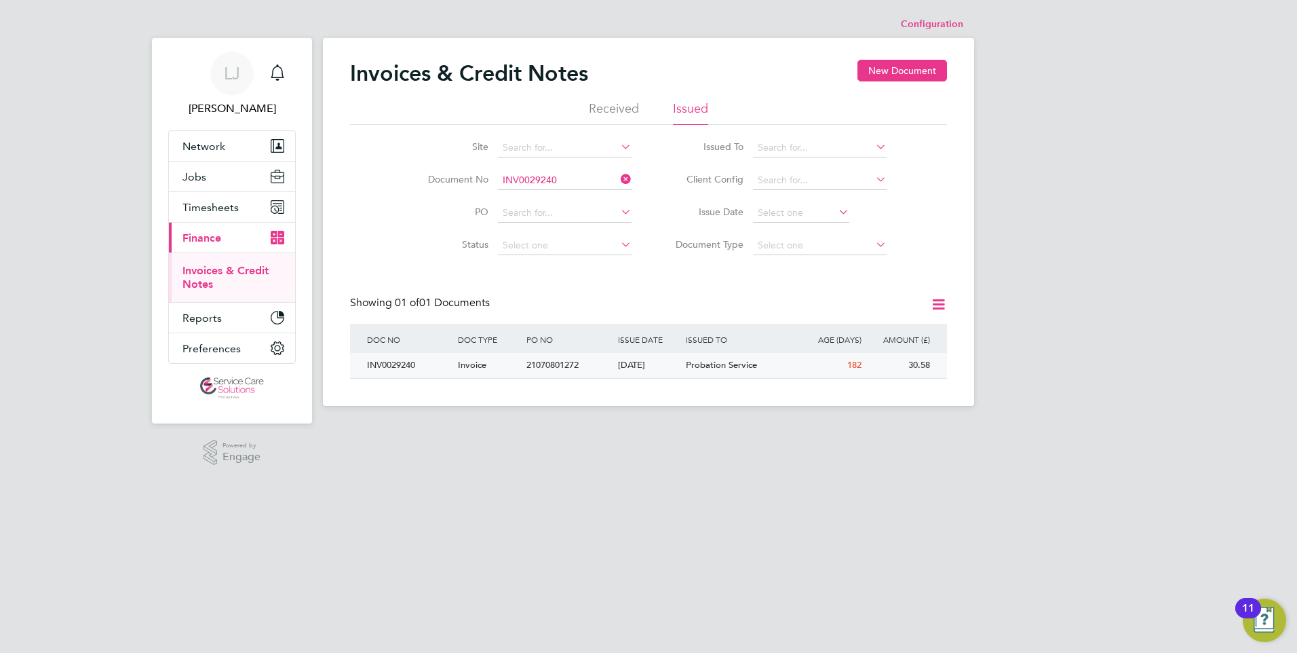
click at [633, 376] on div "[DATE]" at bounding box center [649, 365] width 69 height 25
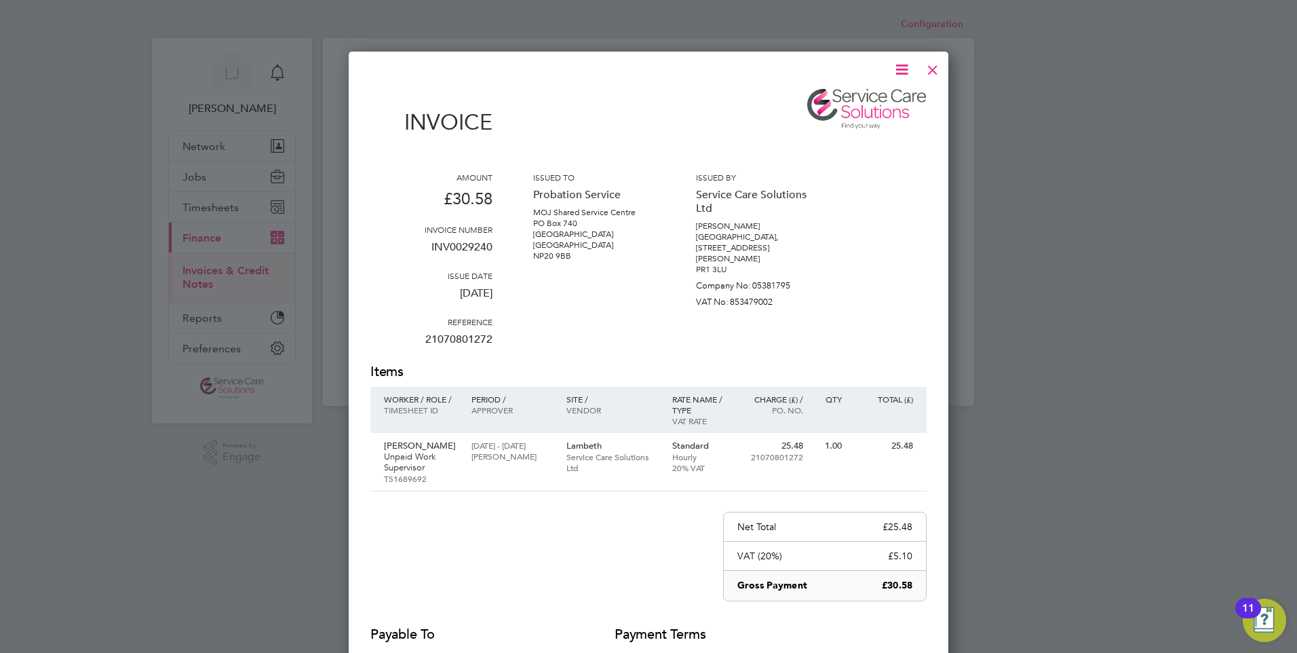
click at [936, 69] on div at bounding box center [932, 66] width 24 height 24
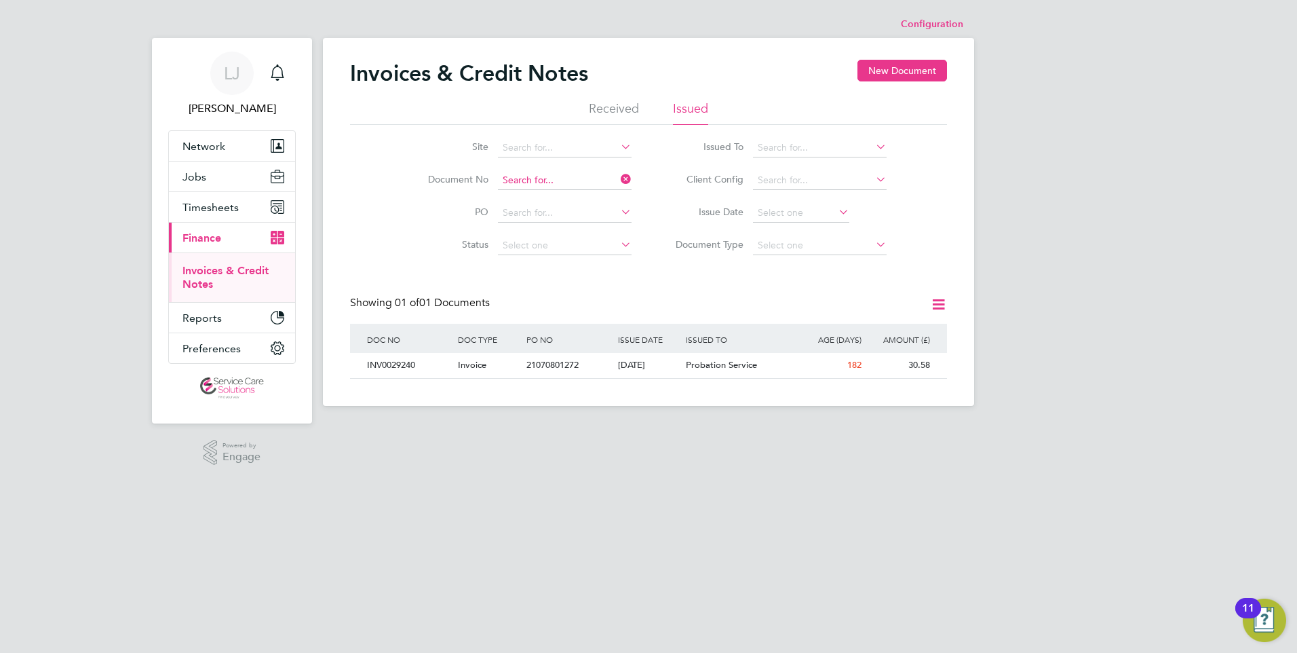
click at [552, 180] on input at bounding box center [565, 180] width 134 height 19
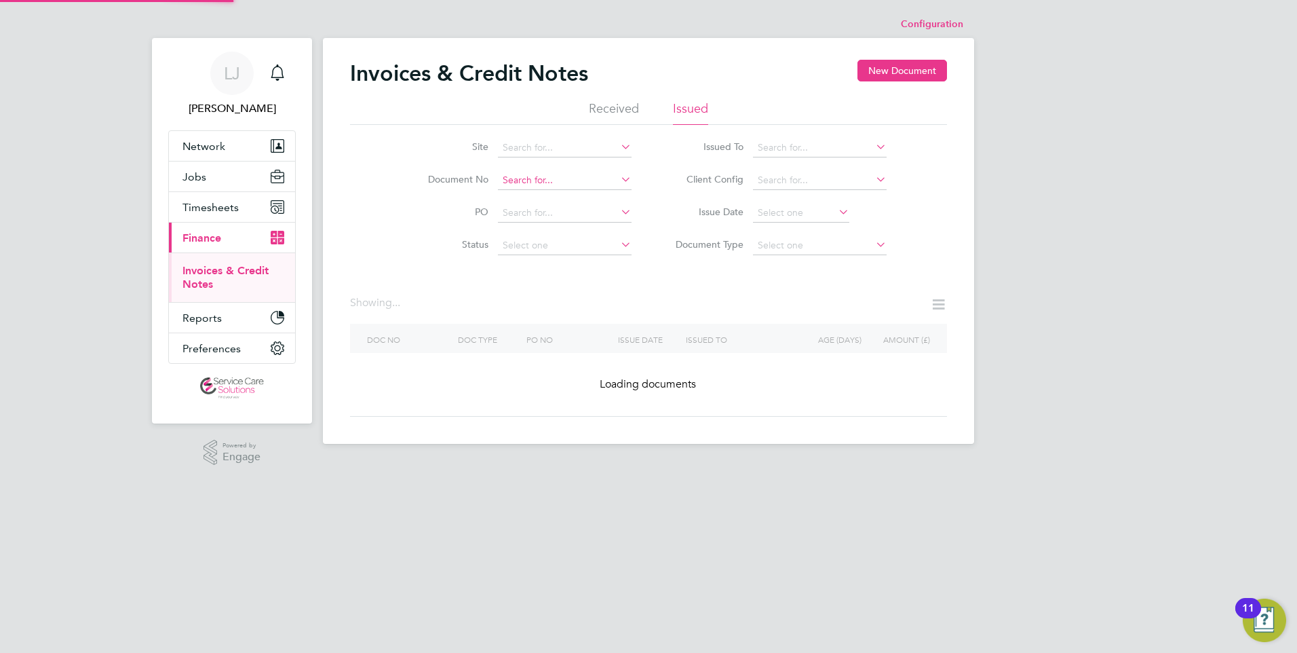
paste input "INV0029668"
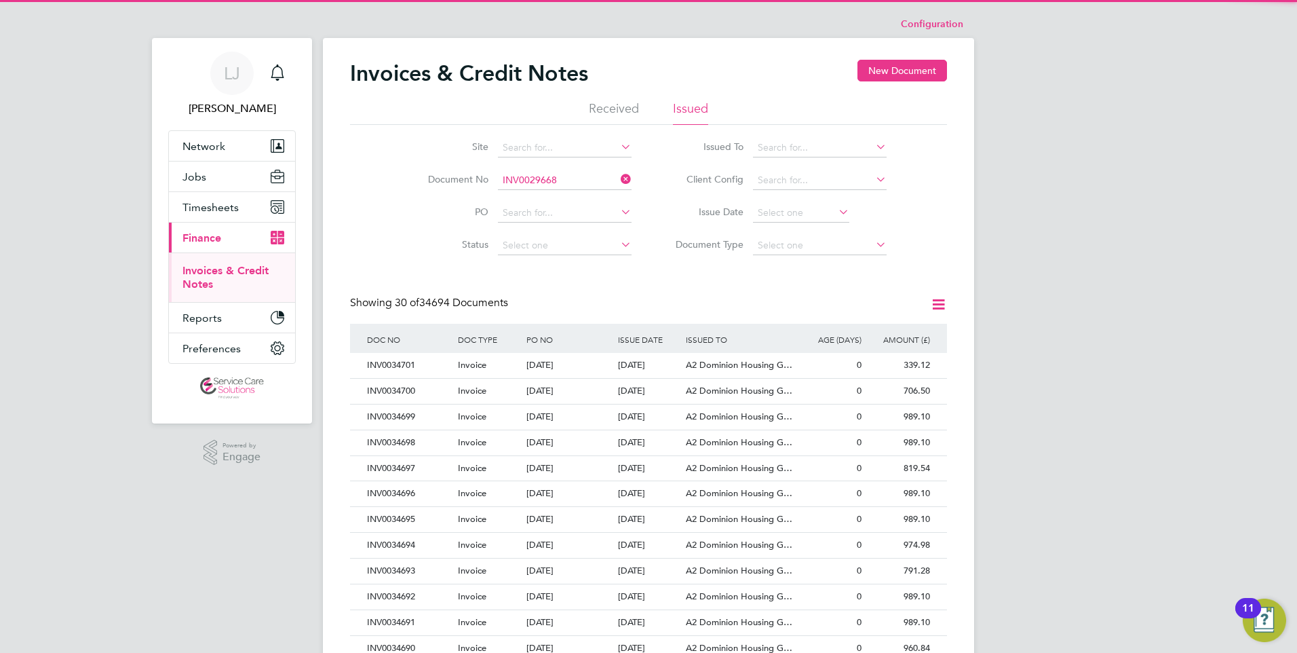
type input "INV0029668"
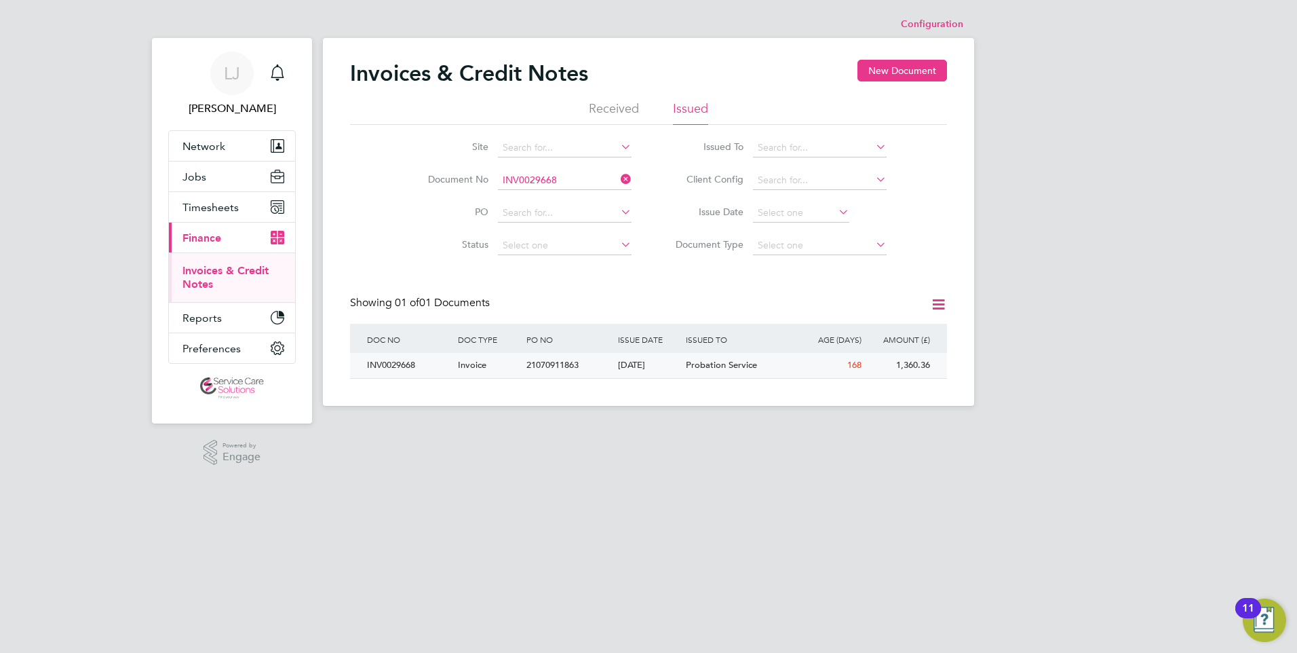
click at [667, 370] on div "[DATE]" at bounding box center [649, 365] width 69 height 25
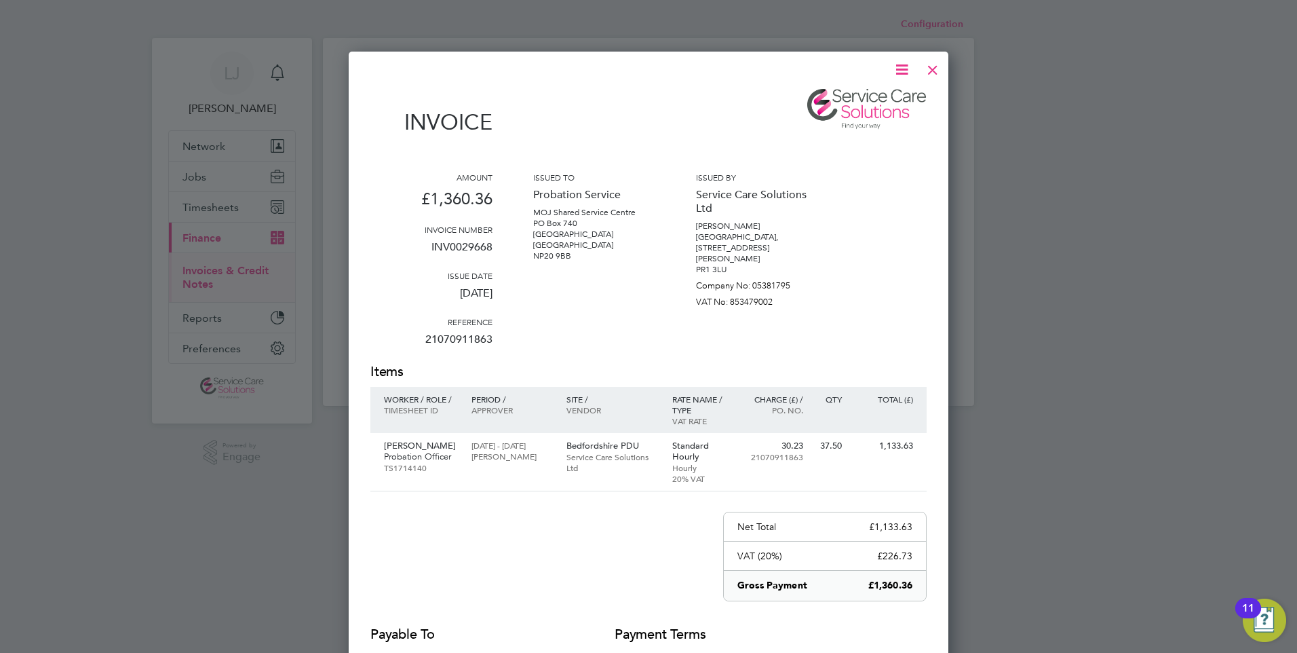
click at [931, 65] on div at bounding box center [932, 66] width 24 height 24
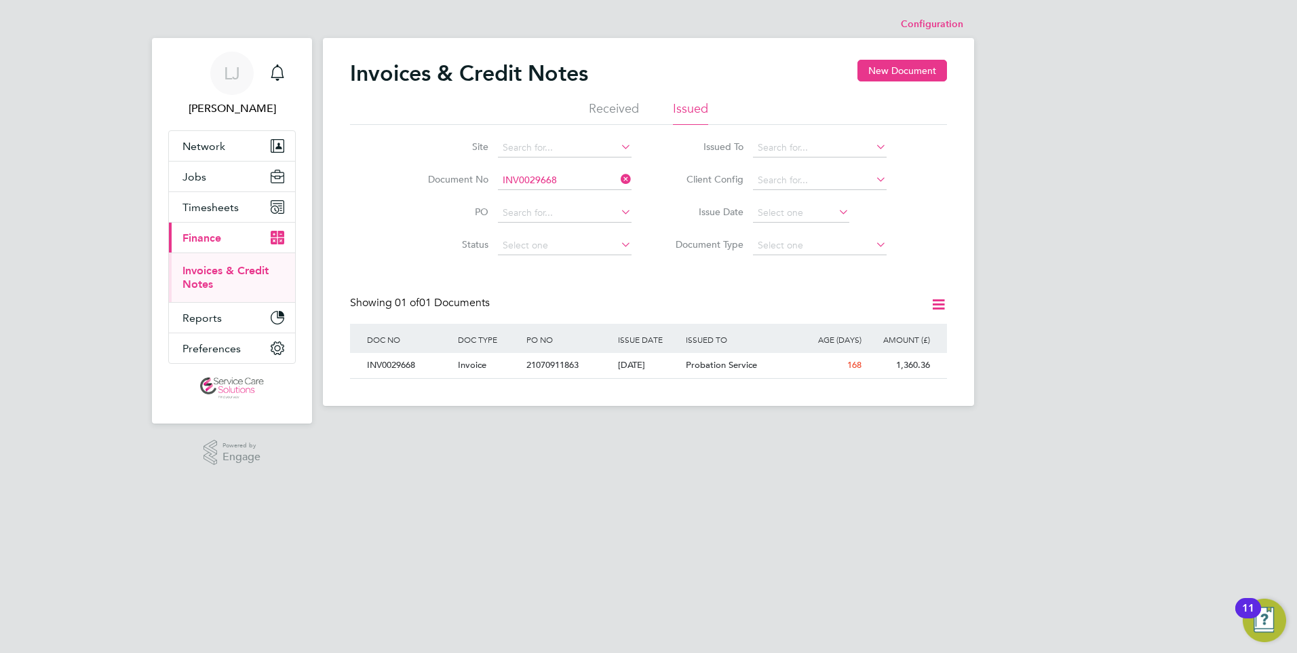
click at [575, 188] on input "INV0029668" at bounding box center [565, 180] width 134 height 19
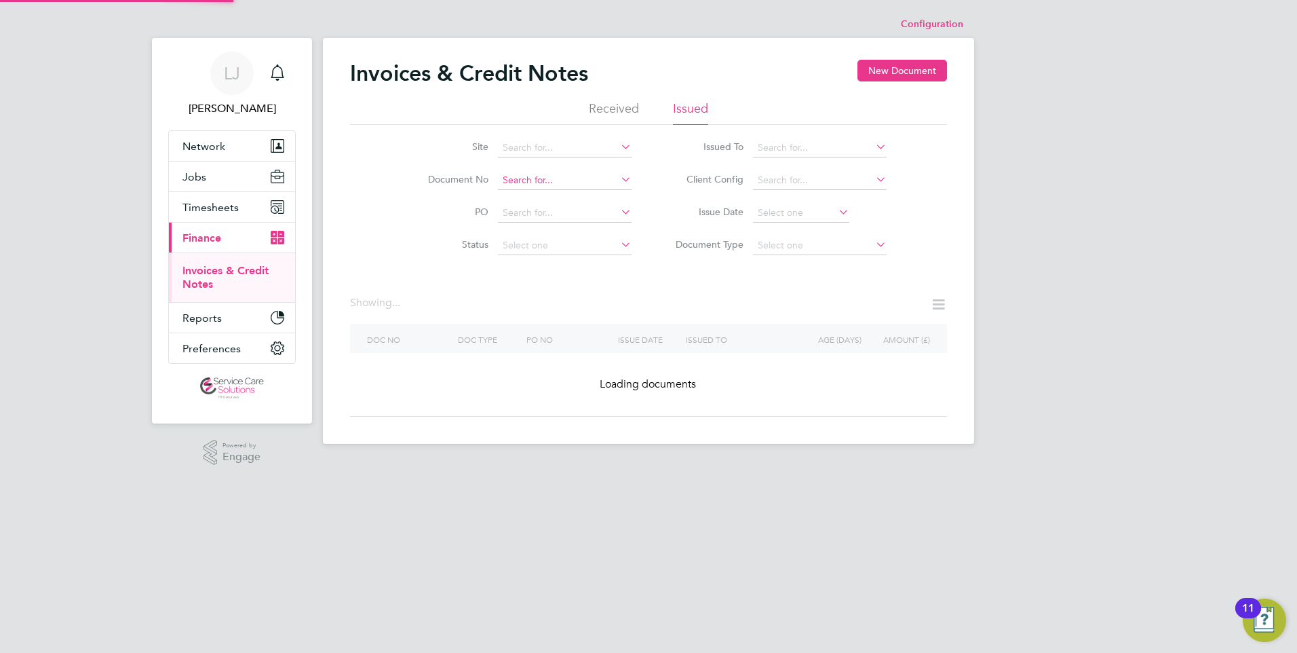
paste input "INV0027074"
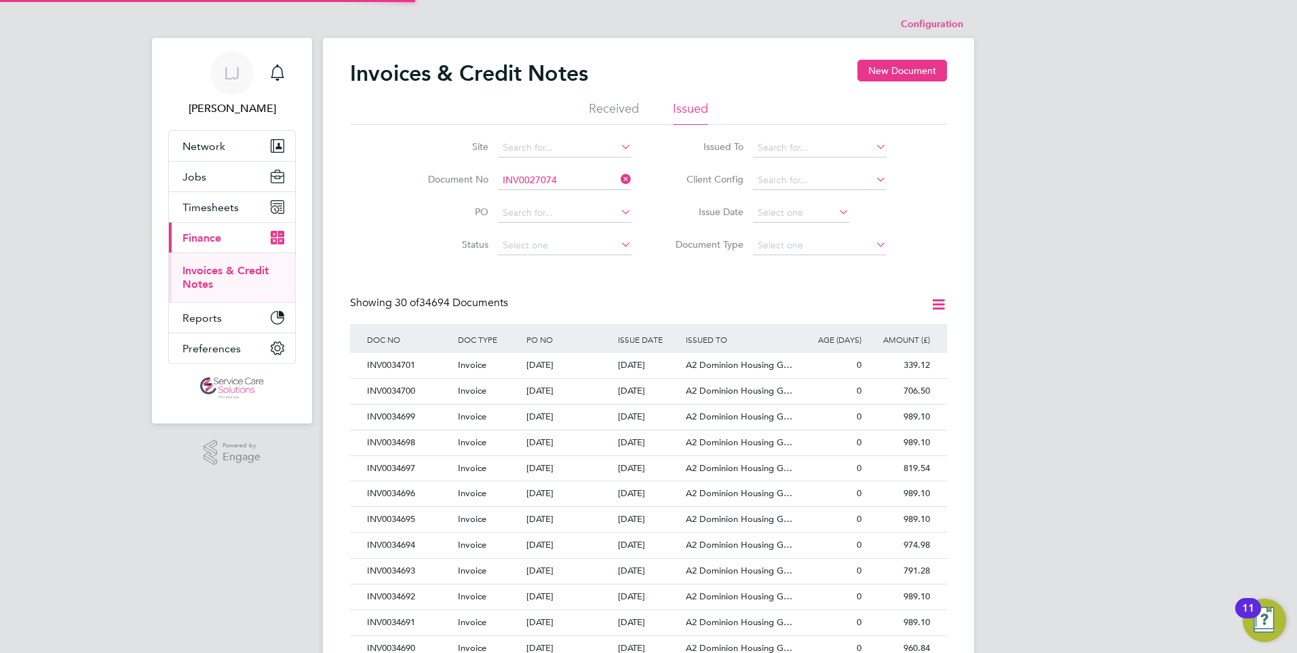
type input "INV0027074"
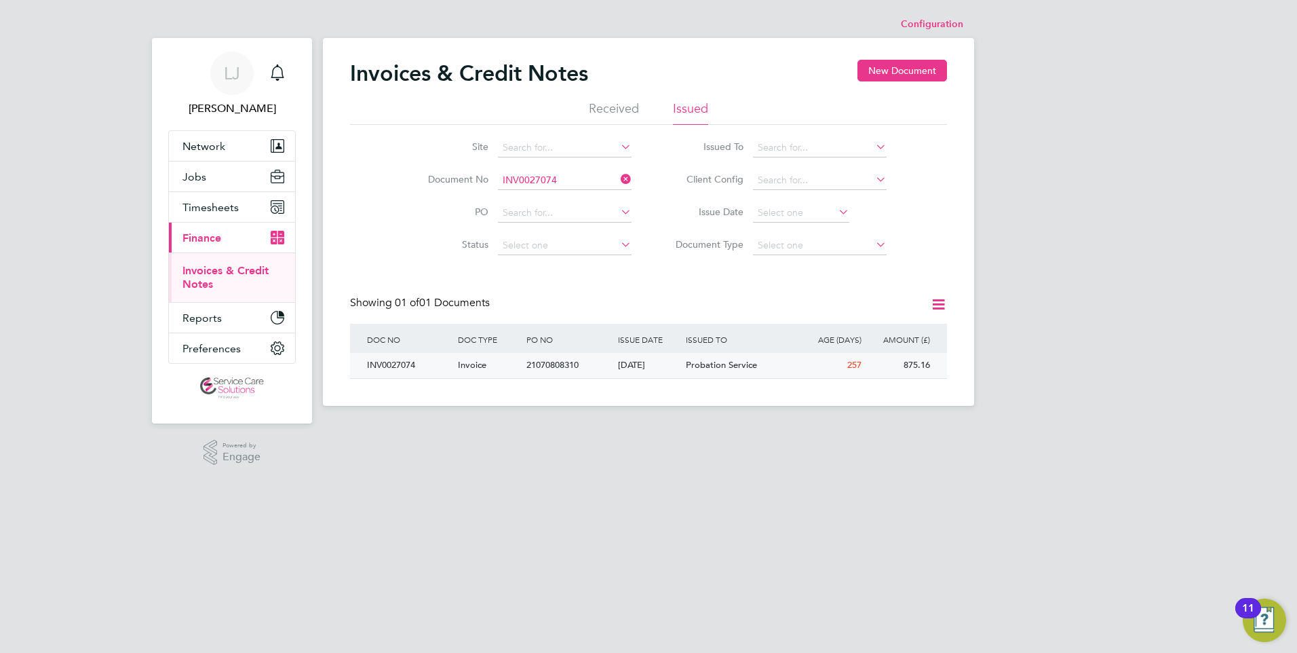
click at [546, 360] on span "21070808310" at bounding box center [552, 365] width 52 height 12
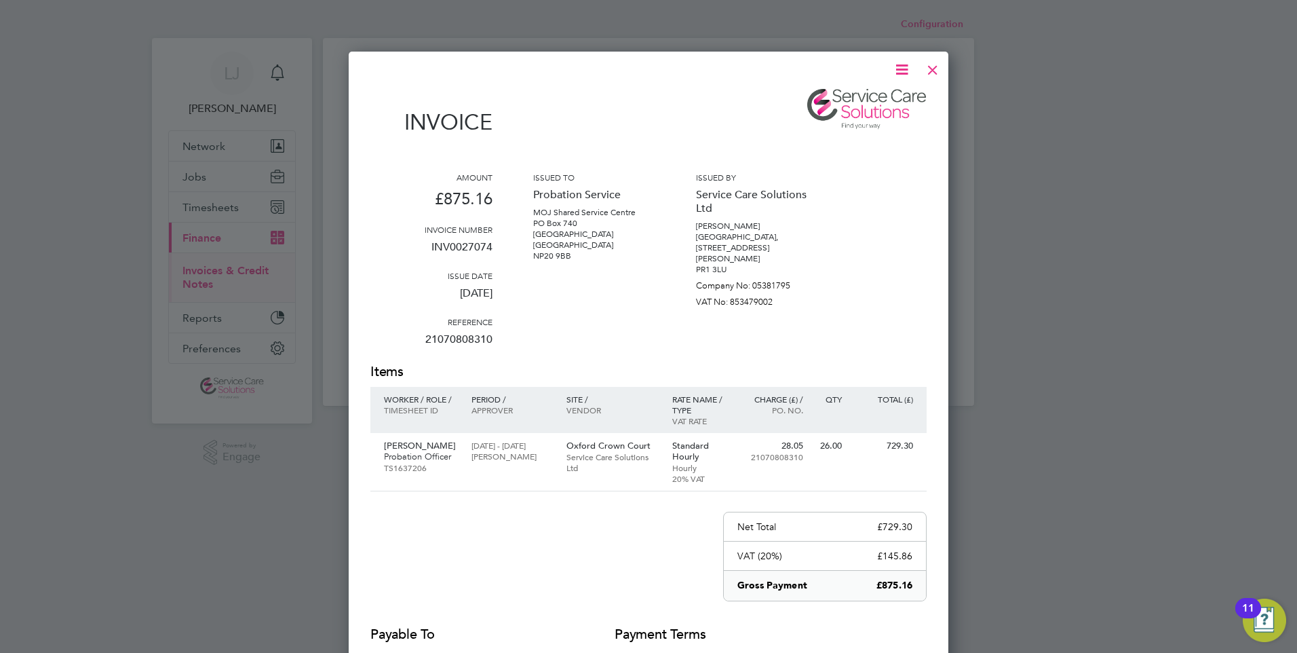
click at [933, 63] on div at bounding box center [932, 66] width 24 height 24
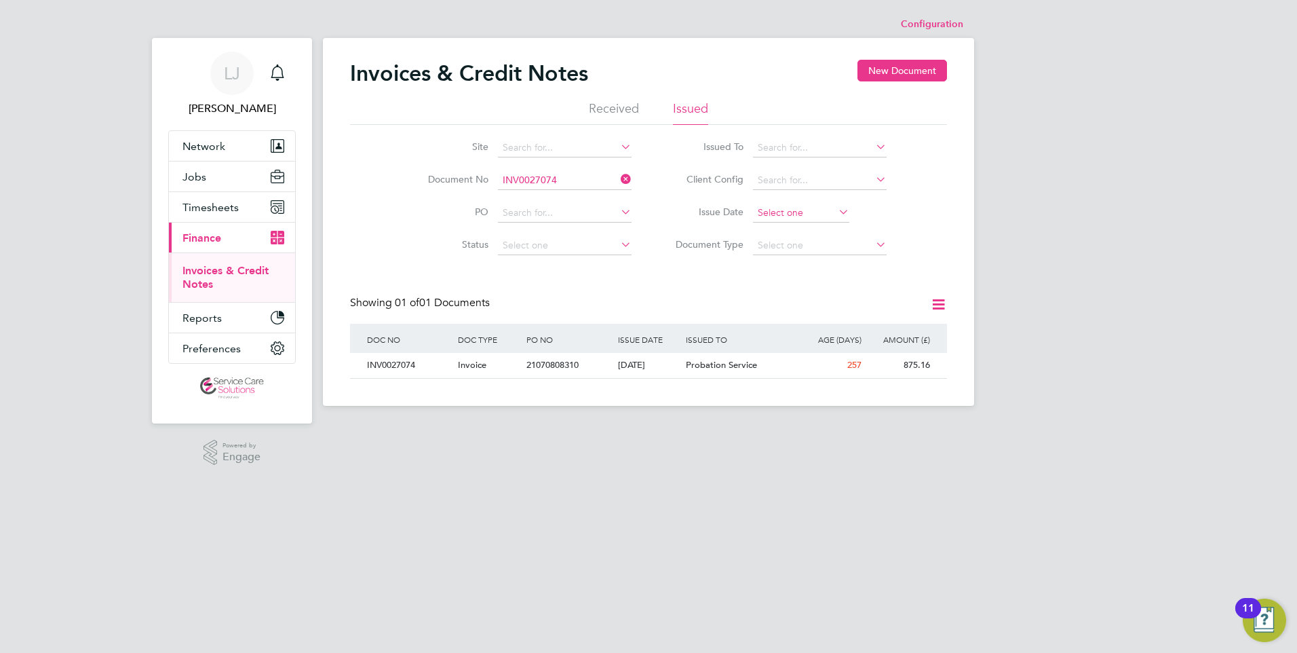
click at [792, 212] on input at bounding box center [801, 212] width 96 height 19
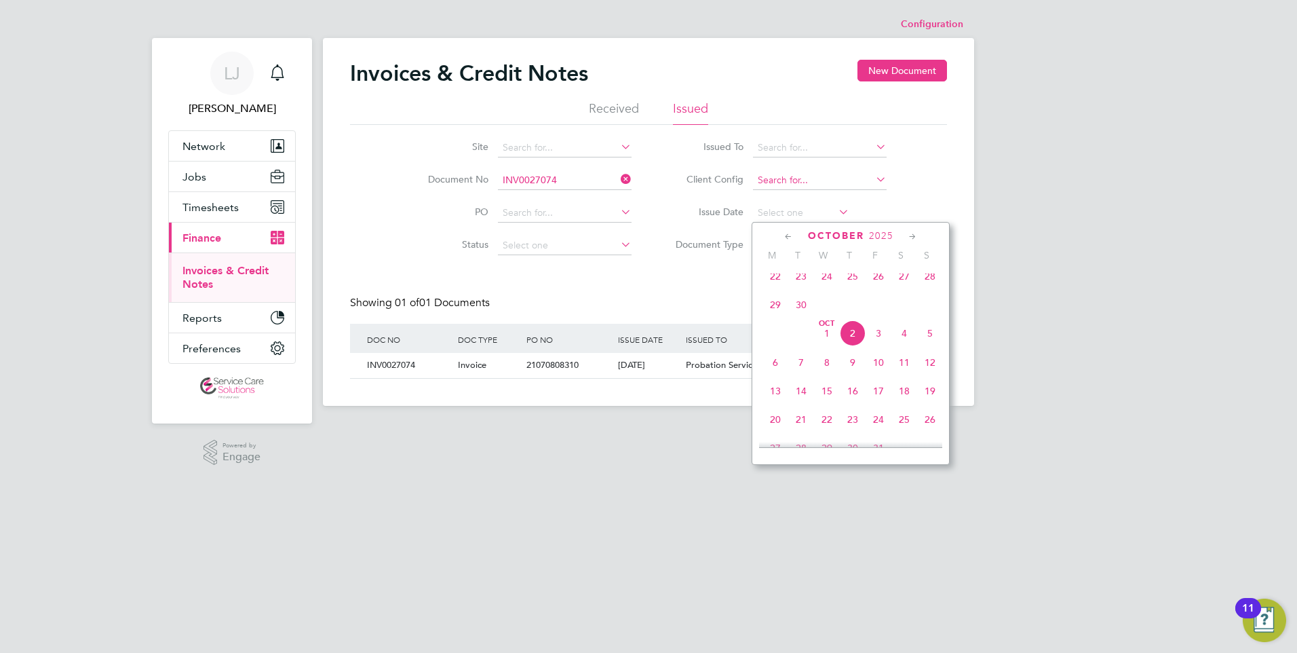
click at [804, 176] on input at bounding box center [820, 180] width 134 height 19
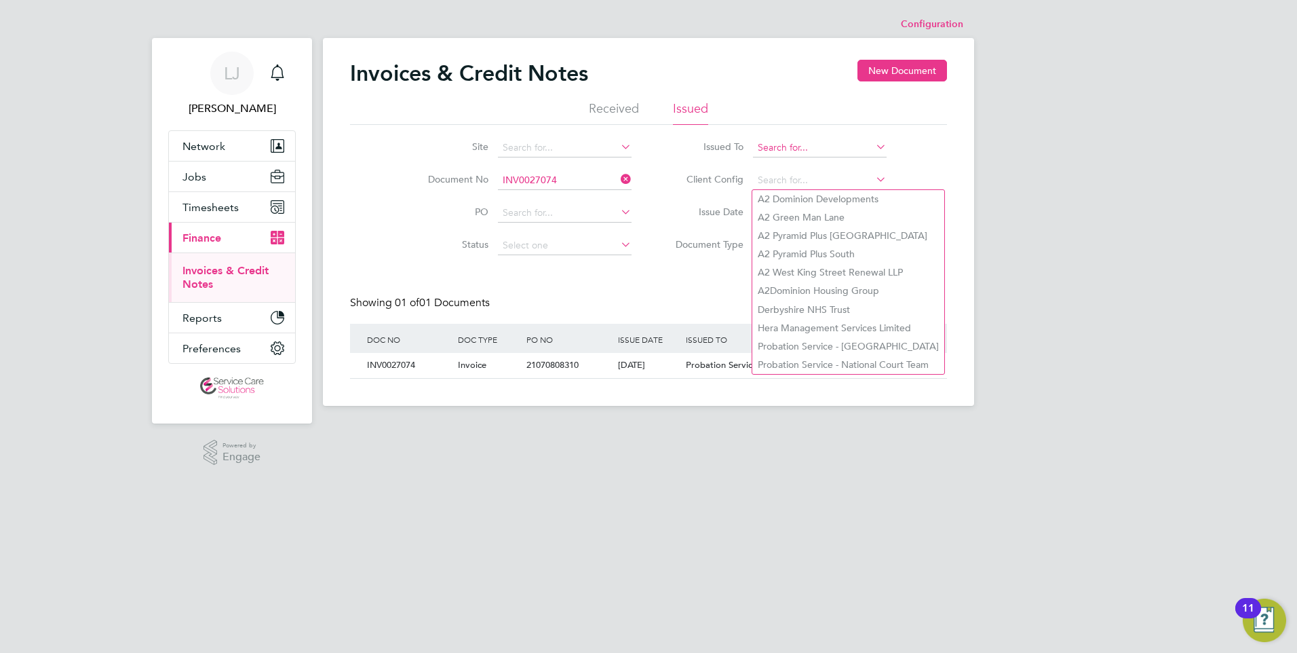
click at [813, 153] on input at bounding box center [820, 147] width 134 height 19
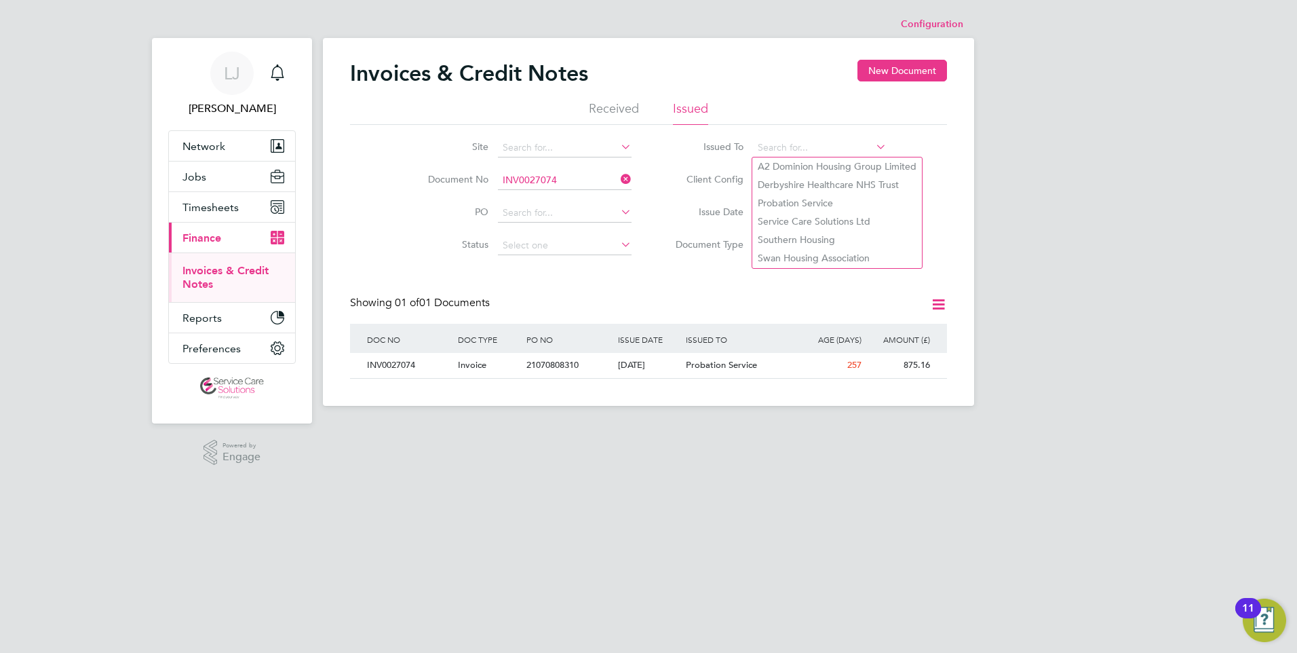
click at [669, 216] on label "Issue Date" at bounding box center [704, 212] width 78 height 12
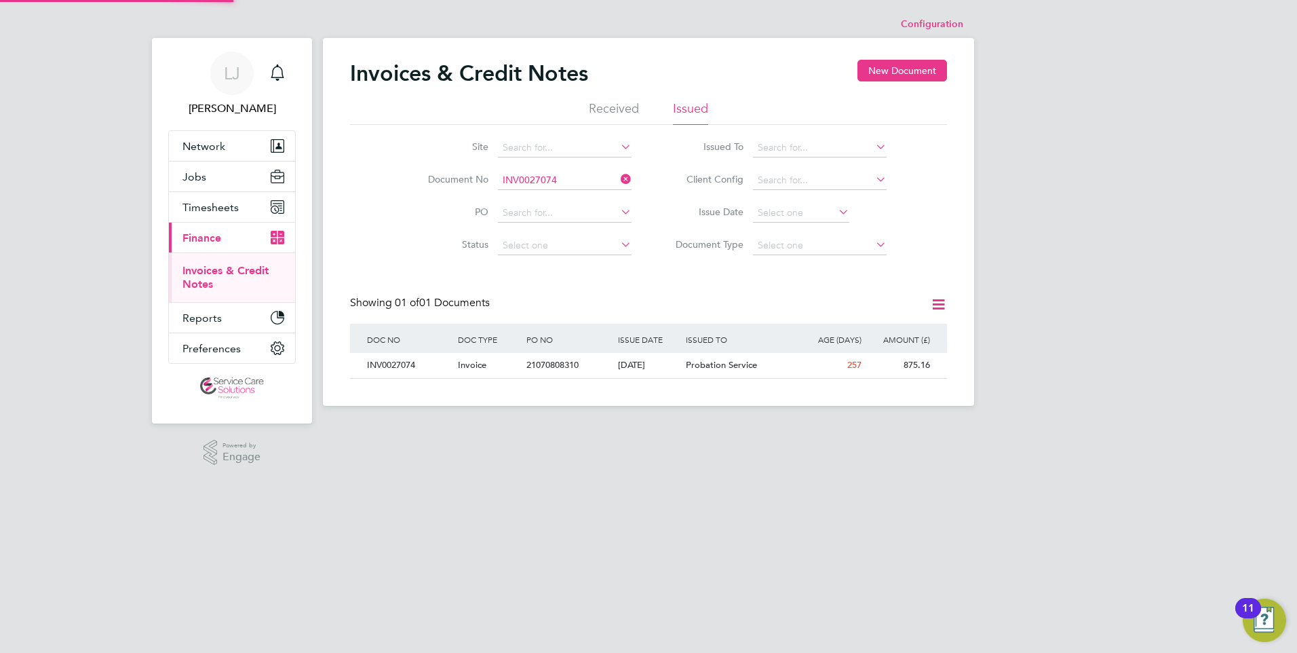
click at [618, 214] on icon at bounding box center [618, 211] width 0 height 19
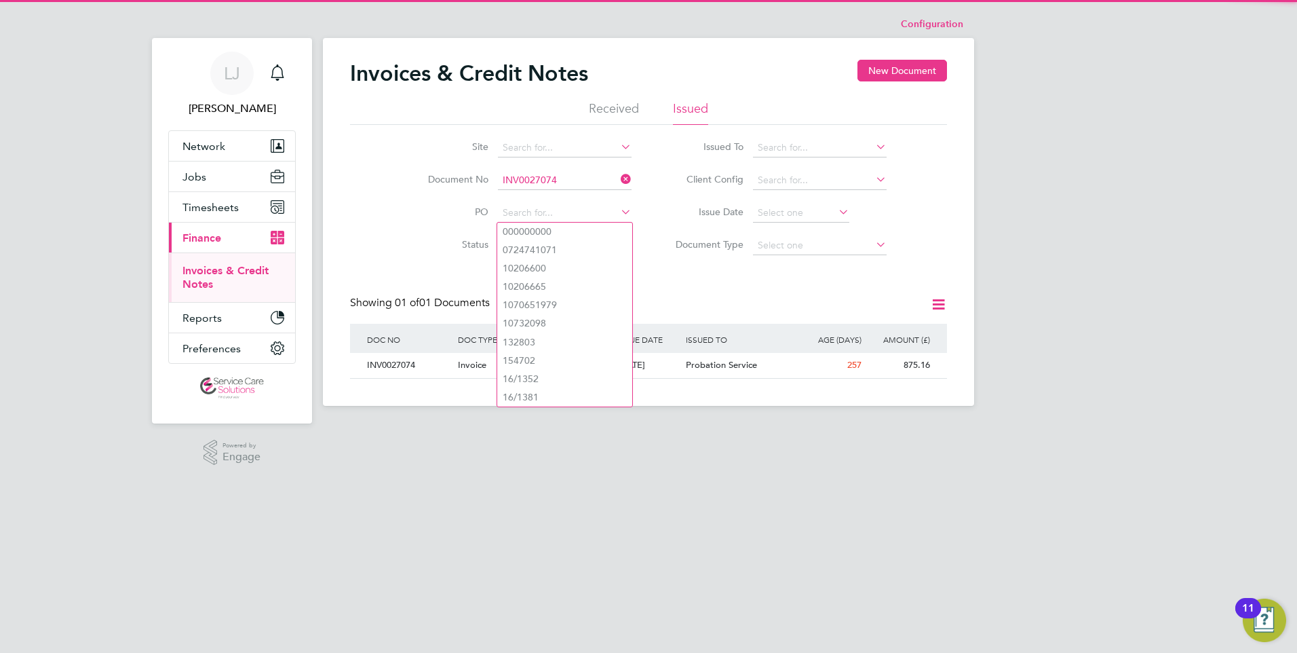
click at [679, 201] on li "Issue Date" at bounding box center [775, 213] width 255 height 33
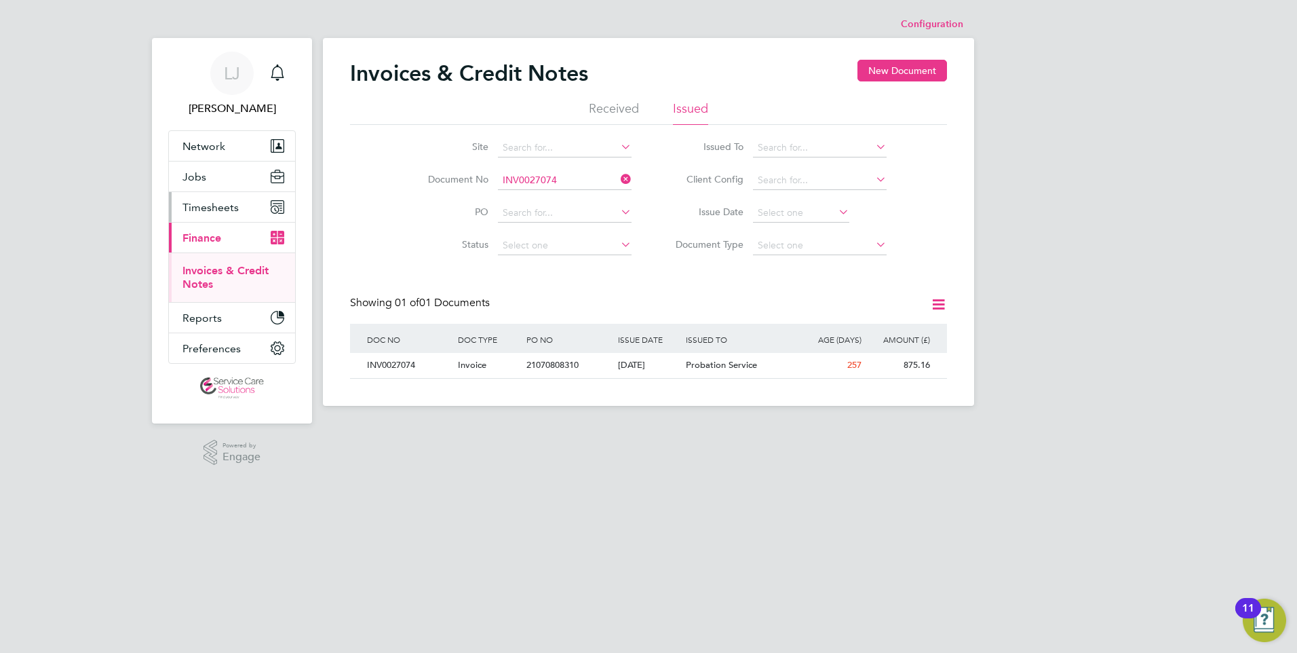
click at [228, 212] on span "Timesheets" at bounding box center [210, 207] width 56 height 13
click at [218, 209] on span "Timesheets" at bounding box center [210, 207] width 56 height 13
click at [214, 238] on link "Timesheets" at bounding box center [210, 239] width 56 height 13
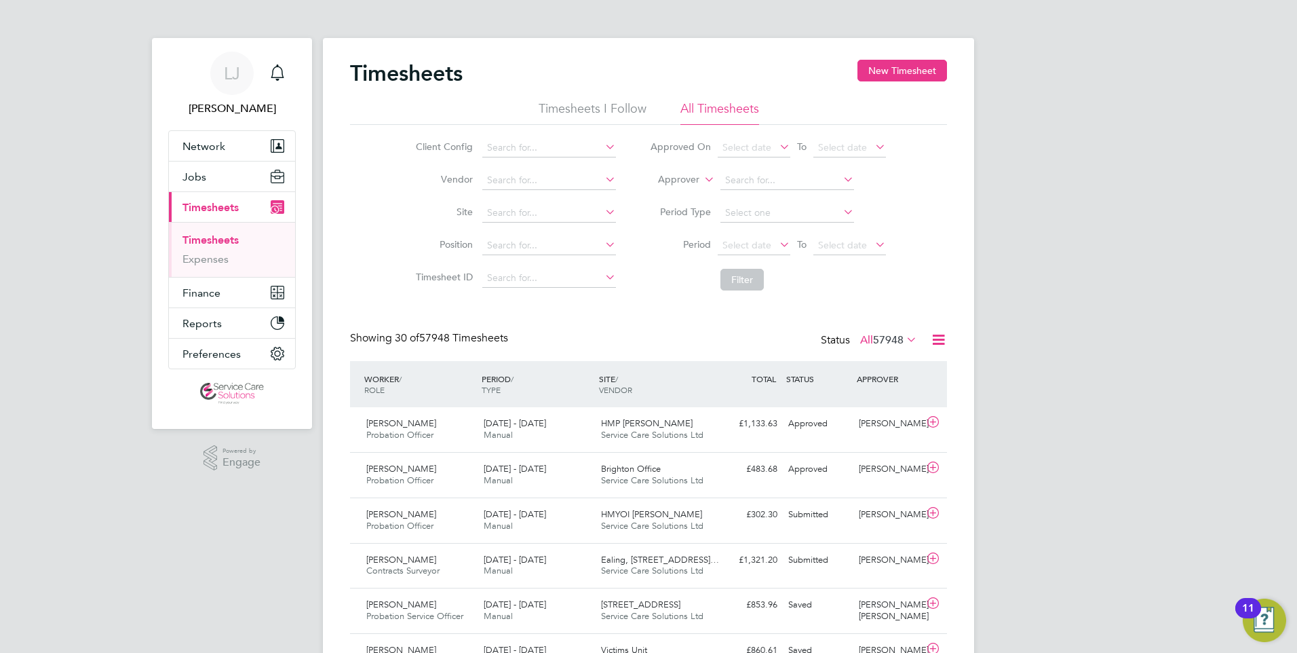
click at [701, 177] on icon at bounding box center [701, 176] width 0 height 12
click at [669, 194] on li "Worker" at bounding box center [665, 196] width 67 height 18
click at [749, 174] on input at bounding box center [787, 180] width 134 height 19
click at [754, 179] on input "josephgold" at bounding box center [787, 180] width 134 height 19
click at [779, 178] on input "[PERSON_NAME]" at bounding box center [787, 180] width 134 height 19
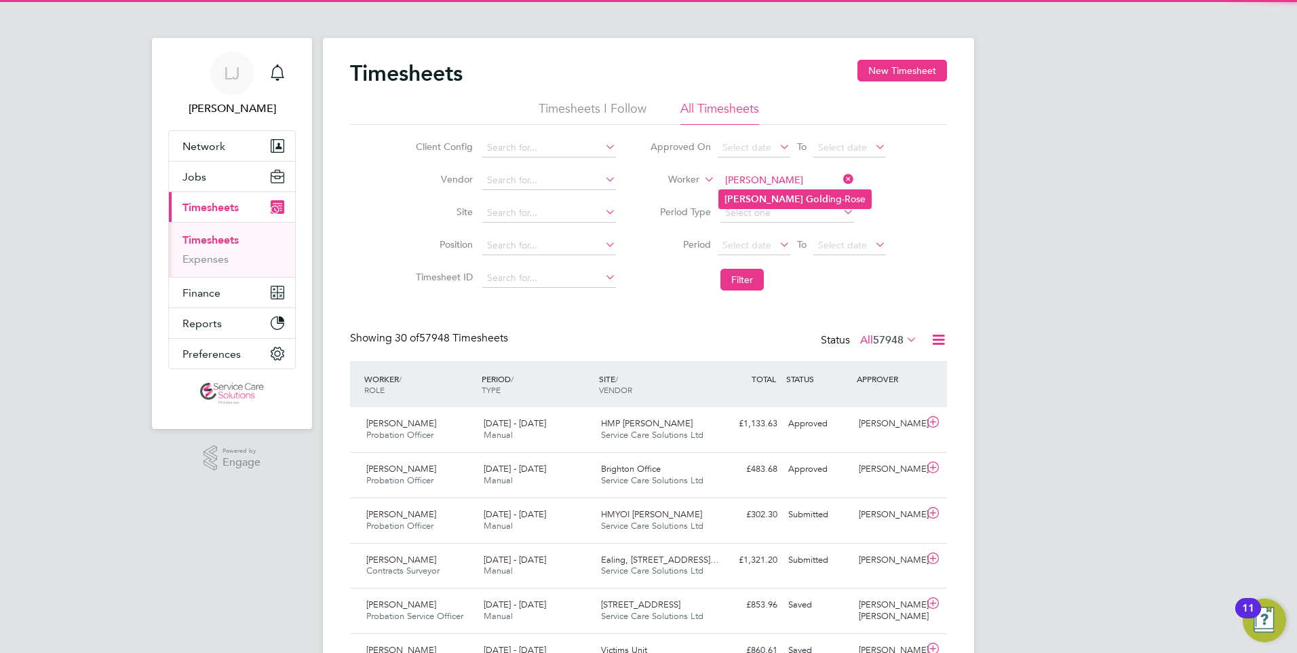
click at [783, 197] on li "[PERSON_NAME] ing-[PERSON_NAME]" at bounding box center [795, 199] width 152 height 18
type input "[PERSON_NAME]"
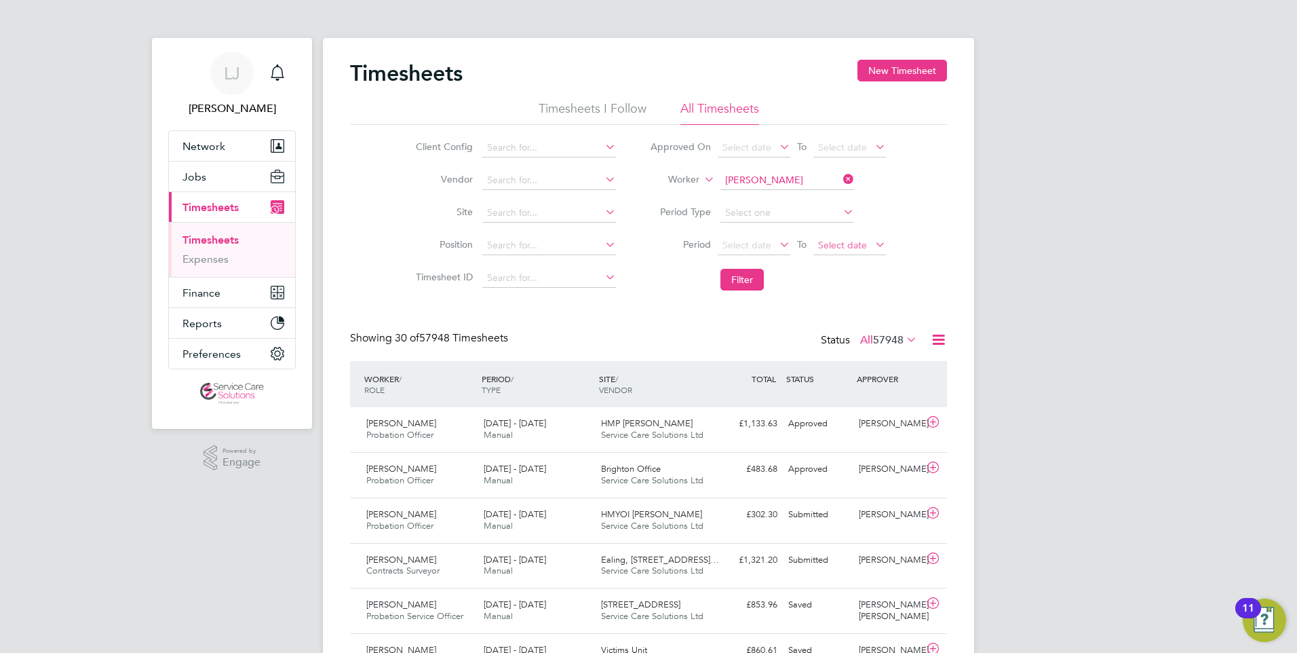
click at [852, 246] on span "Select date" at bounding box center [842, 245] width 49 height 12
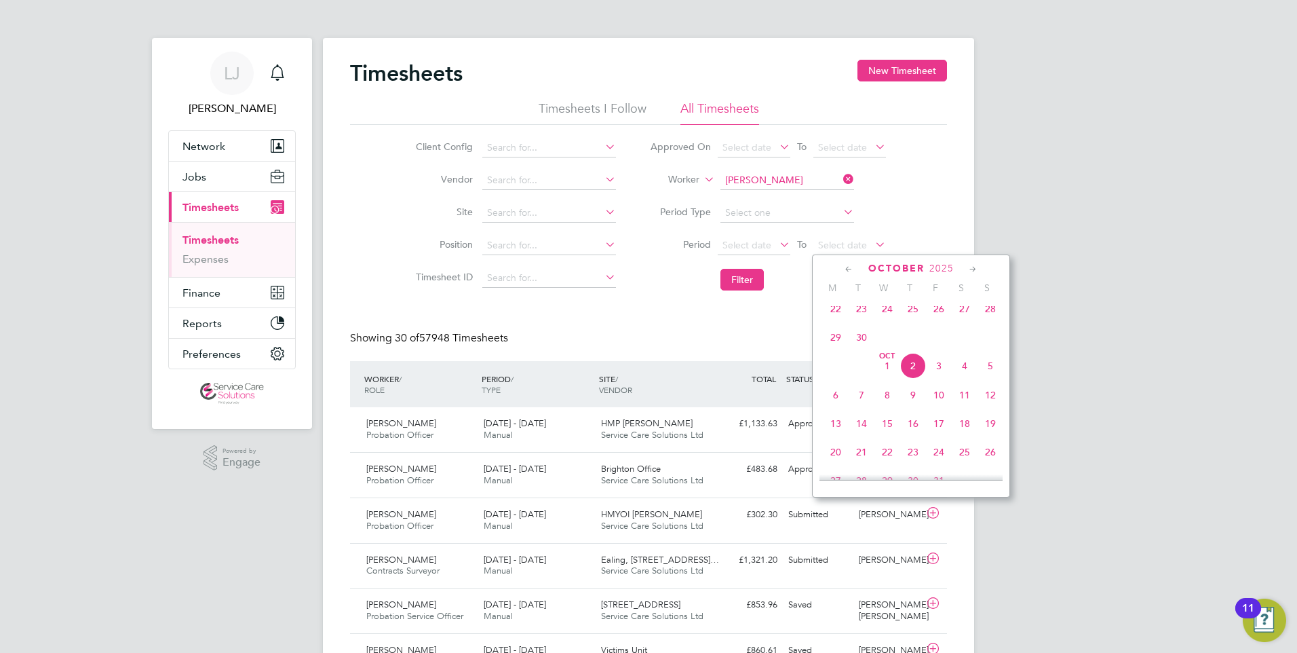
click at [848, 266] on icon at bounding box center [848, 269] width 13 height 15
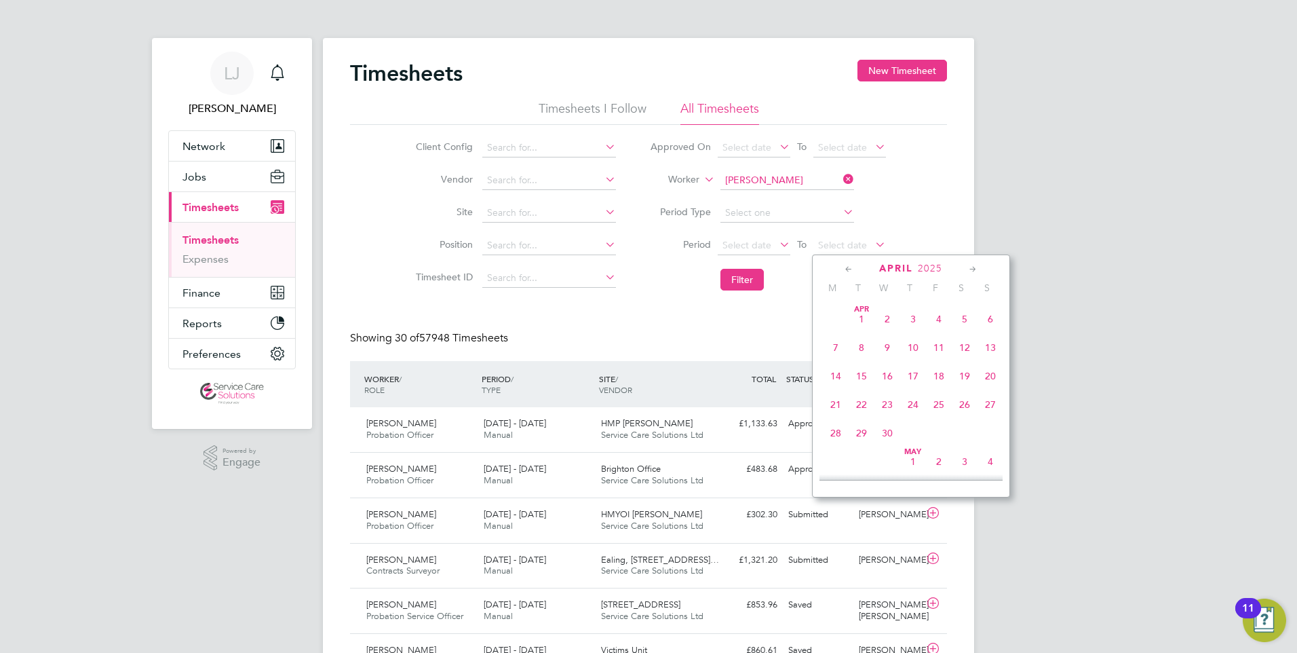
click at [848, 266] on icon at bounding box center [848, 269] width 13 height 15
click at [987, 345] on span "12" at bounding box center [990, 347] width 26 height 26
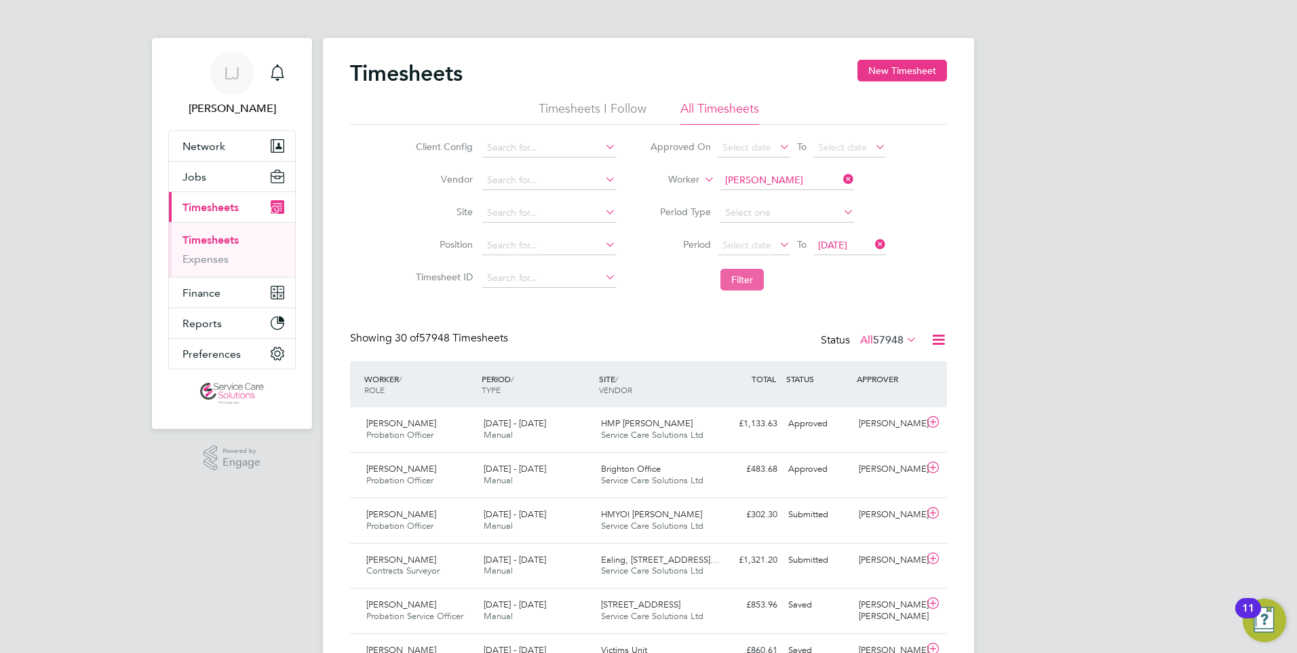
click at [745, 283] on button "Filter" at bounding box center [741, 280] width 43 height 22
click at [208, 299] on button "Finance" at bounding box center [232, 292] width 126 height 30
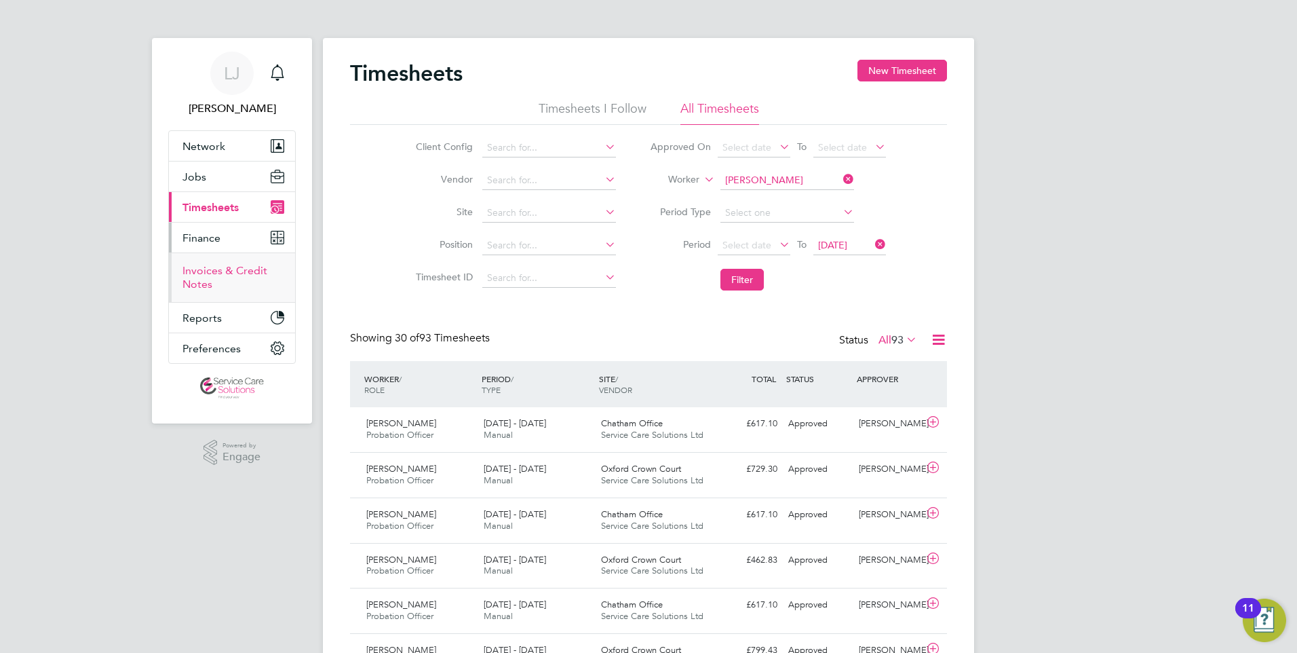
click at [214, 271] on link "Invoices & Credit Notes" at bounding box center [224, 277] width 85 height 26
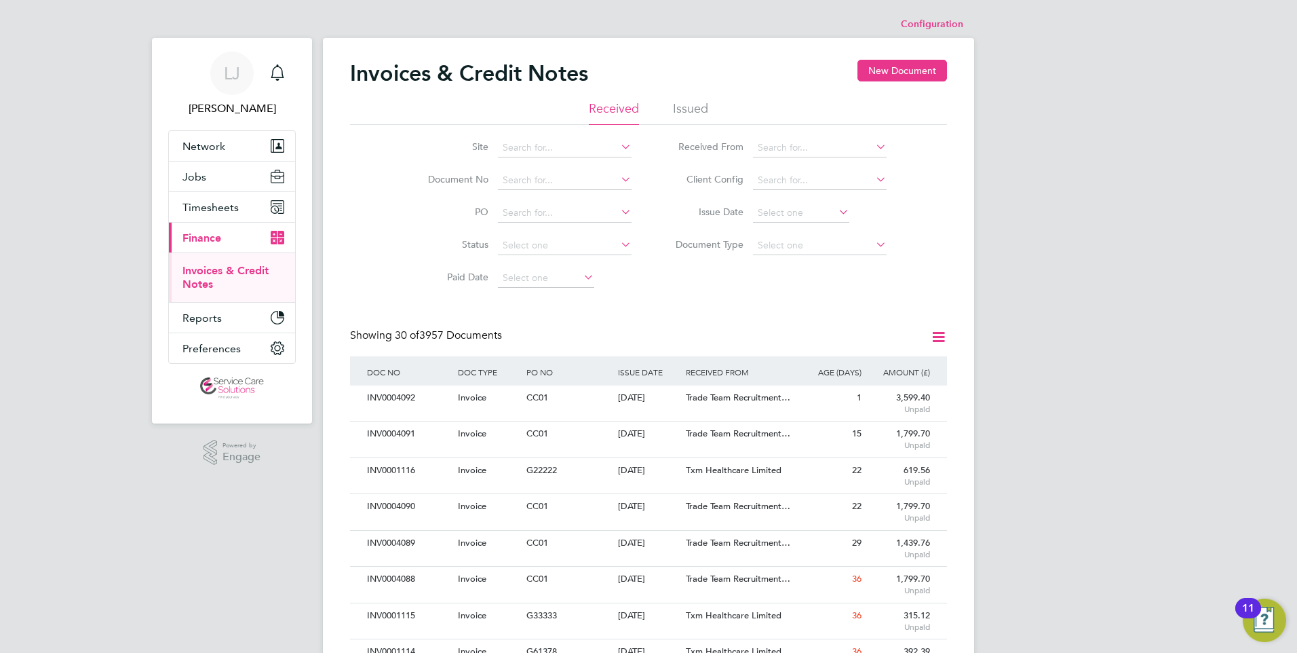
click at [695, 99] on div "Invoices & Credit Notes New Document" at bounding box center [648, 80] width 597 height 41
click at [691, 106] on li "Issued" at bounding box center [690, 112] width 35 height 24
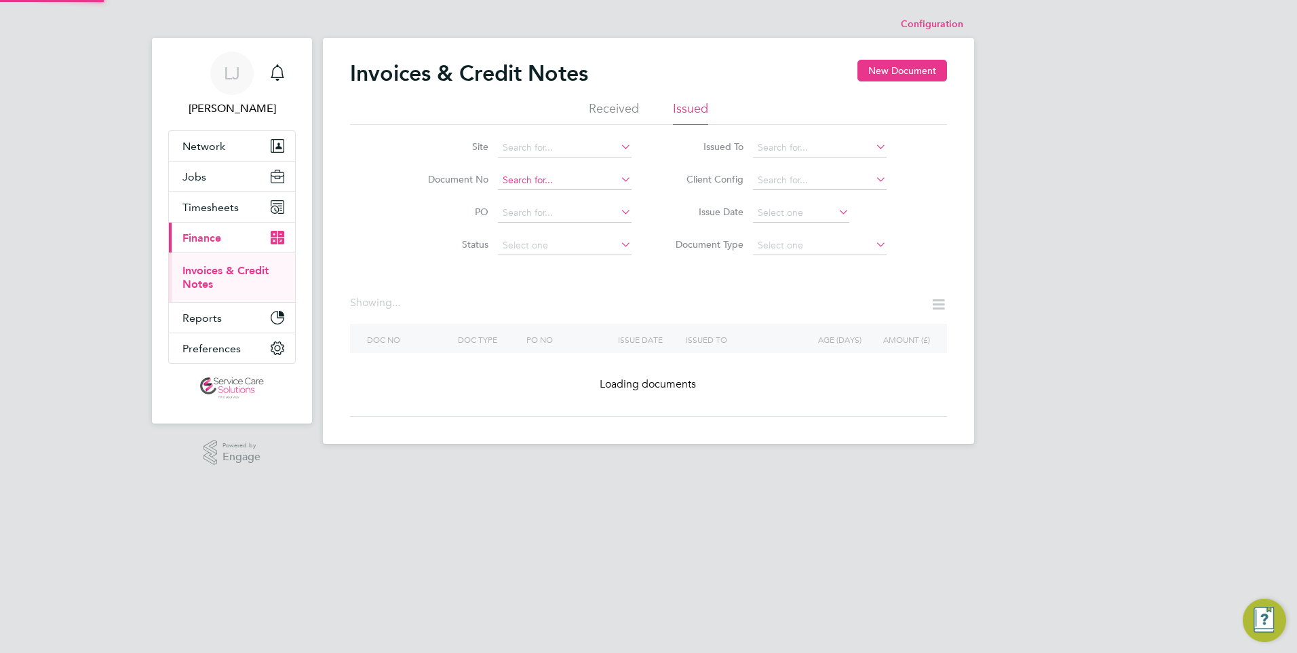
click at [533, 176] on input at bounding box center [565, 180] width 134 height 19
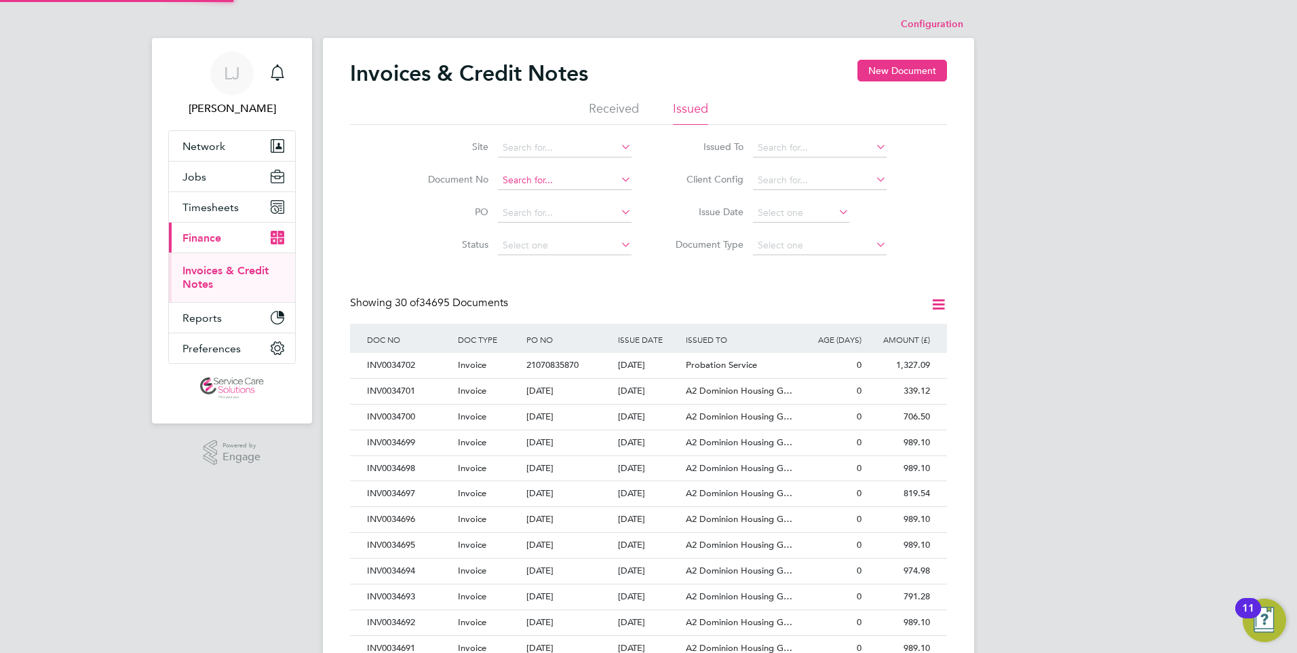
paste input "INV0007859"
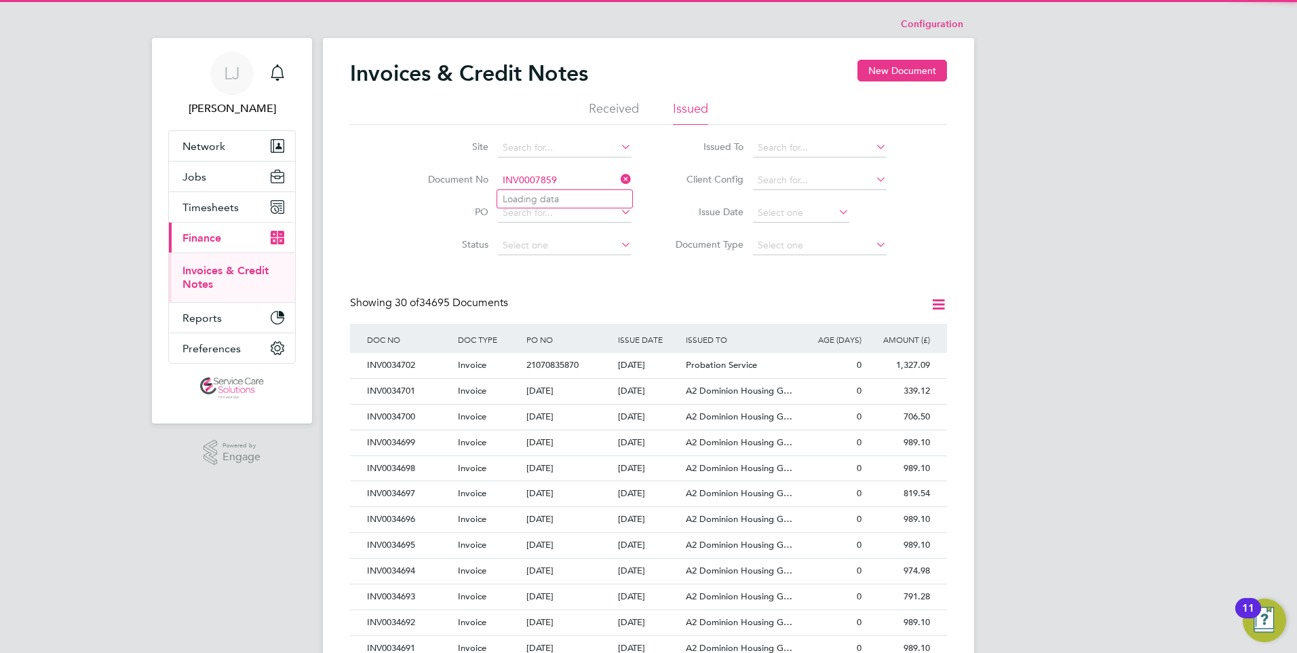
scroll to position [26, 92]
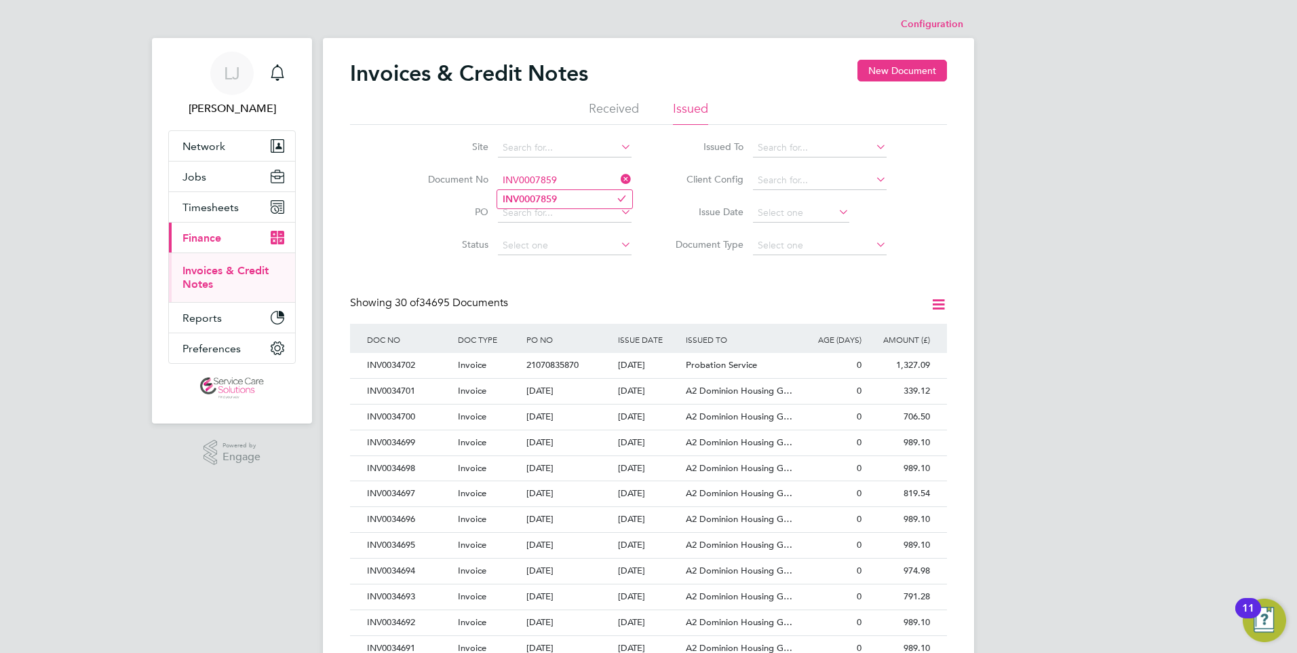
type input "INV0007859"
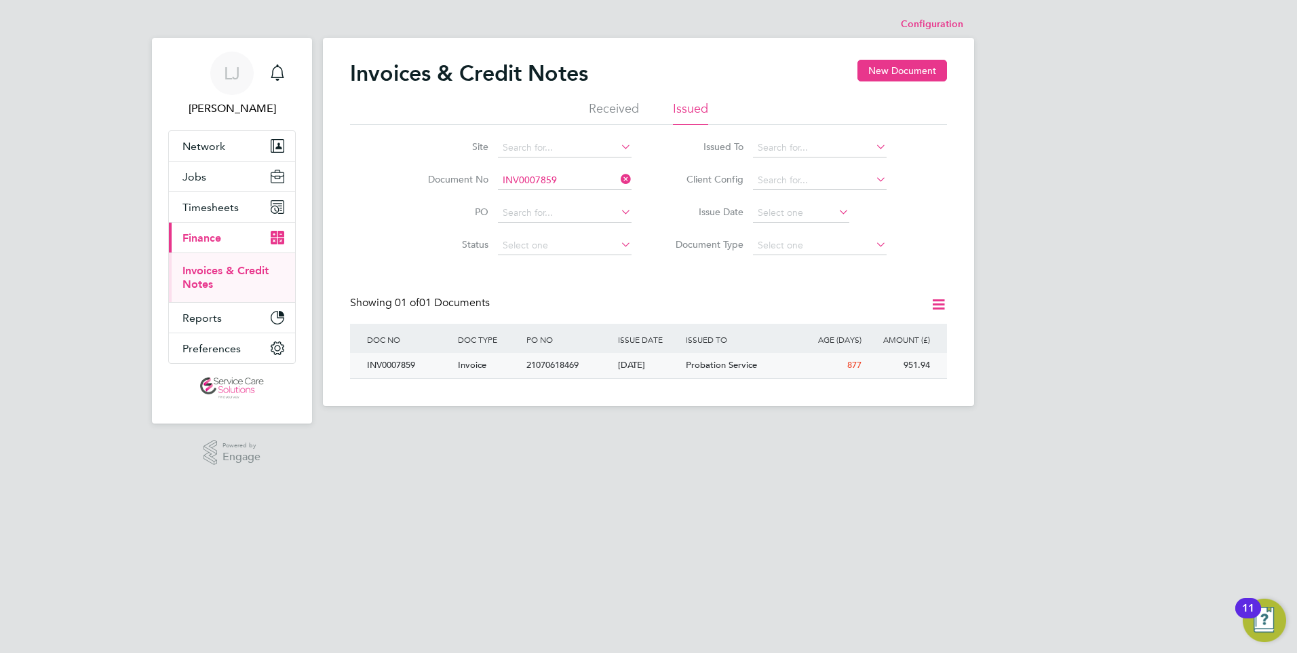
click at [619, 364] on div "[DATE]" at bounding box center [649, 365] width 69 height 25
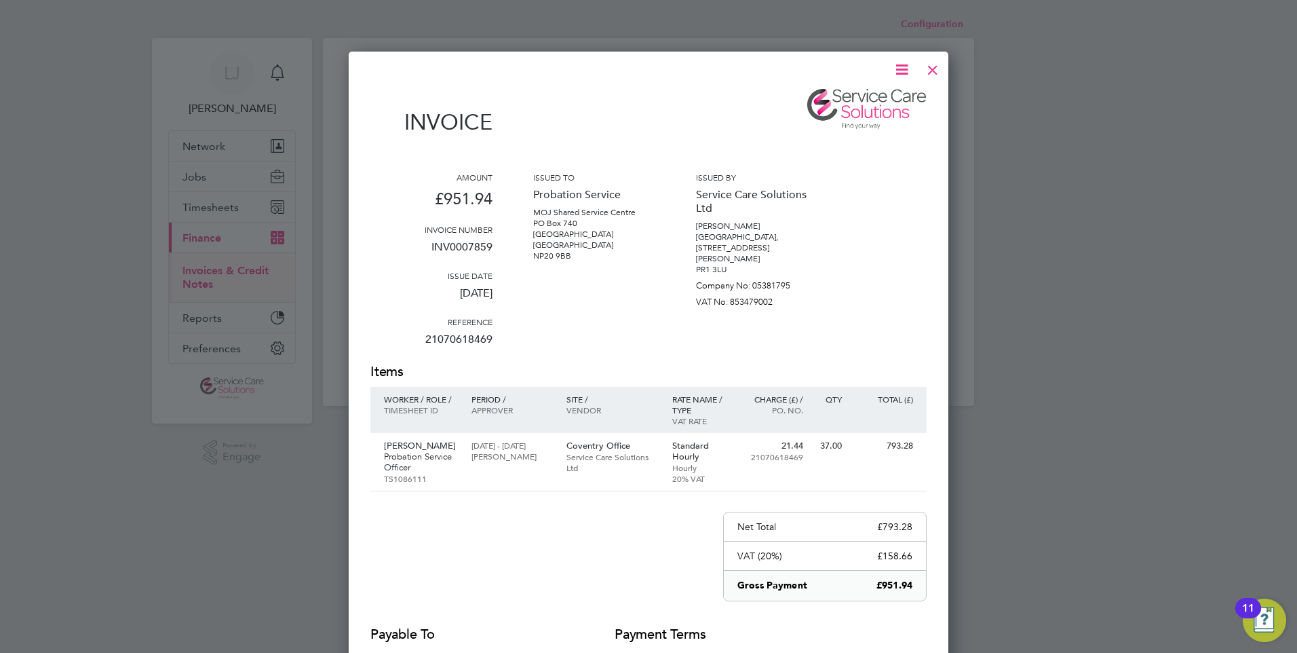
click at [933, 69] on div at bounding box center [932, 66] width 24 height 24
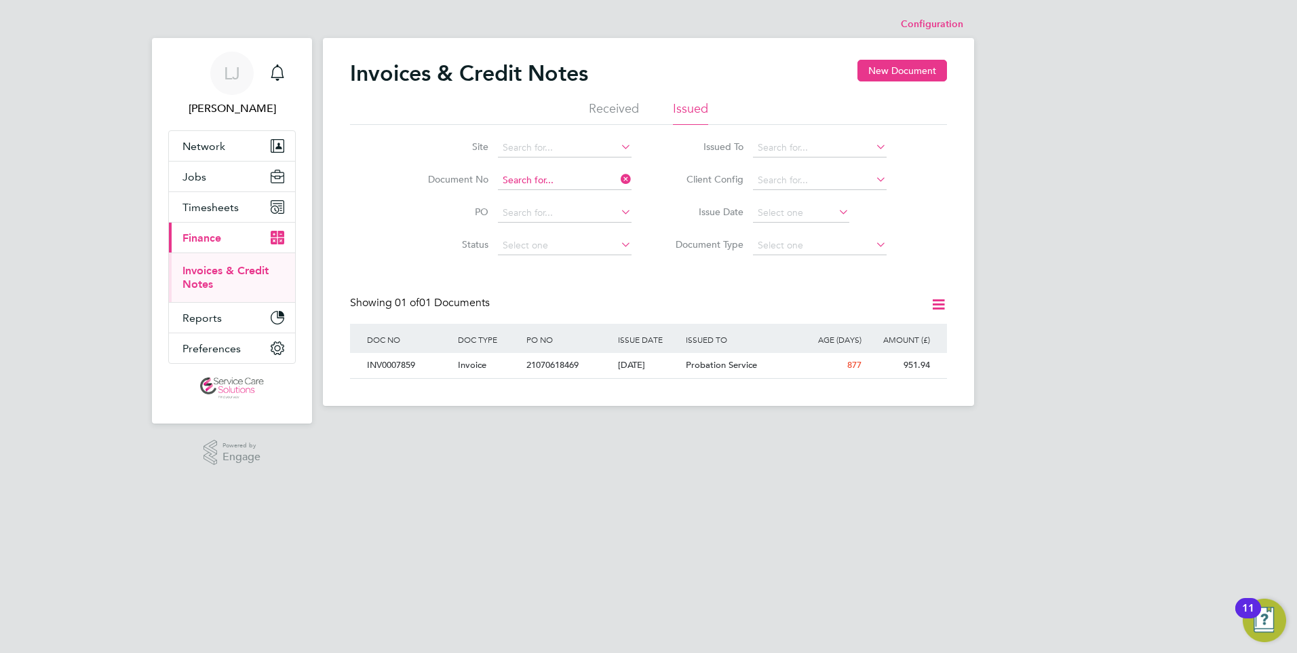
click at [548, 179] on input at bounding box center [565, 180] width 134 height 19
paste input "INV0008071"
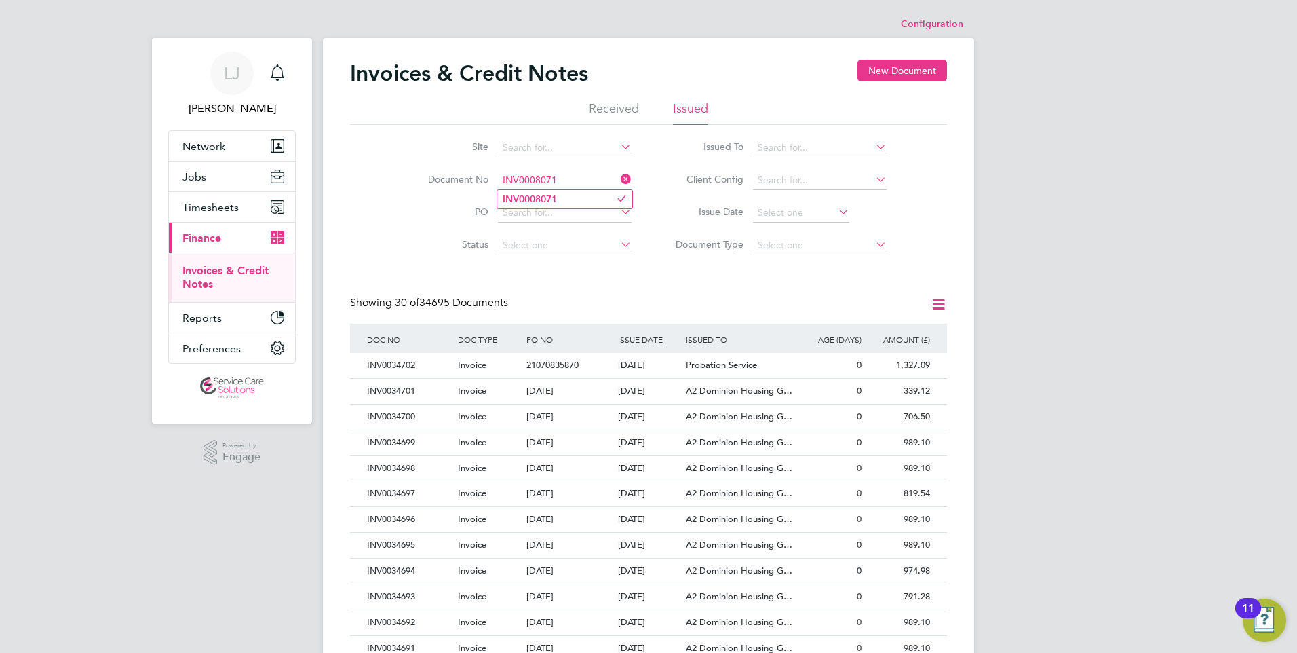
type input "INV0008071"
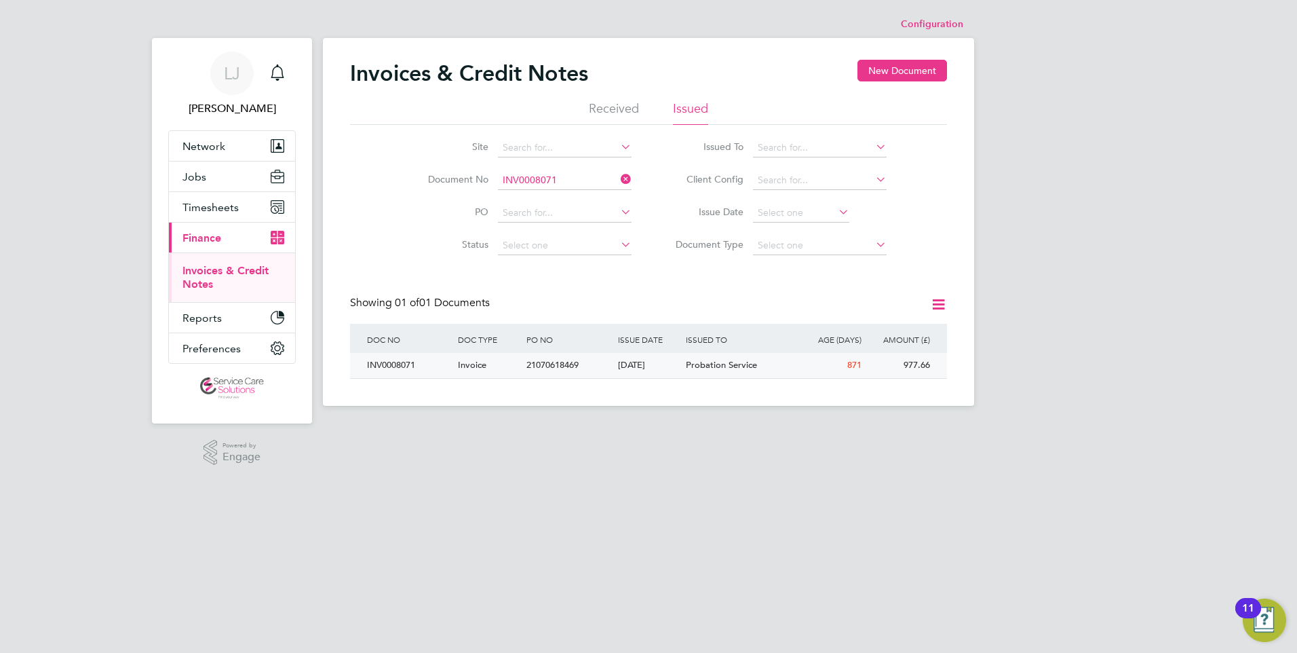
click at [638, 362] on div "[DATE]" at bounding box center [649, 365] width 69 height 25
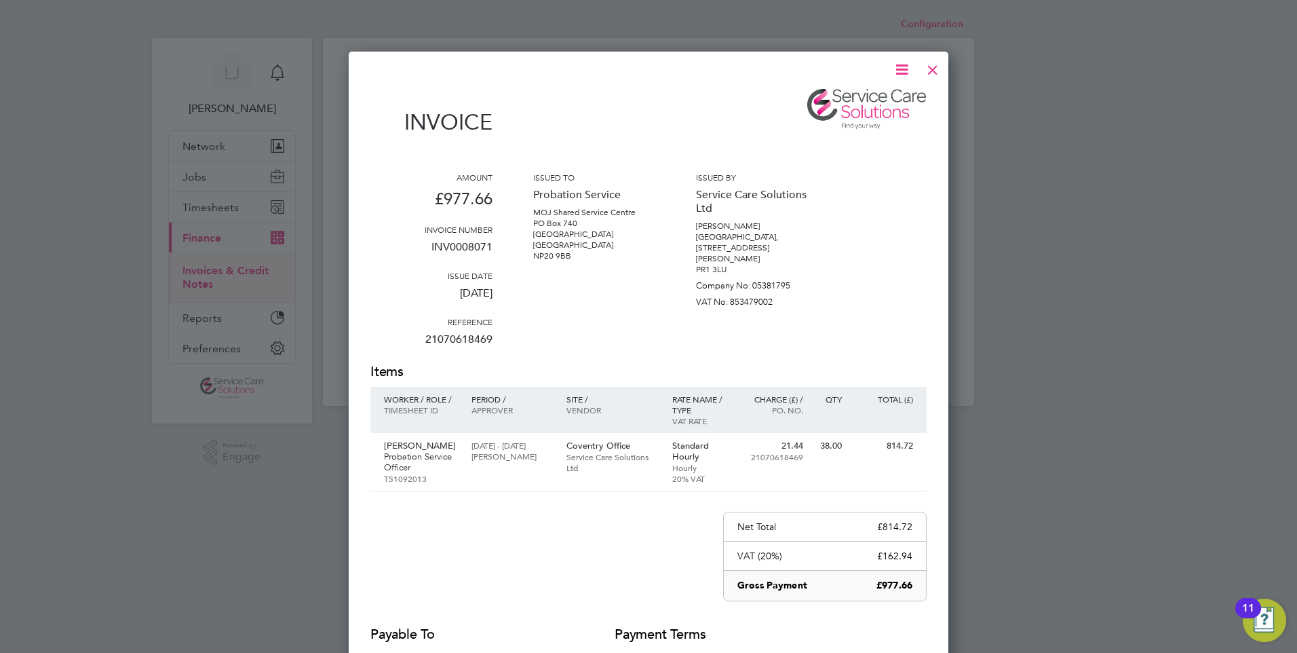
click at [924, 70] on div at bounding box center [932, 66] width 24 height 24
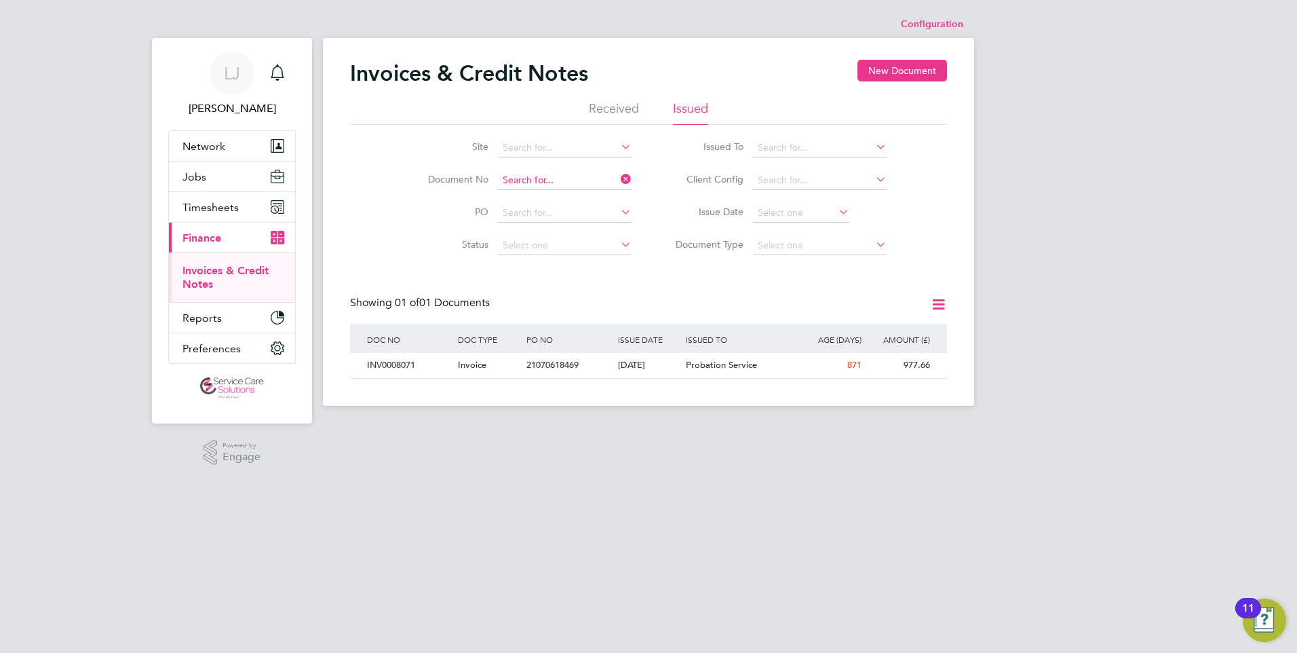
click at [572, 184] on input at bounding box center [565, 180] width 134 height 19
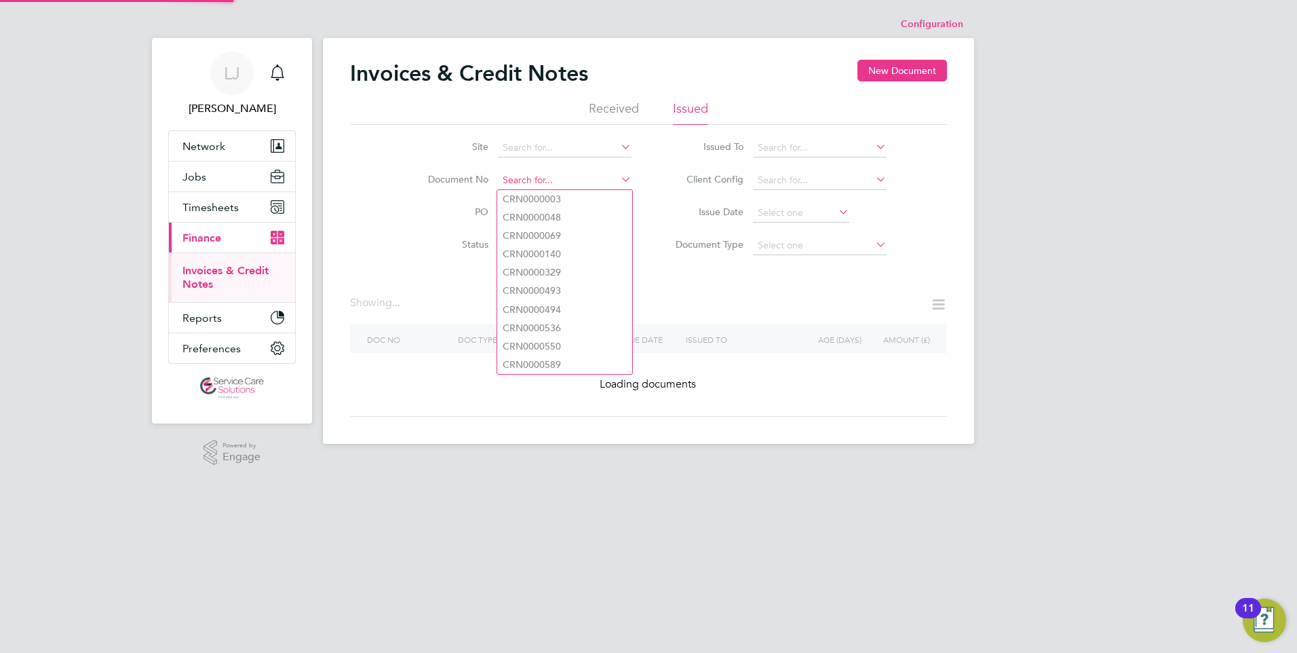
paste input "INV0030796"
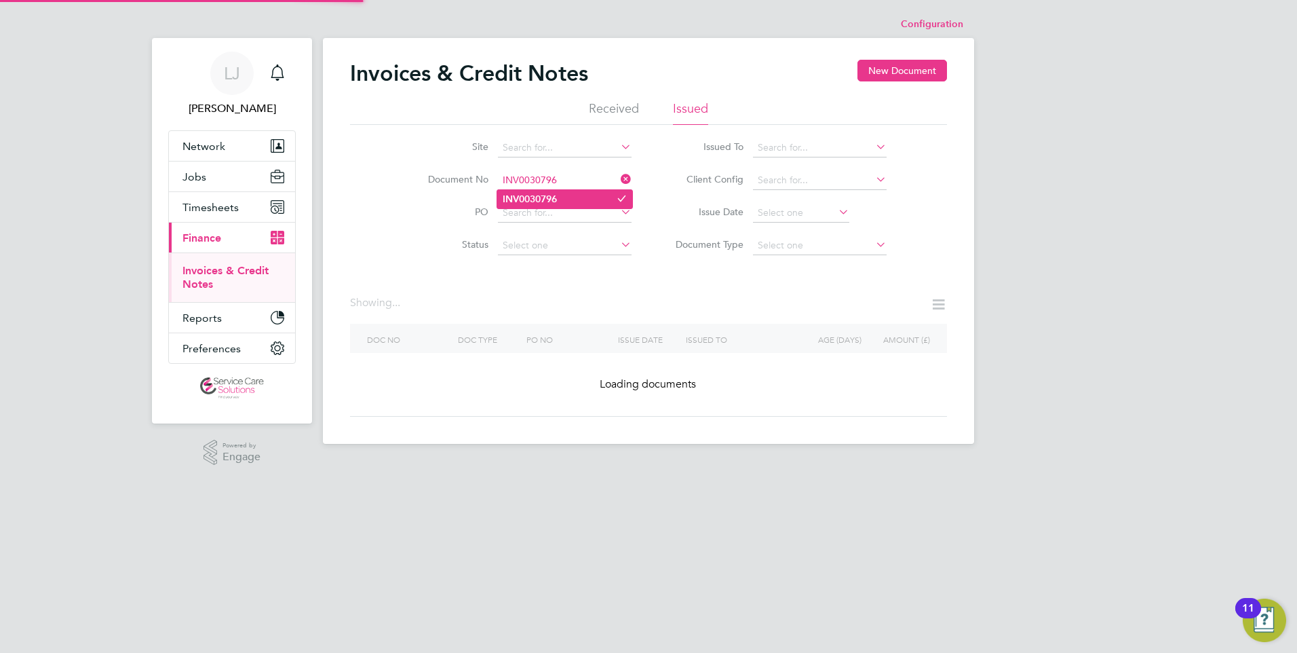
type input "INV0030796"
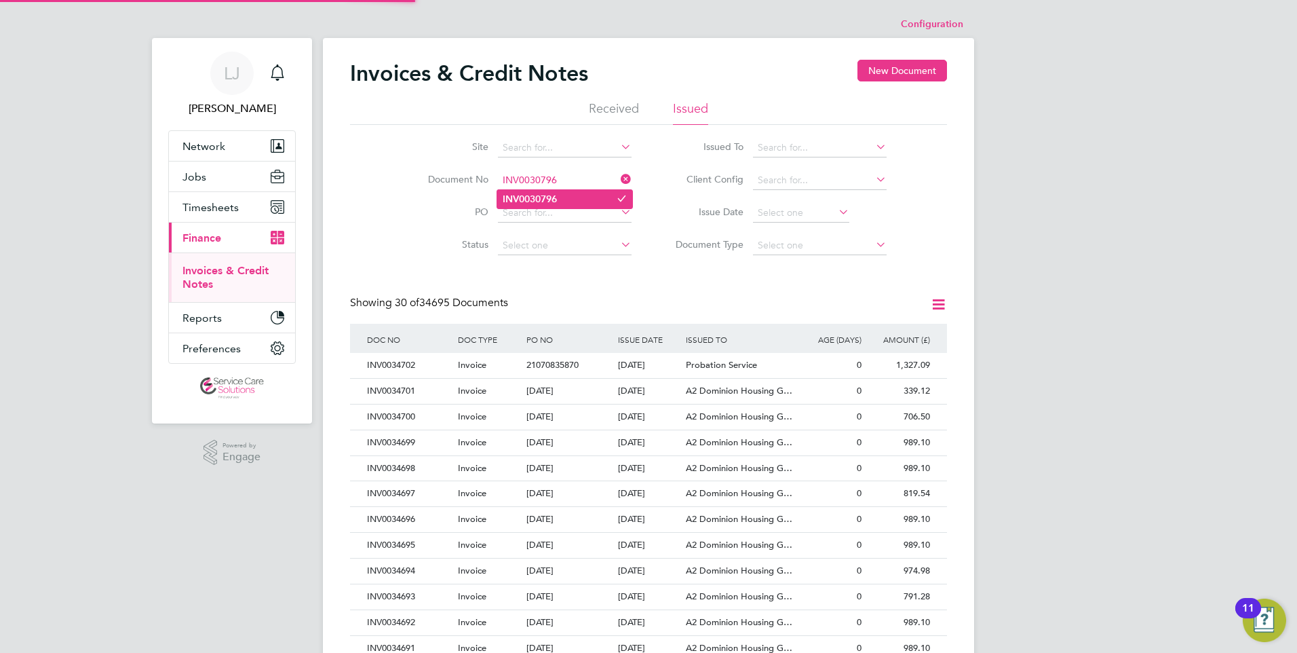
click at [567, 199] on li "INV0030796" at bounding box center [564, 199] width 135 height 18
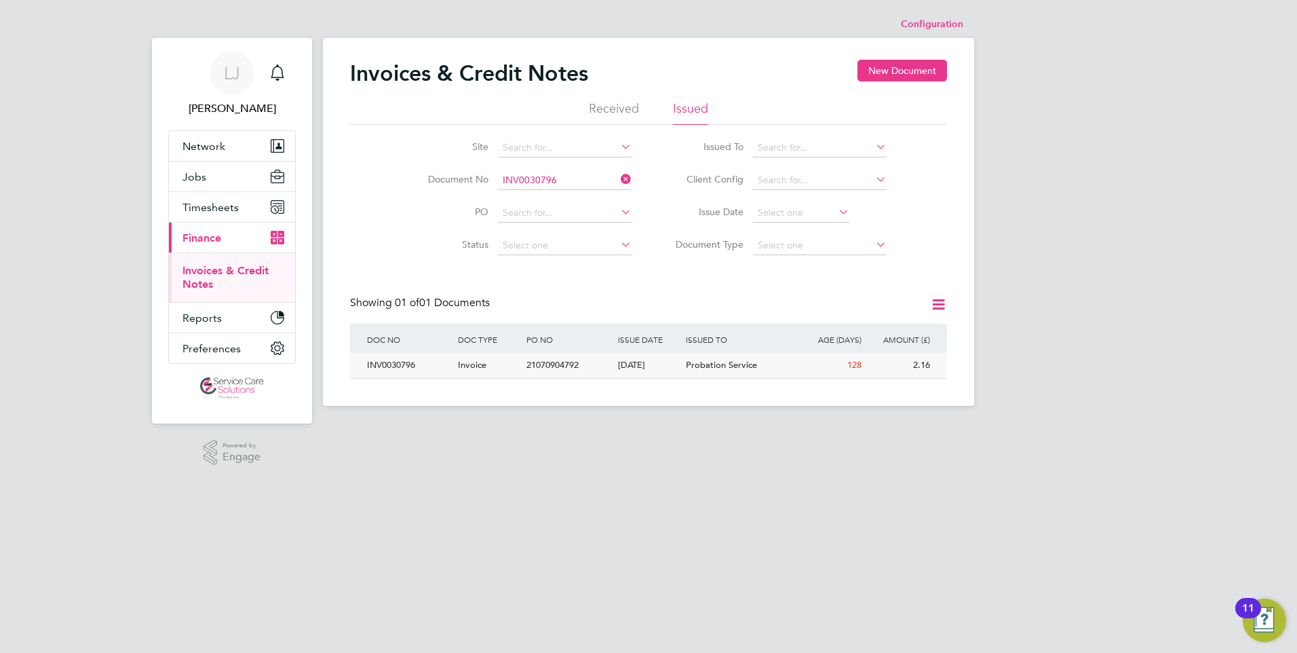
click at [686, 371] on div "Probation Service" at bounding box center [739, 365] width 114 height 25
